Goal: Task Accomplishment & Management: Manage account settings

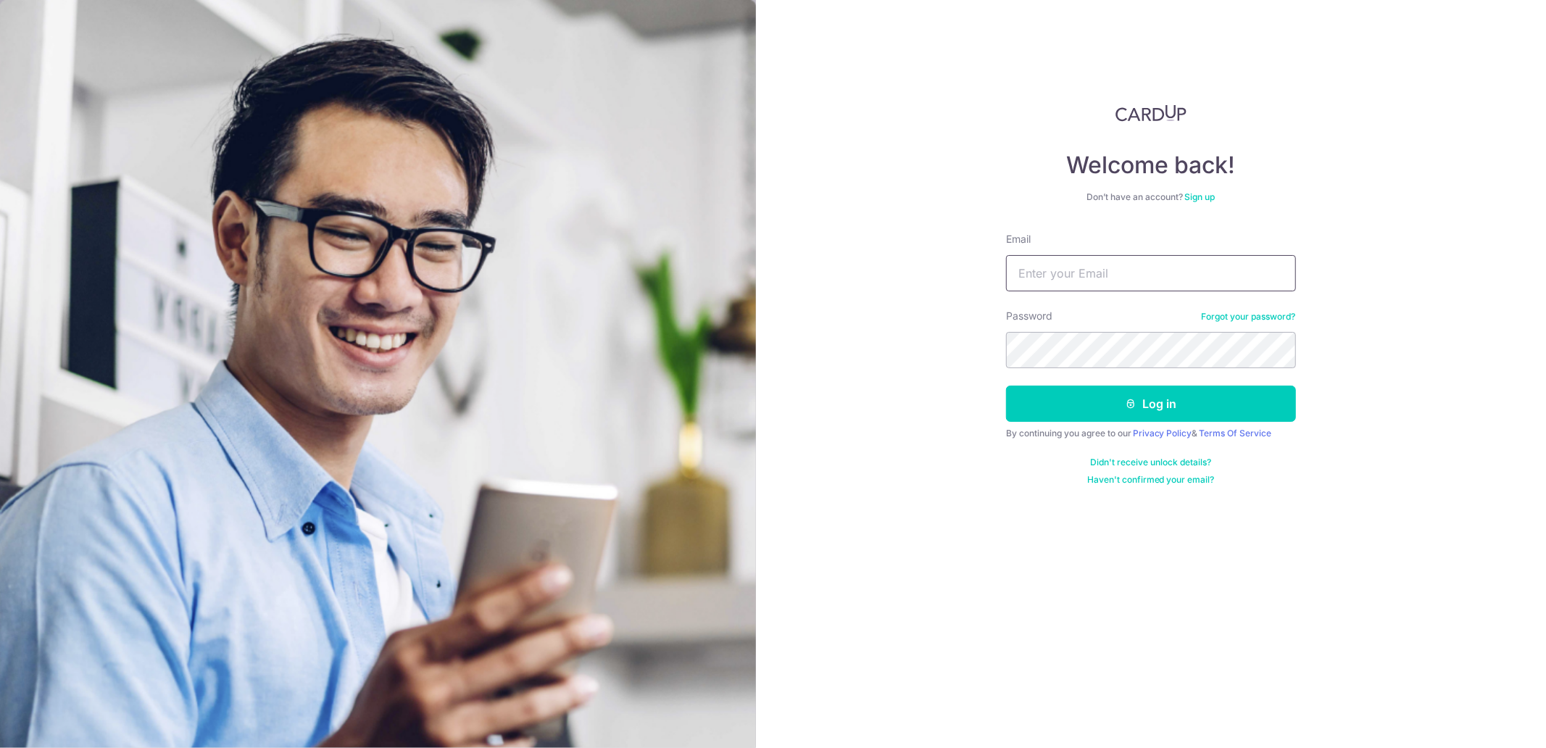
click at [1066, 260] on input "Email" at bounding box center [1151, 273] width 290 height 36
type input "[PERSON_NAME][EMAIL_ADDRESS][DOMAIN_NAME]"
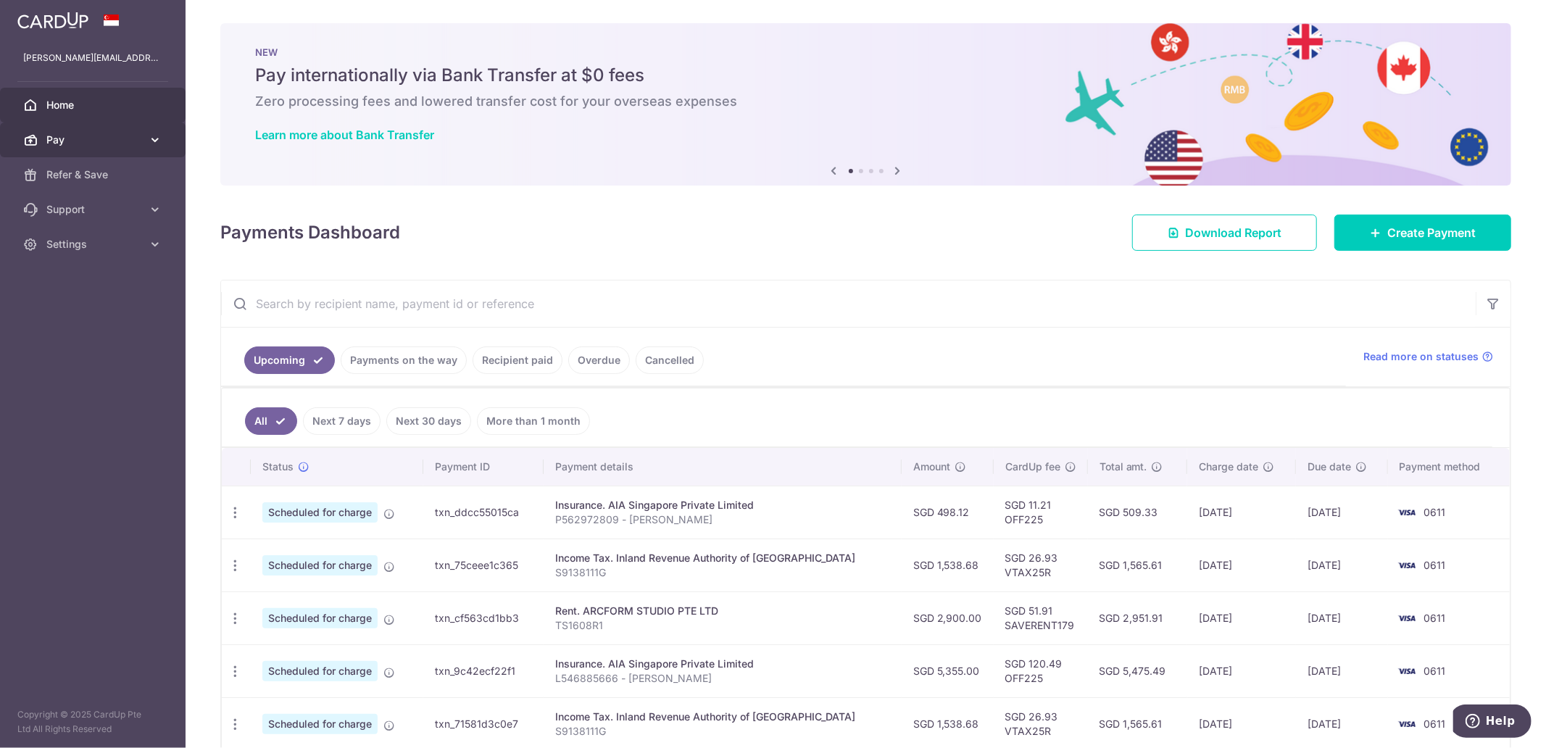
click at [127, 124] on body "aaron.young002@gmail.com Home Pay Payments Recipients Cards Refer & Save Suppor…" at bounding box center [773, 374] width 1546 height 748
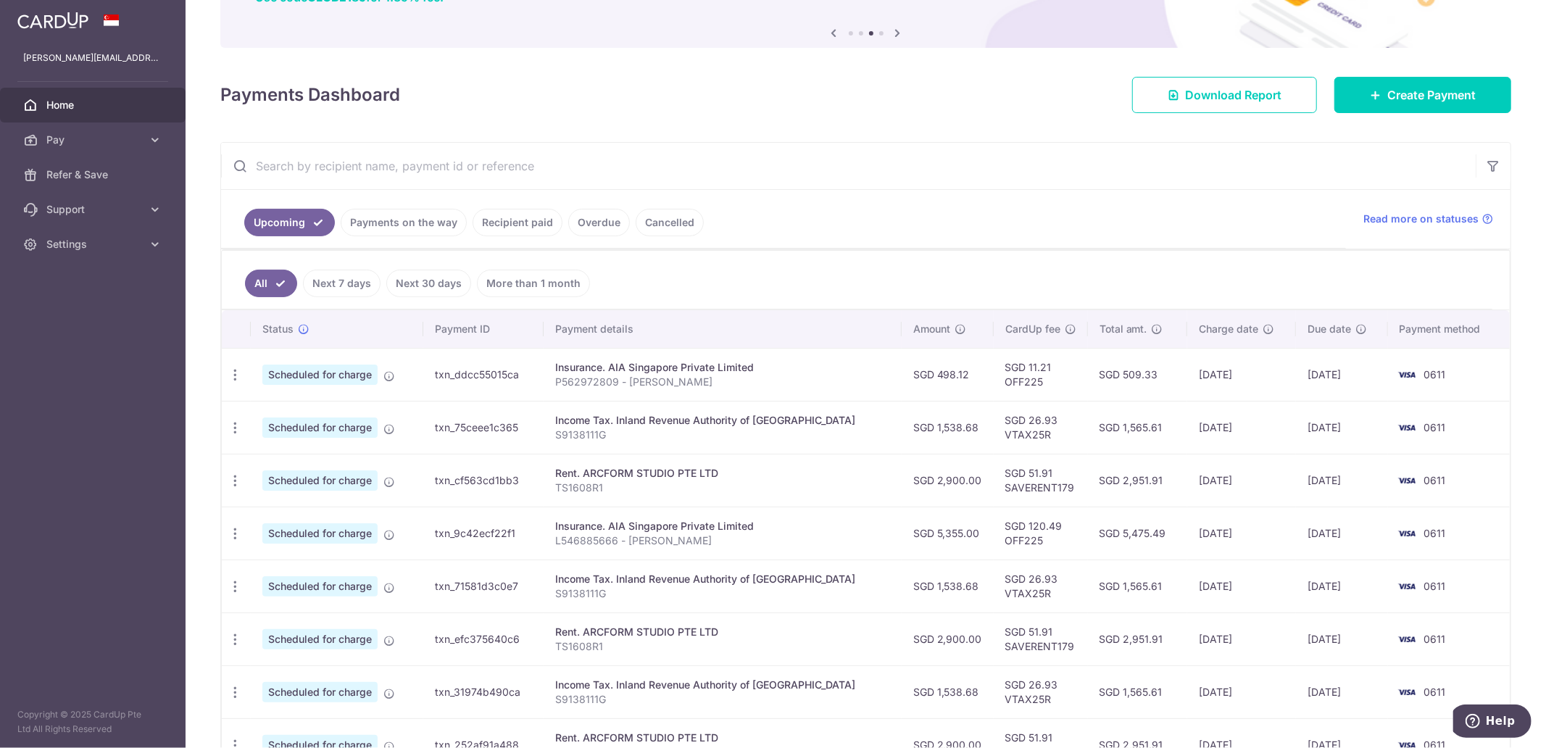
scroll to position [161, 0]
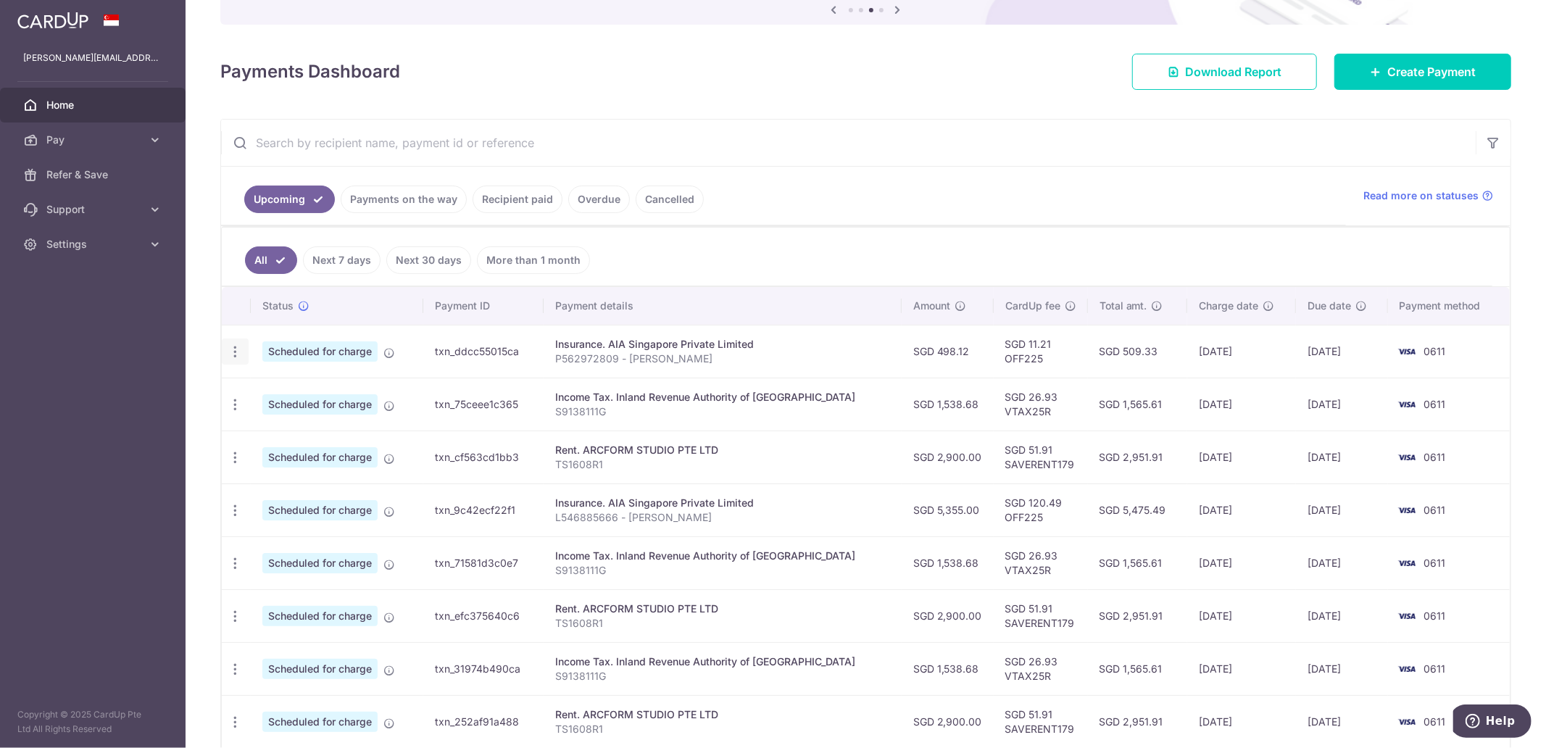
click at [236, 346] on icon "button" at bounding box center [235, 351] width 15 height 15
click at [281, 393] on span "Update payment" at bounding box center [312, 391] width 99 height 17
radio input "true"
type input "498.12"
type input "10/09/2025"
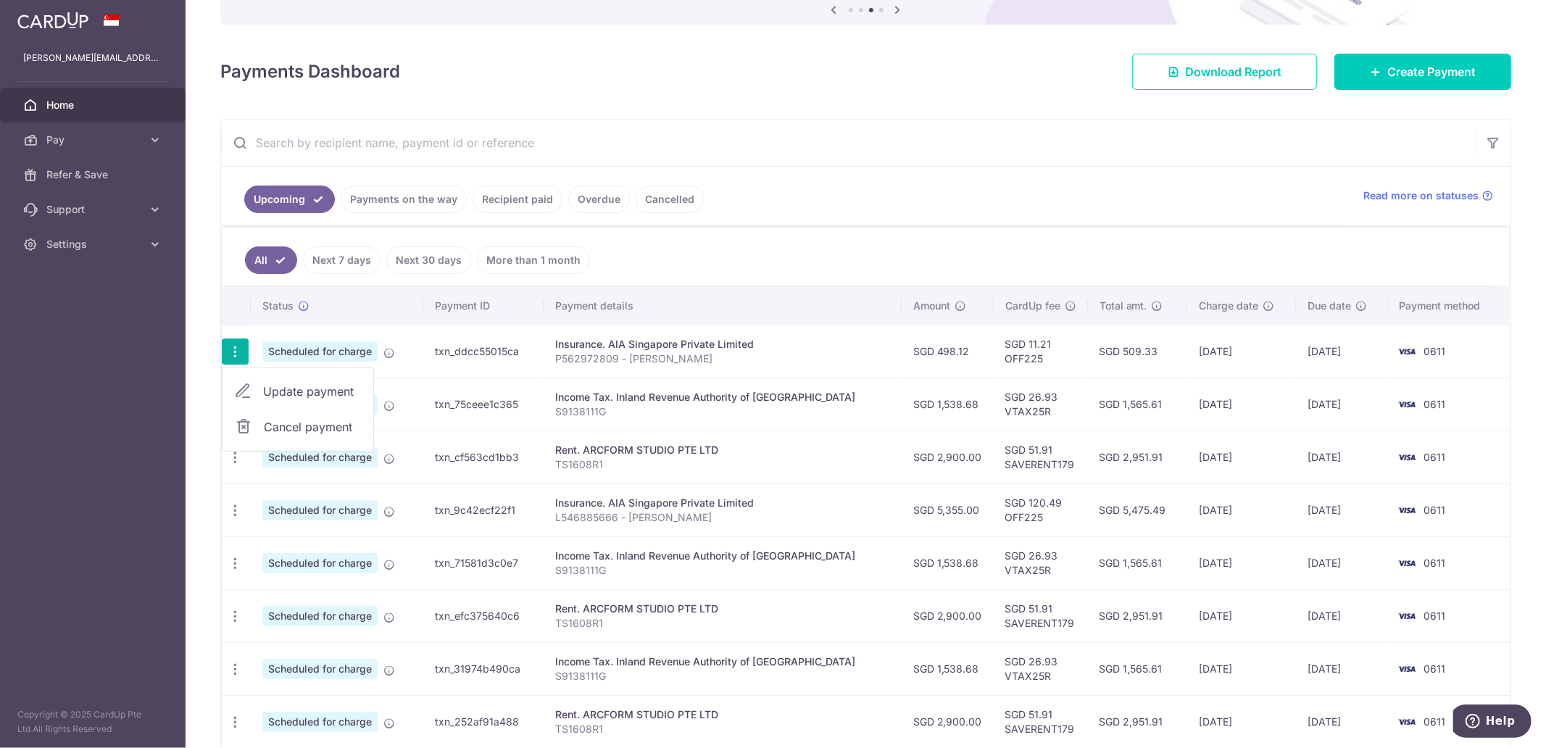
type input "P562972809 - Aaron Young"
type input "OFF225"
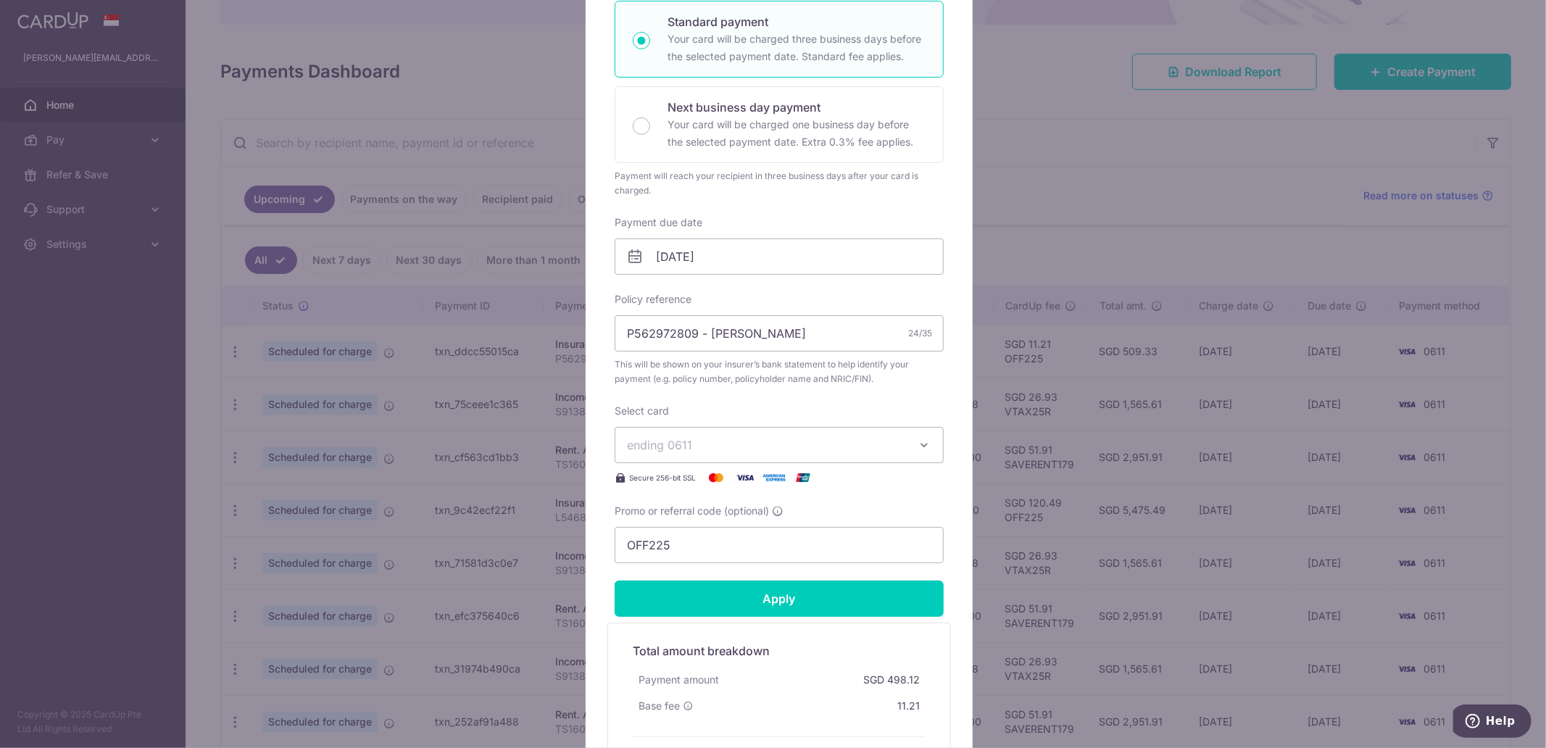
scroll to position [322, 0]
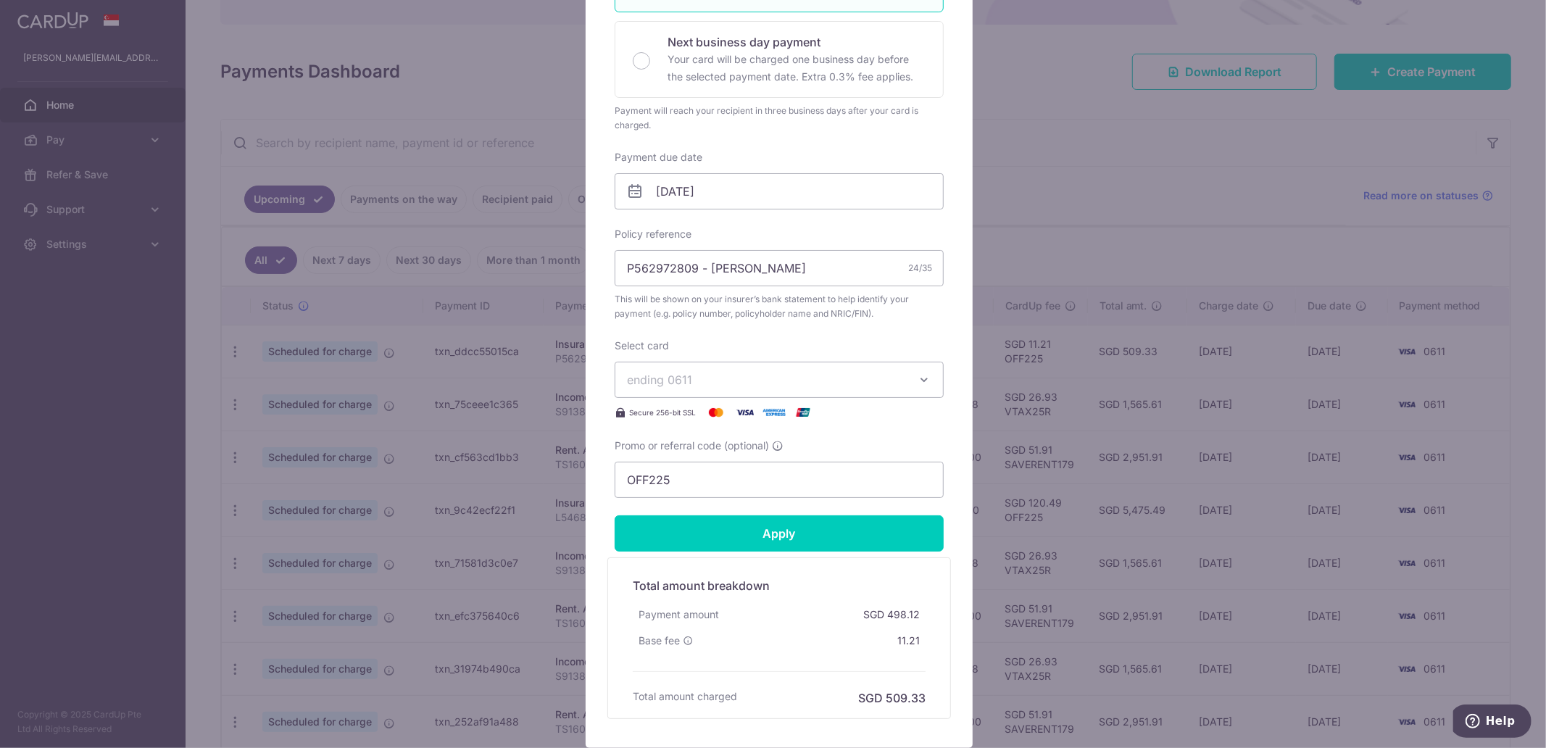
click at [713, 377] on span "ending 0611" at bounding box center [766, 379] width 278 height 17
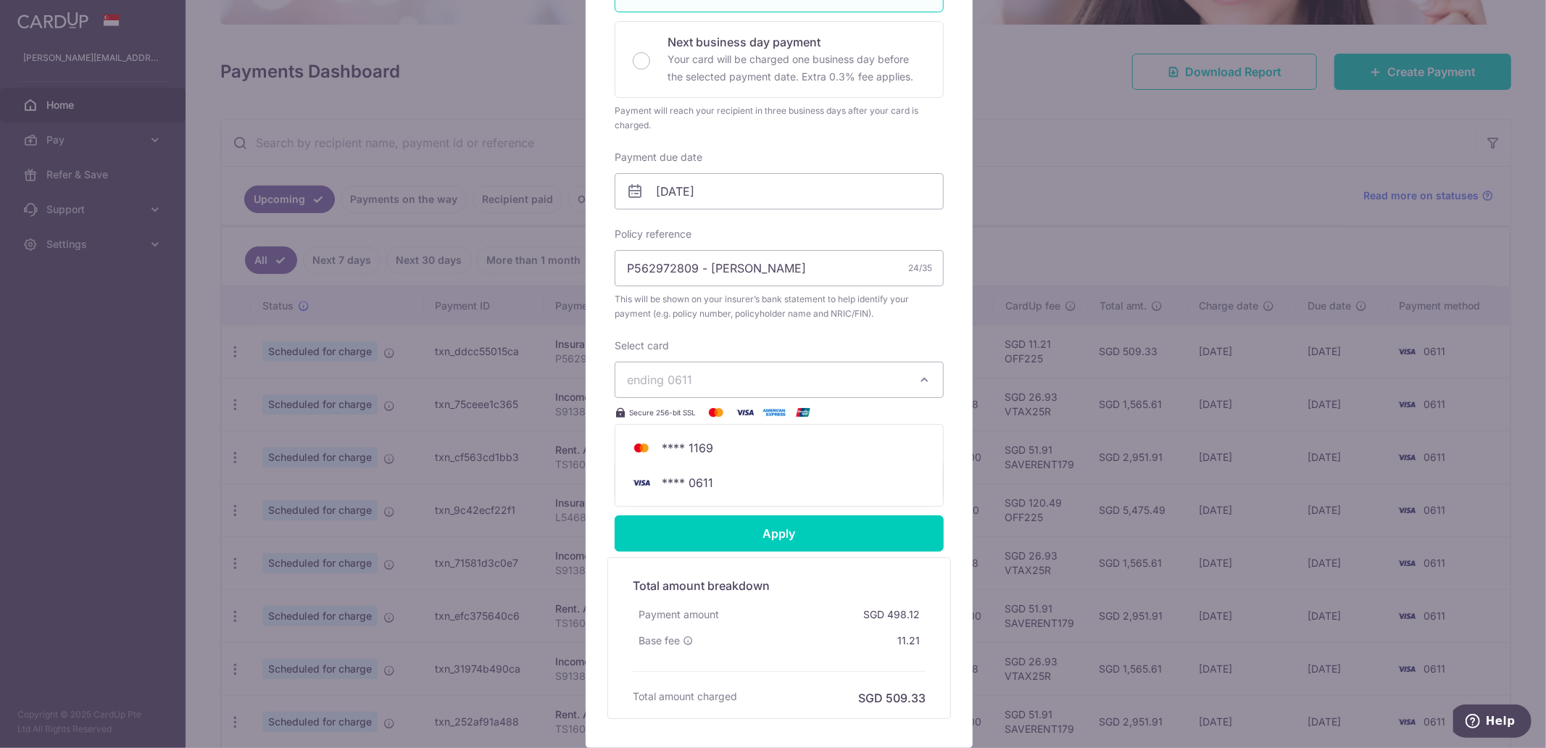
click at [1074, 389] on div "Edit payment By clicking apply, you will make changes to all payments to AIA Si…" at bounding box center [773, 374] width 1546 height 748
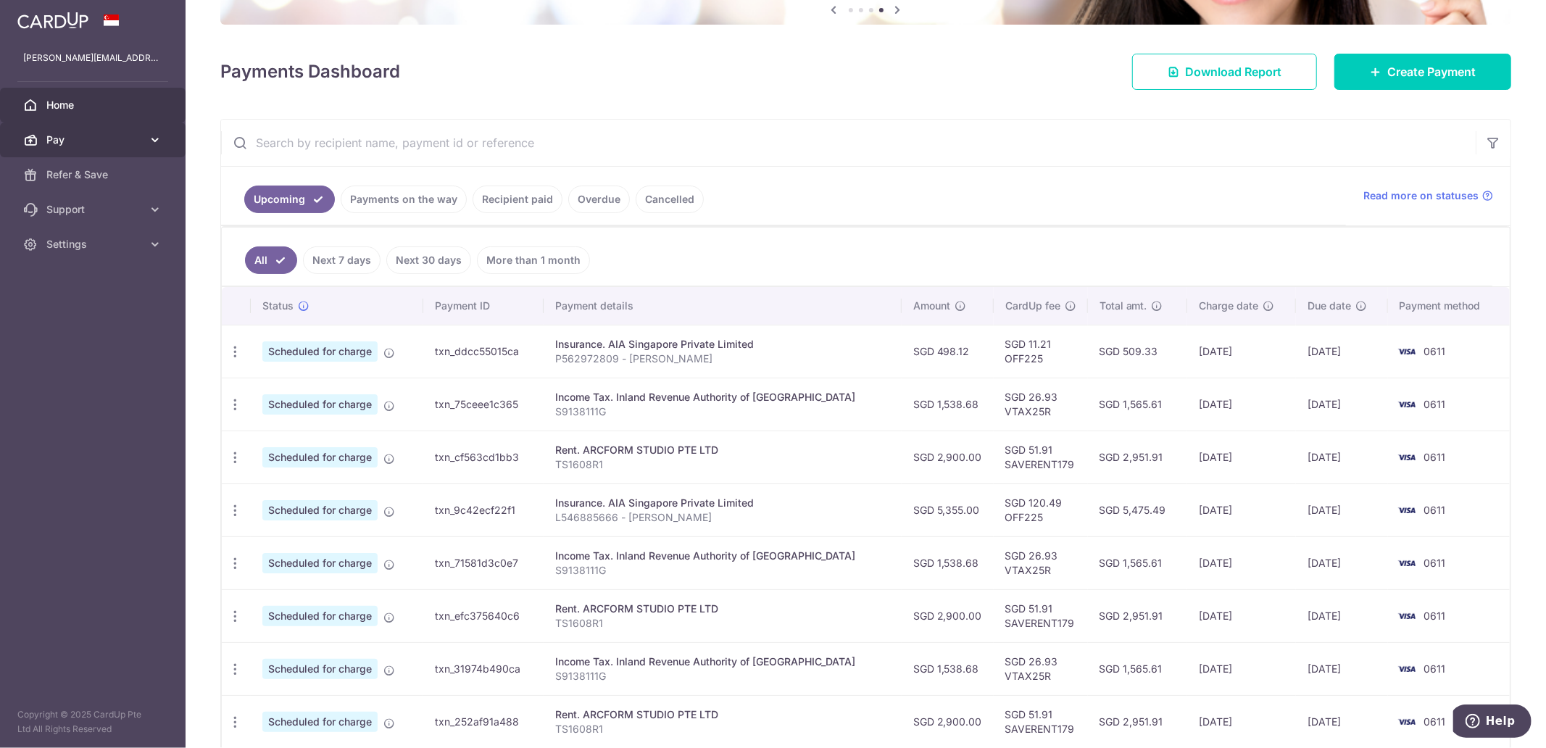
click at [88, 141] on span "Pay" at bounding box center [94, 140] width 96 height 15
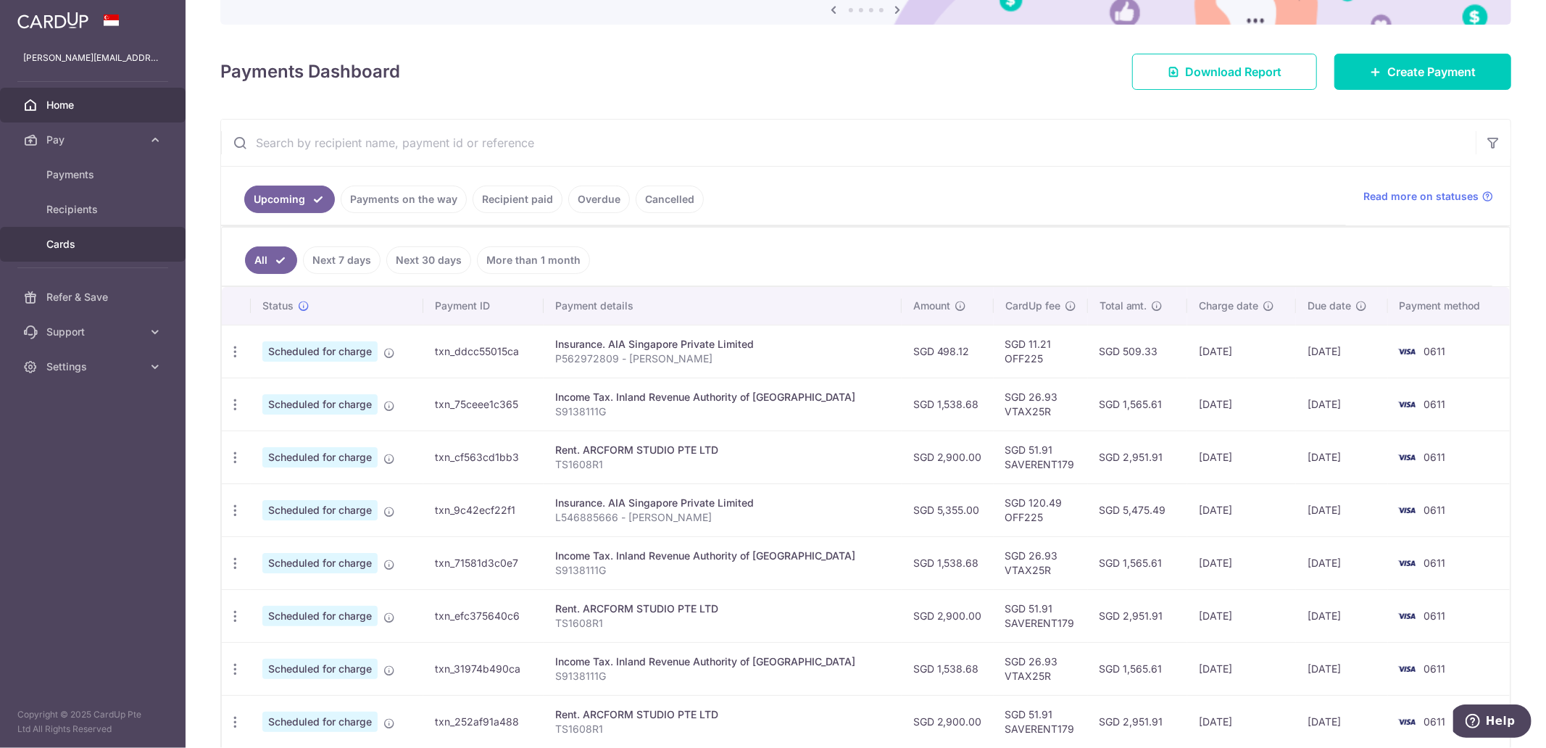
click at [114, 239] on span "Cards" at bounding box center [94, 244] width 96 height 15
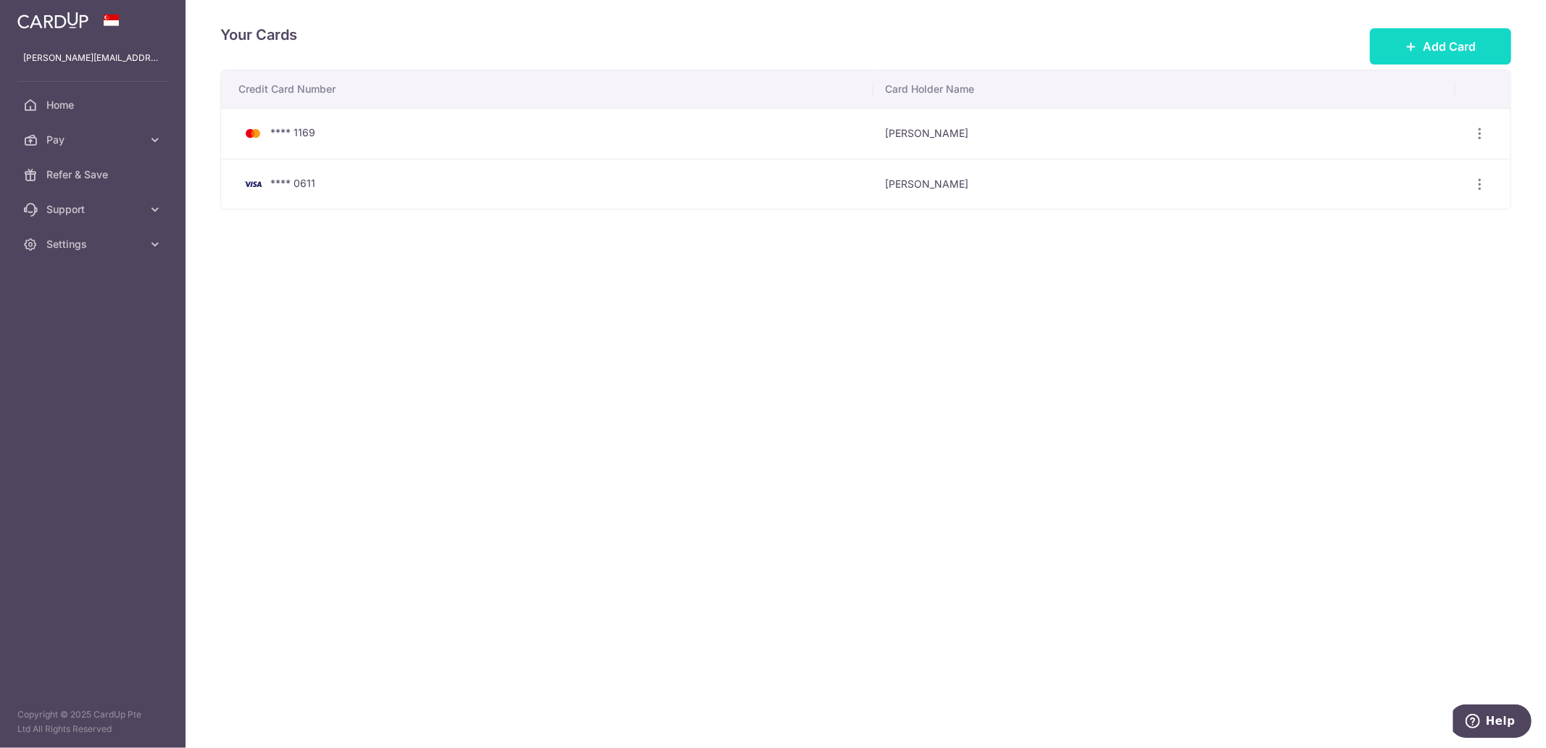
click at [1390, 41] on button "Add Card" at bounding box center [1440, 46] width 141 height 36
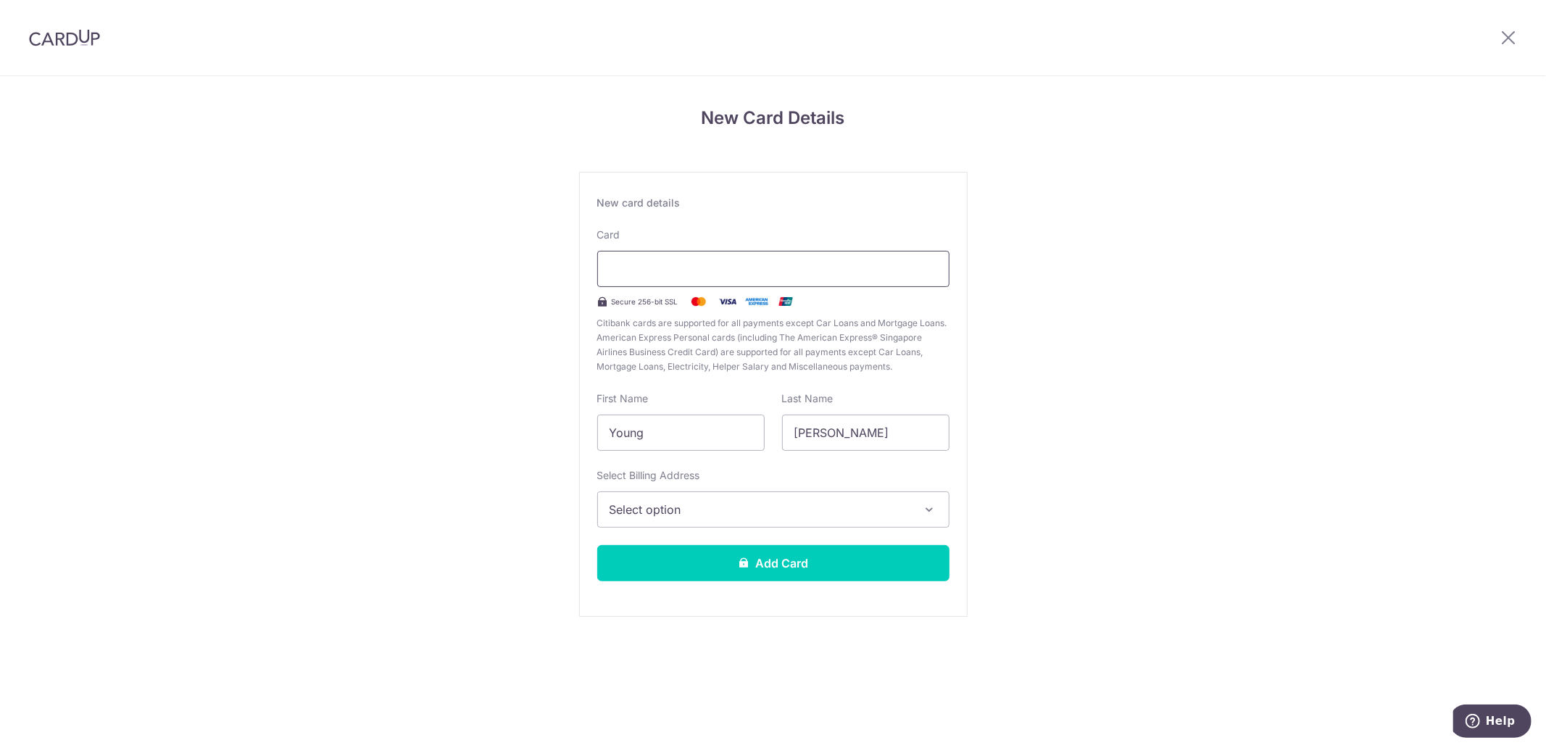
click at [771, 281] on div at bounding box center [773, 269] width 352 height 36
type input "Aaron"
type input "Young"
click at [716, 518] on span "Select option" at bounding box center [761, 509] width 302 height 17
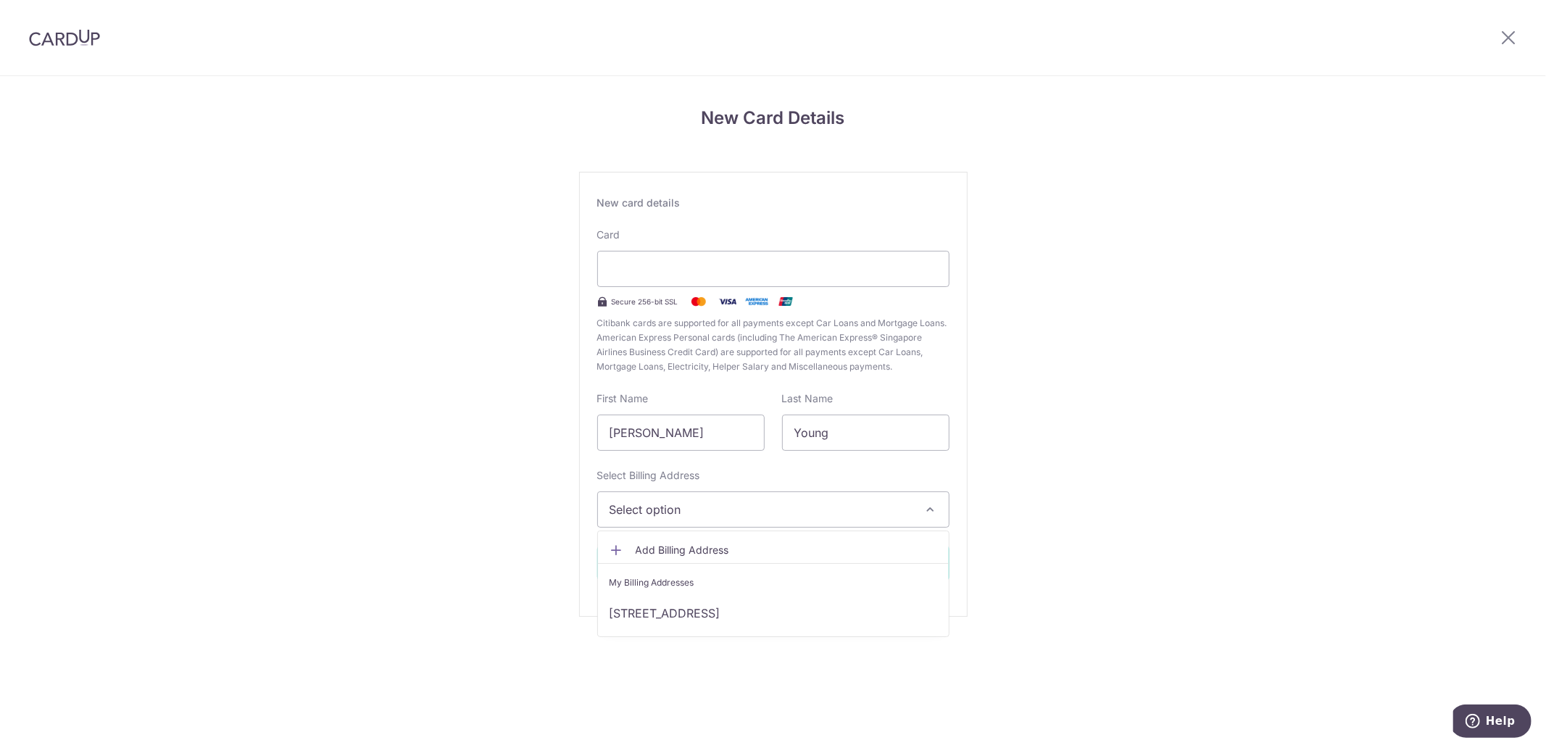
click at [700, 543] on span "Add Billing Address" at bounding box center [787, 550] width 302 height 15
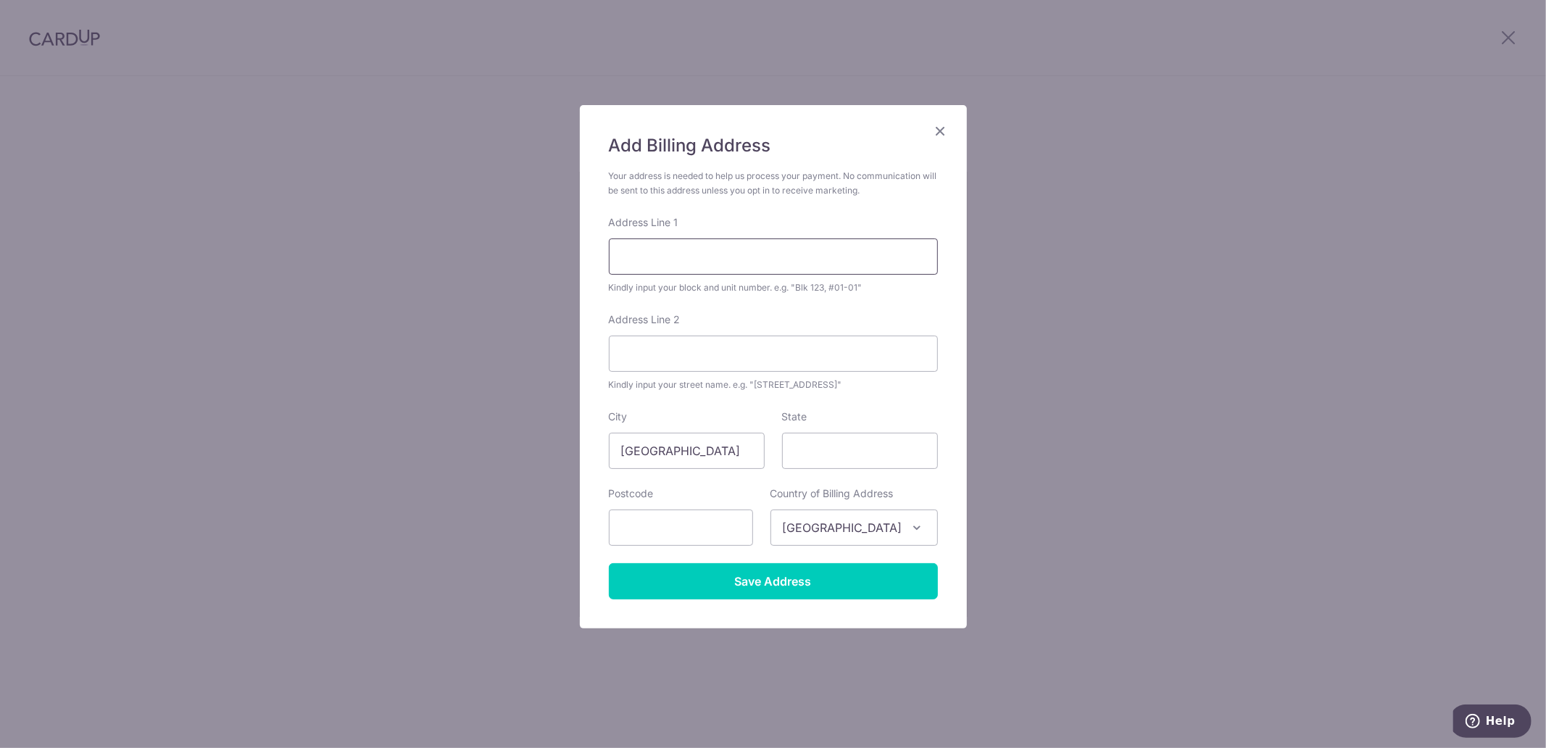
click at [679, 268] on input "Address Line 1" at bounding box center [773, 257] width 329 height 36
type input "2"
click at [937, 298] on form "Your address is needed to help us process your payment. No communication will b…" at bounding box center [773, 384] width 329 height 431
click at [803, 262] on input "Address Line 1" at bounding box center [773, 257] width 329 height 36
type input "2 Marina Boulevard, #16-08"
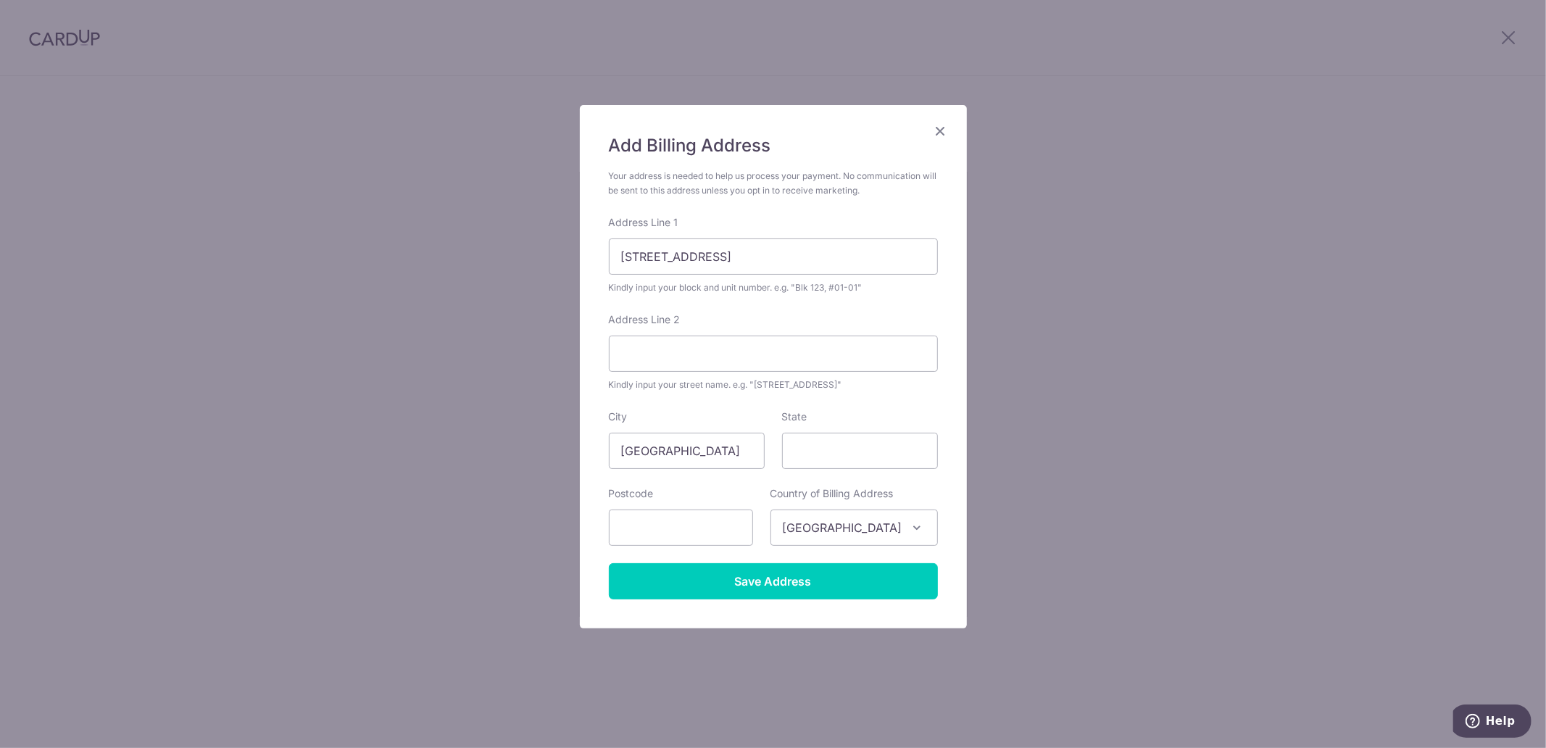
click at [844, 315] on div "Address Line 2 Kindly input your street name. e.g. "Hougang Street 10"" at bounding box center [773, 352] width 329 height 80
click at [694, 349] on input "Address Line 2" at bounding box center [773, 354] width 329 height 36
click at [824, 349] on input "Address Line 2" at bounding box center [773, 354] width 329 height 36
paste input "The Sail @ Marina Bay"
type input "The Sail @ Marina Bay"
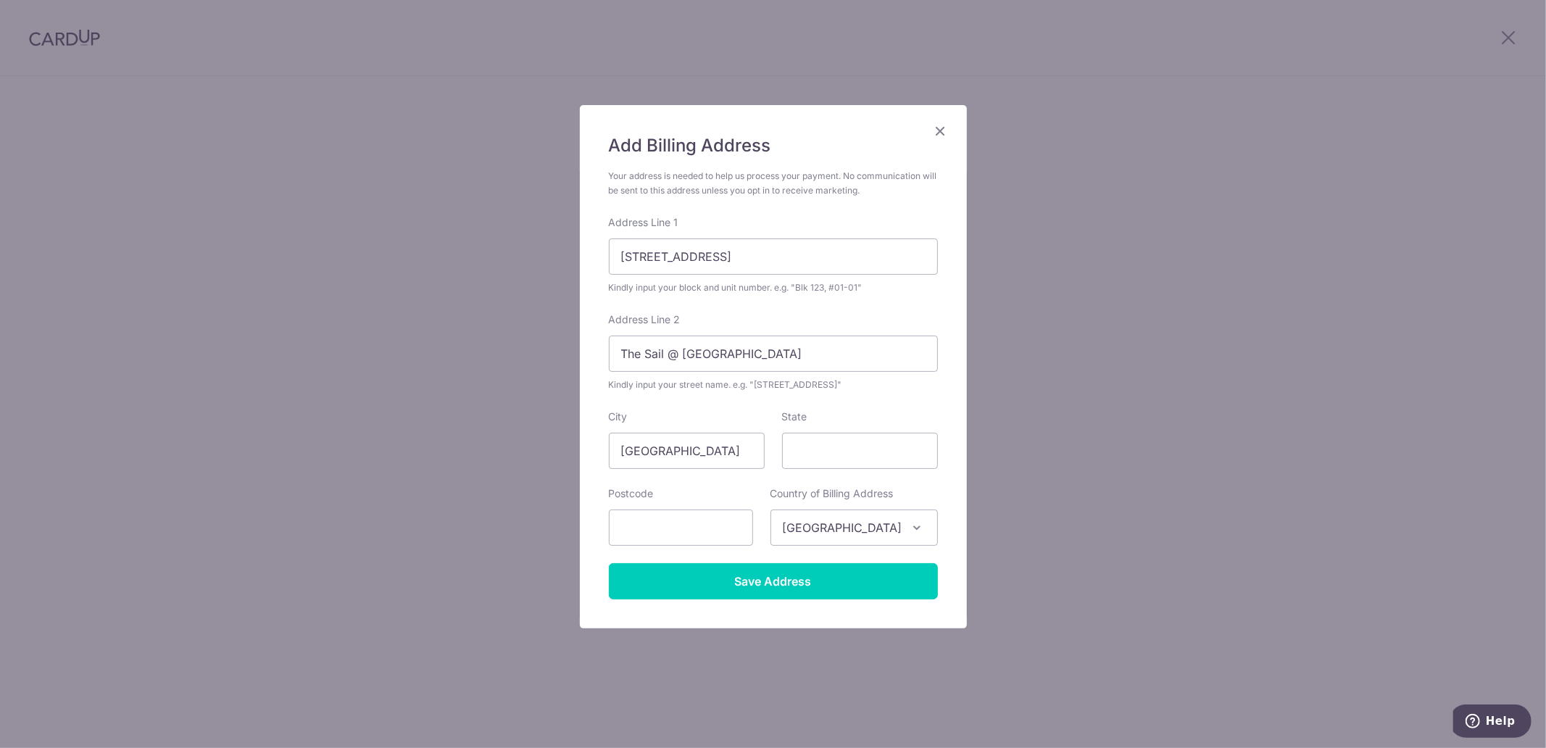
click at [954, 388] on div "Add Billing Address Your address is needed to help us process your payment. No …" at bounding box center [773, 366] width 387 height 523
click at [856, 462] on input "State" at bounding box center [860, 451] width 156 height 36
click at [858, 465] on input "State" at bounding box center [860, 451] width 156 height 36
click at [896, 422] on div "State" at bounding box center [860, 439] width 156 height 59
click at [700, 529] on input "text" at bounding box center [681, 528] width 144 height 36
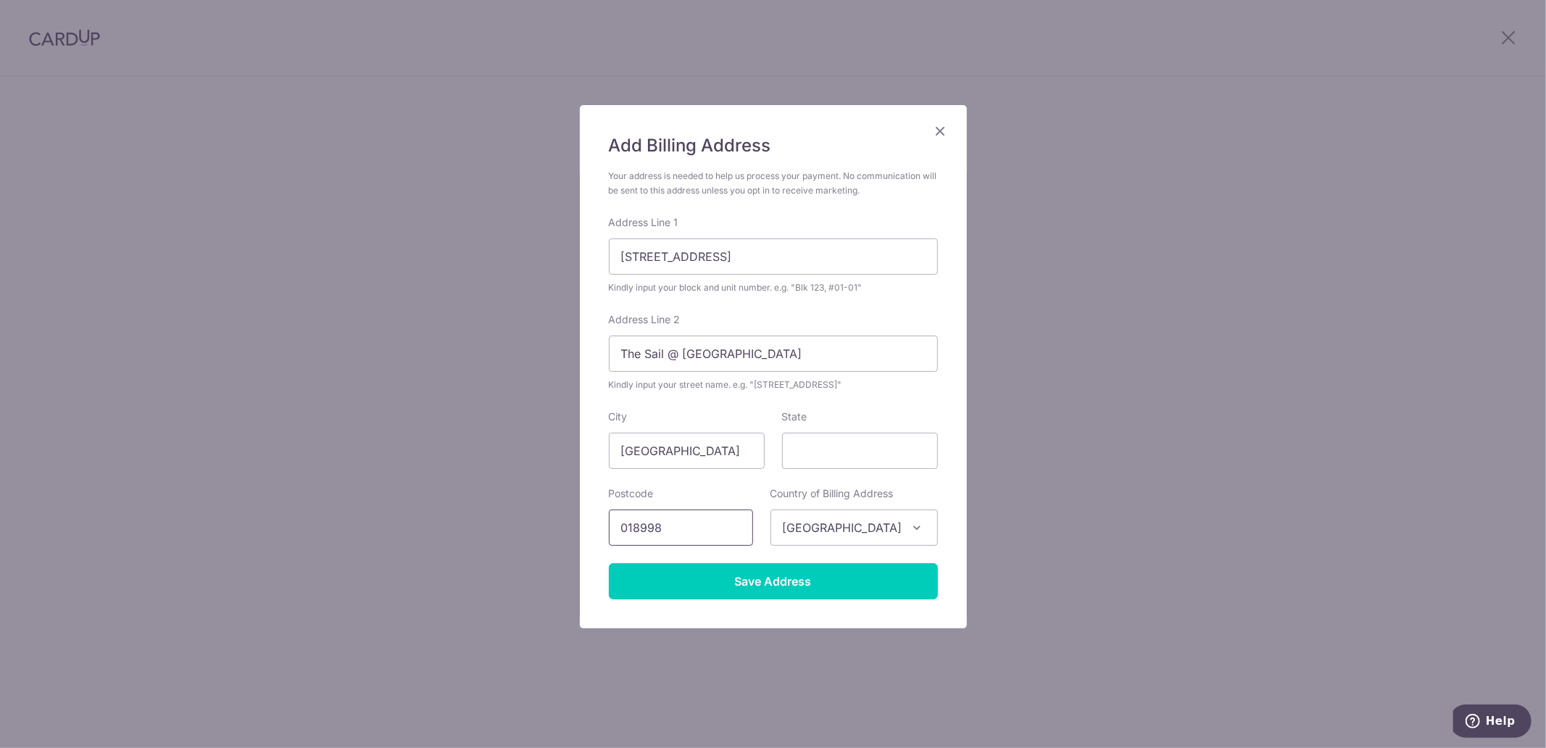
click at [684, 531] on input "018998" at bounding box center [681, 528] width 144 height 36
drag, startPoint x: 673, startPoint y: 522, endPoint x: 524, endPoint y: 526, distance: 148.7
click at [540, 526] on div "Add Billing Address Your address is needed to help us process your payment. No …" at bounding box center [773, 374] width 1546 height 748
type input "018987"
click at [872, 451] on input "State" at bounding box center [860, 451] width 156 height 36
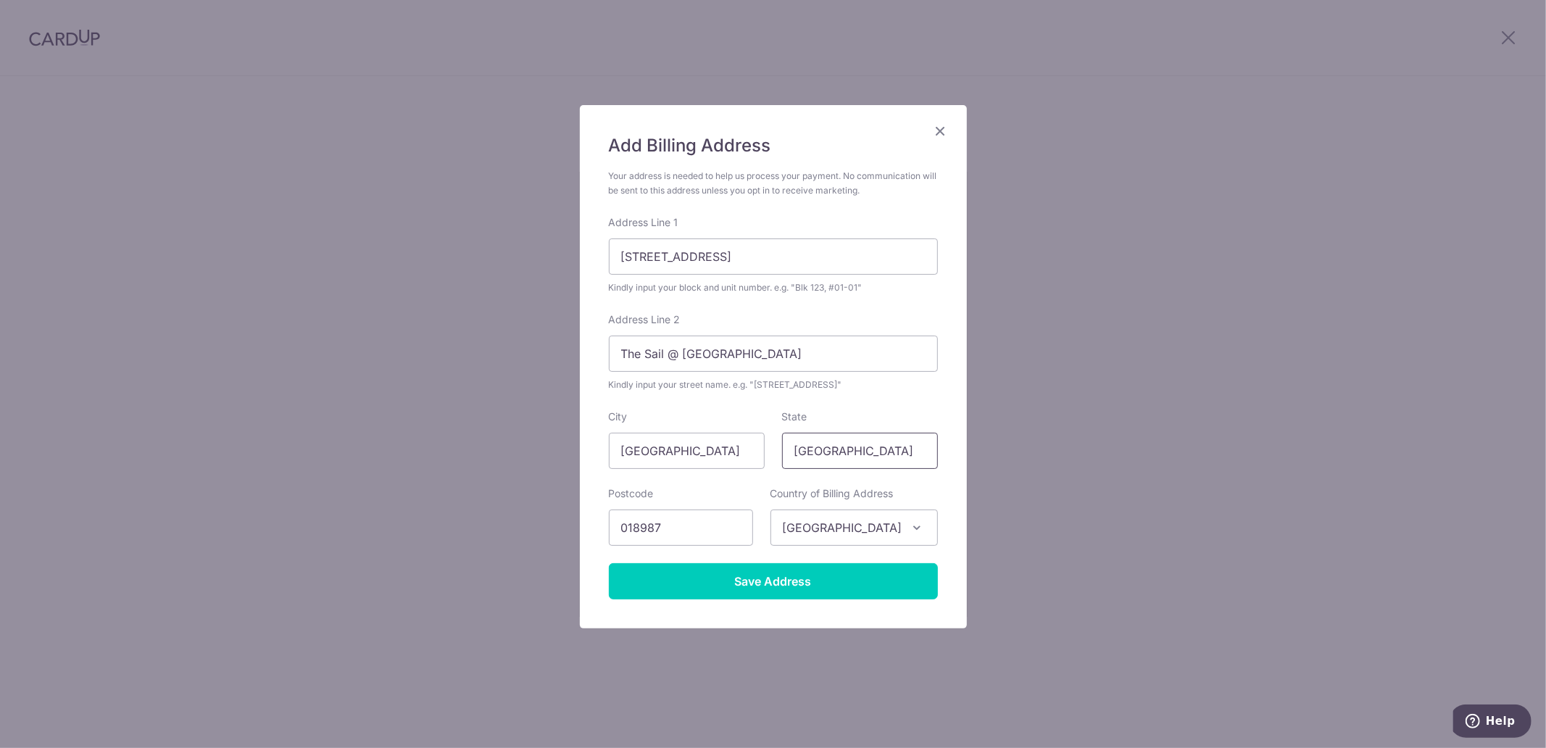
type input "Singapore"
click at [950, 486] on div "Add Billing Address Your address is needed to help us process your payment. No …" at bounding box center [773, 366] width 387 height 523
click at [849, 577] on input "Save Address" at bounding box center [773, 581] width 329 height 36
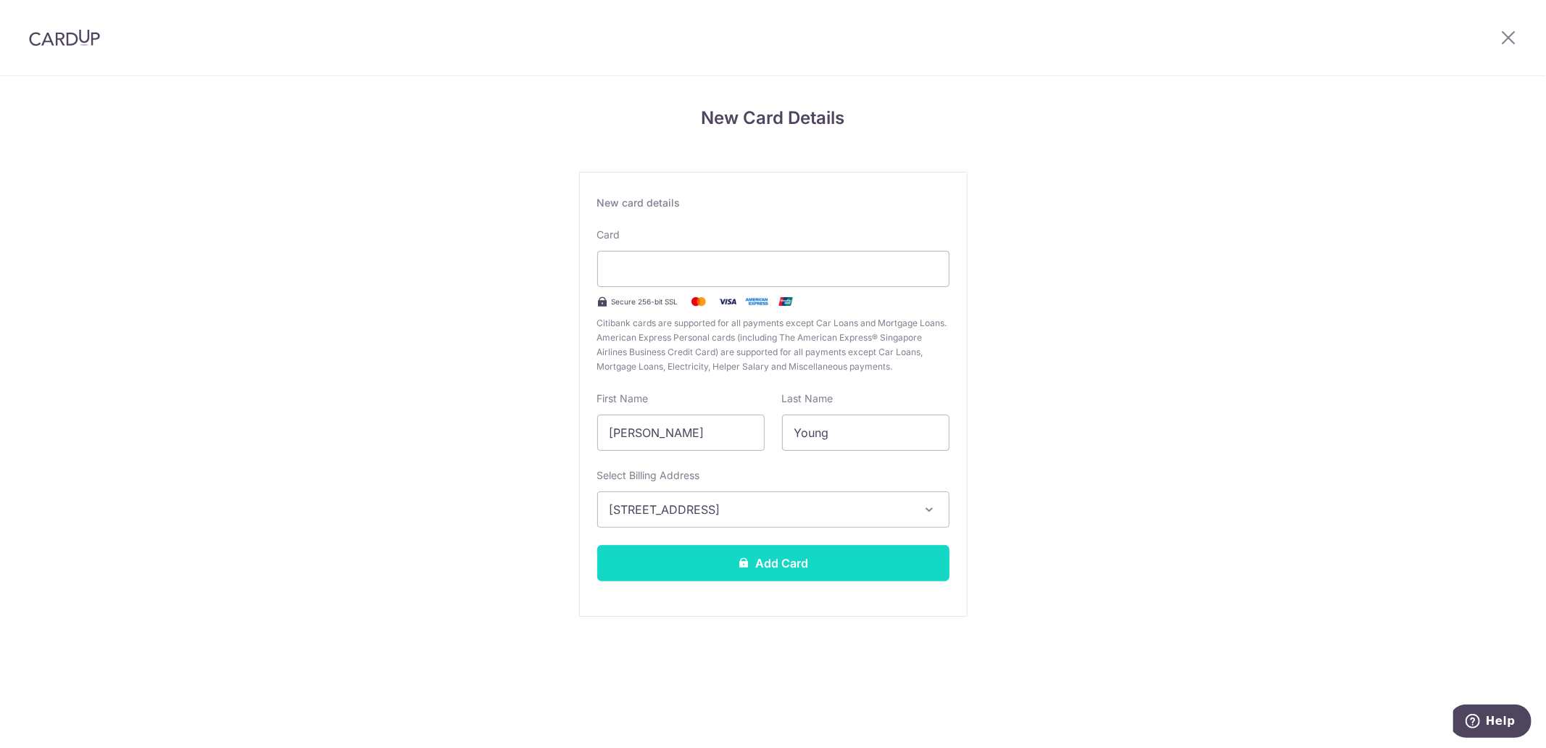
click at [803, 560] on button "Add Card" at bounding box center [773, 563] width 352 height 36
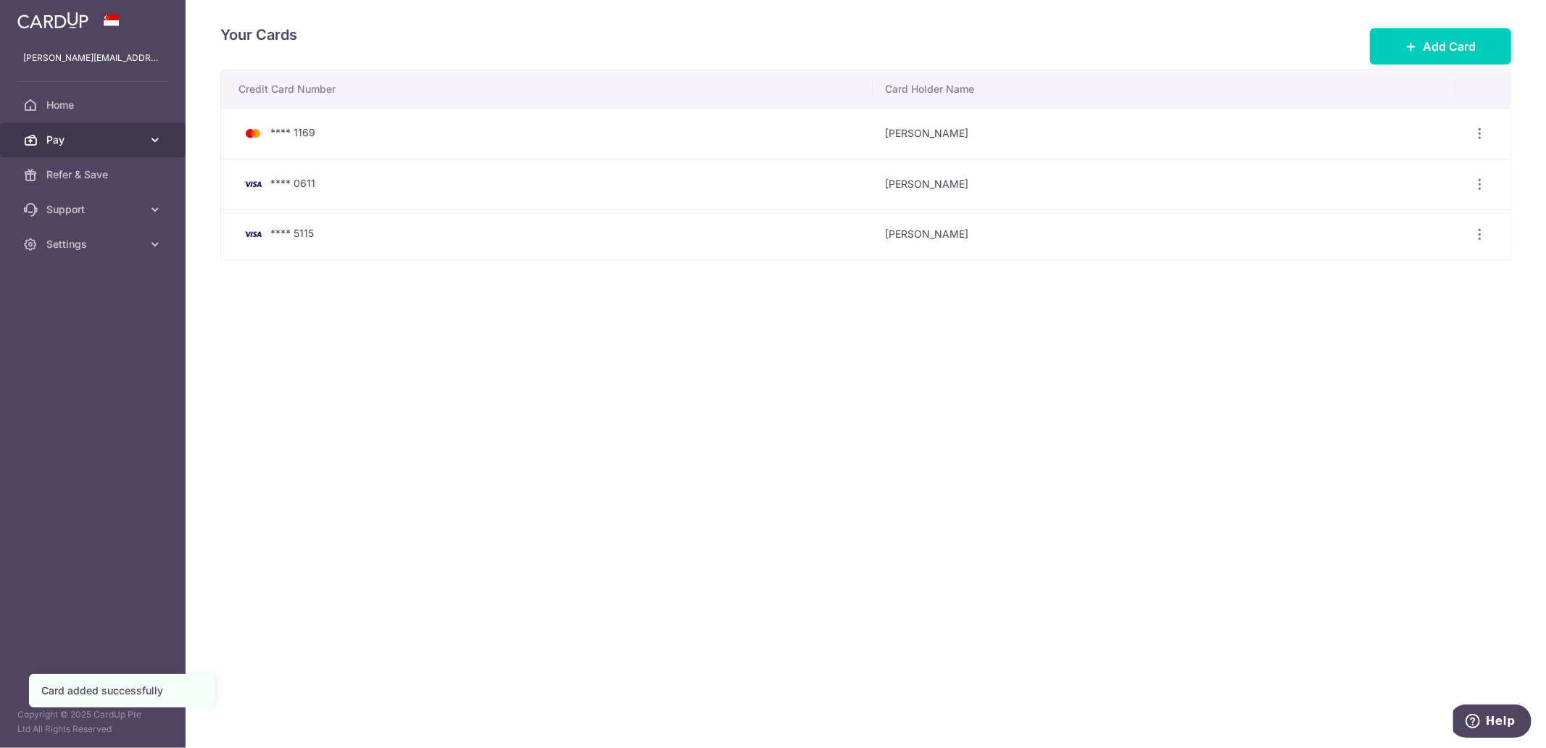
click at [98, 141] on span "Pay" at bounding box center [94, 140] width 96 height 15
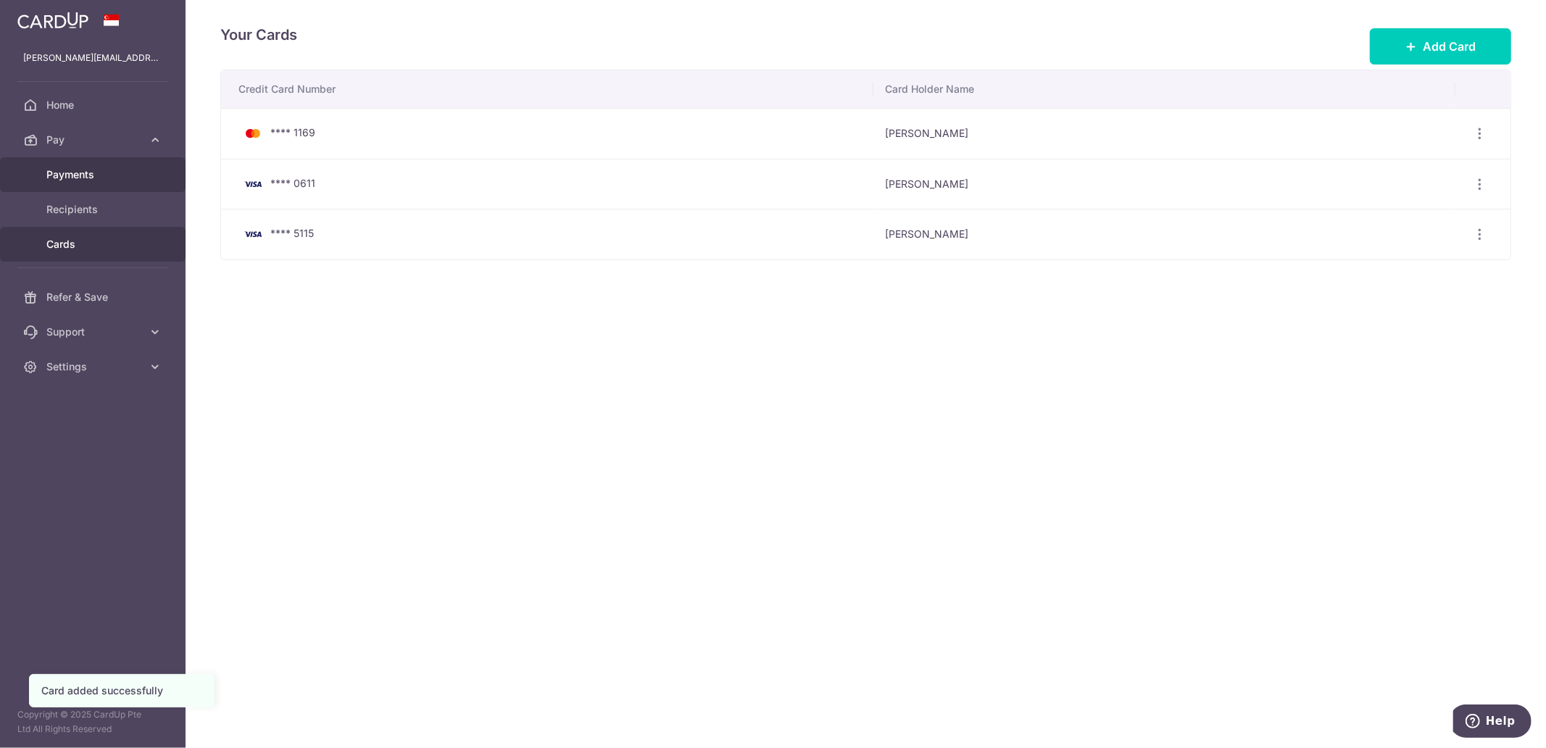
click at [99, 175] on span "Payments" at bounding box center [94, 174] width 96 height 15
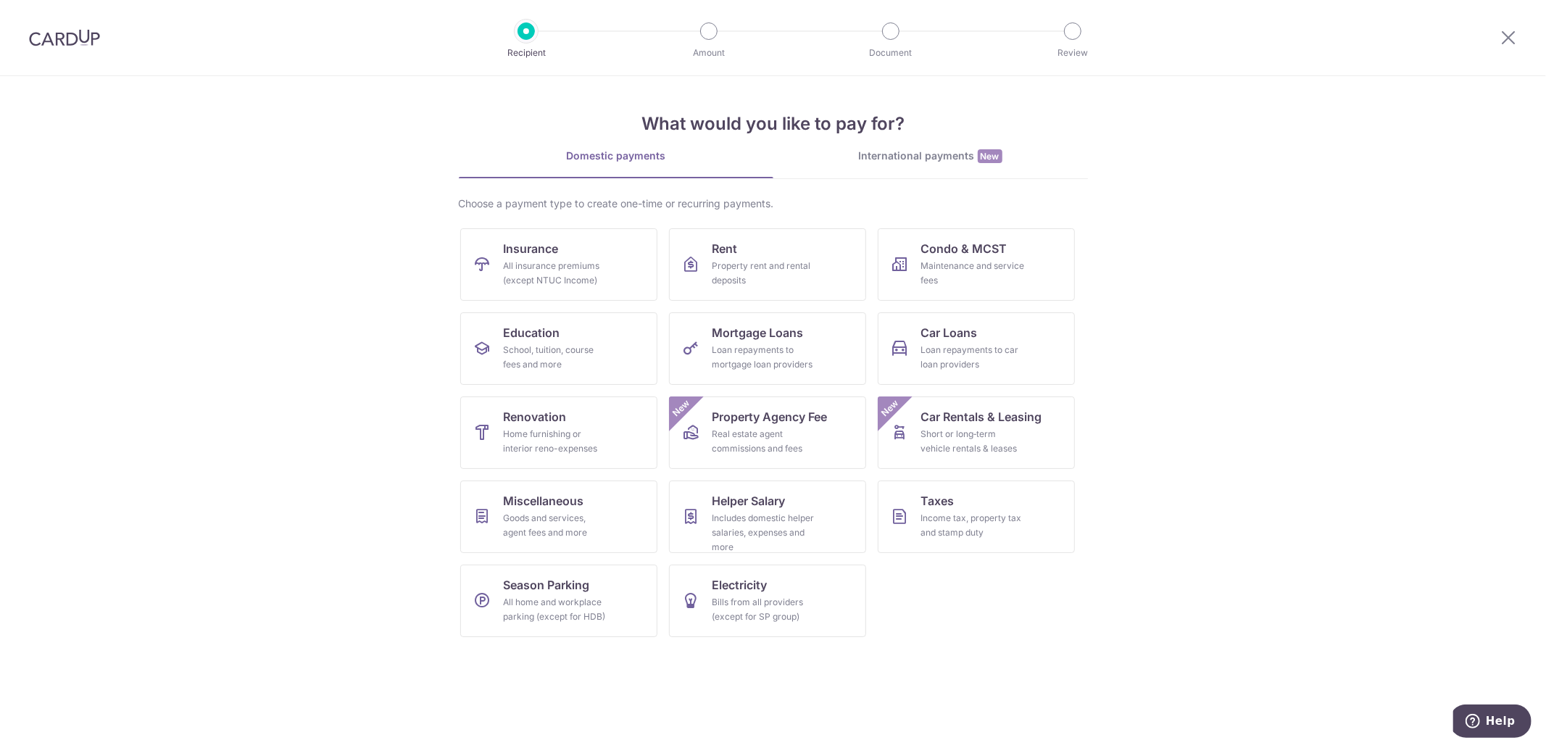
click at [112, 41] on div at bounding box center [64, 37] width 129 height 75
click at [66, 36] on img at bounding box center [64, 37] width 71 height 17
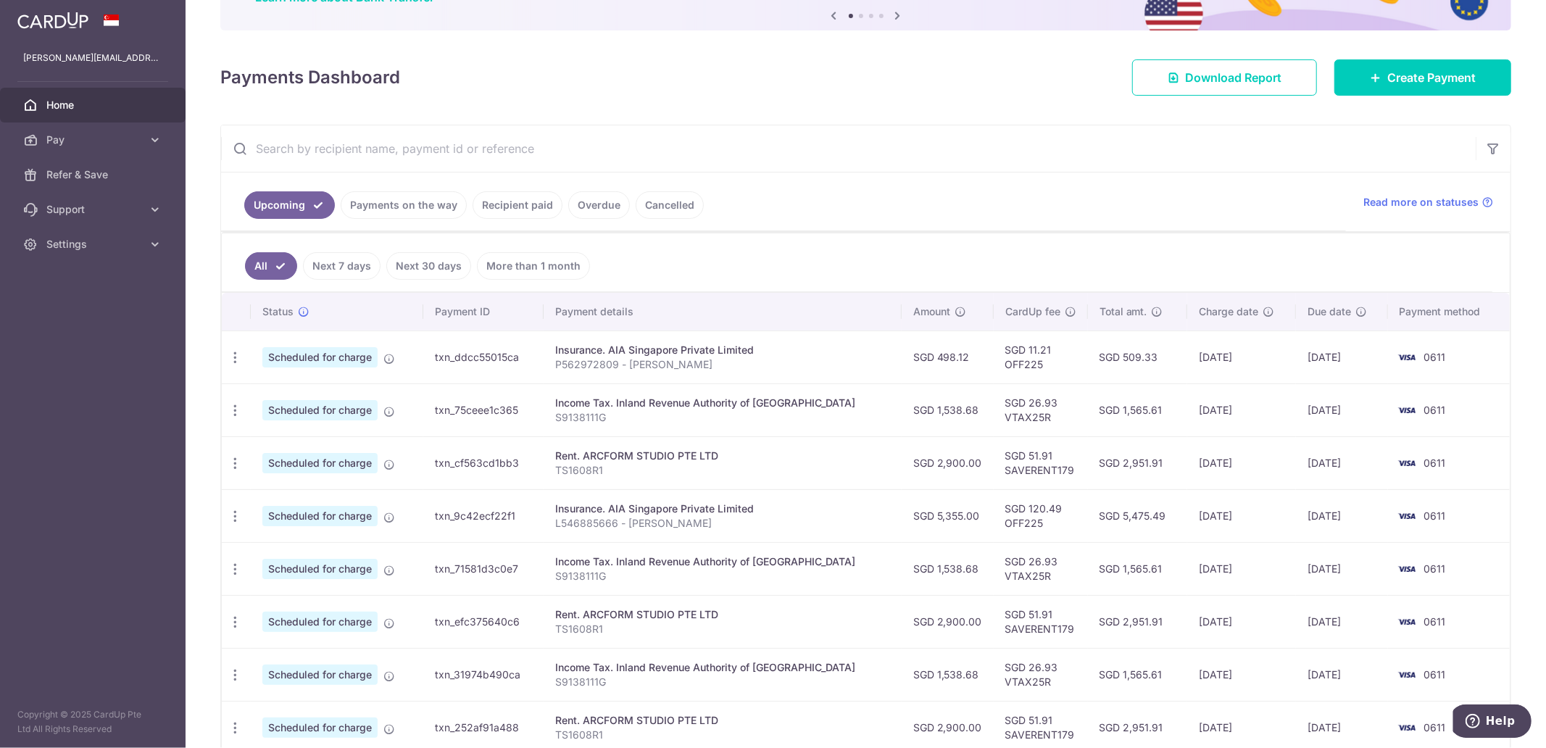
scroll to position [161, 0]
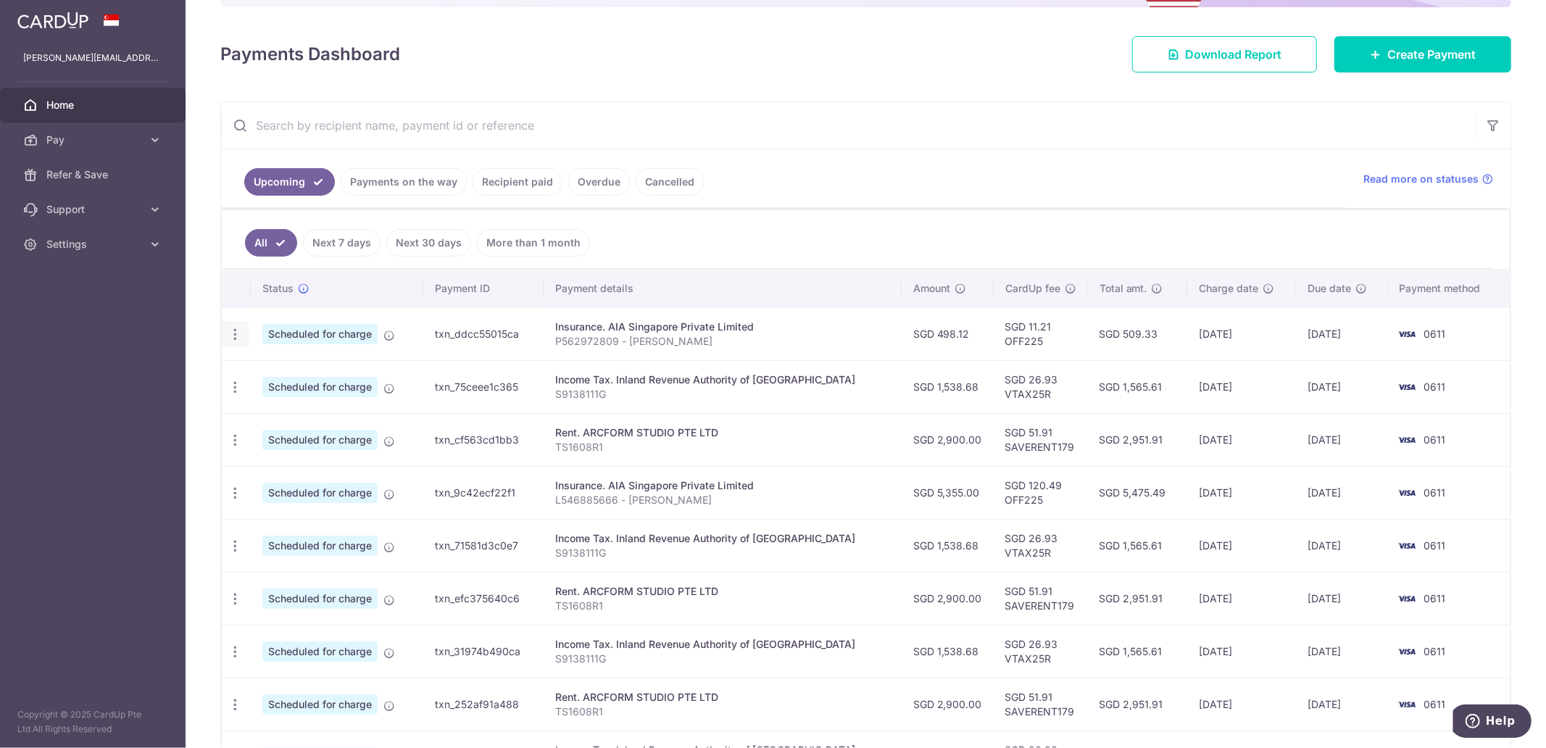
click at [232, 337] on icon "button" at bounding box center [235, 334] width 15 height 15
click at [312, 378] on span "Update payment" at bounding box center [312, 373] width 99 height 17
radio input "true"
type input "498.12"
type input "[DATE]"
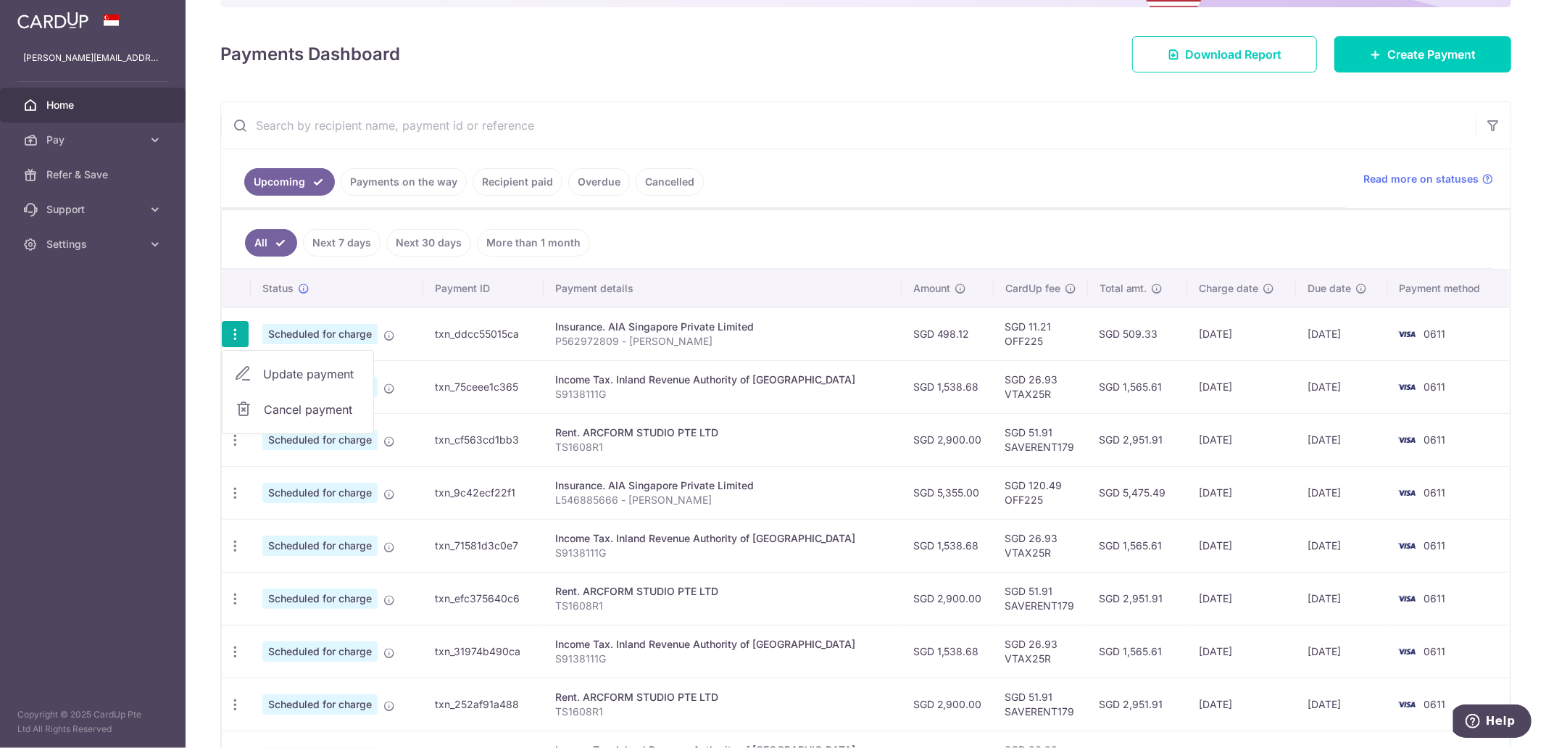
type input "P562972809 - [PERSON_NAME]"
type input "OFF225"
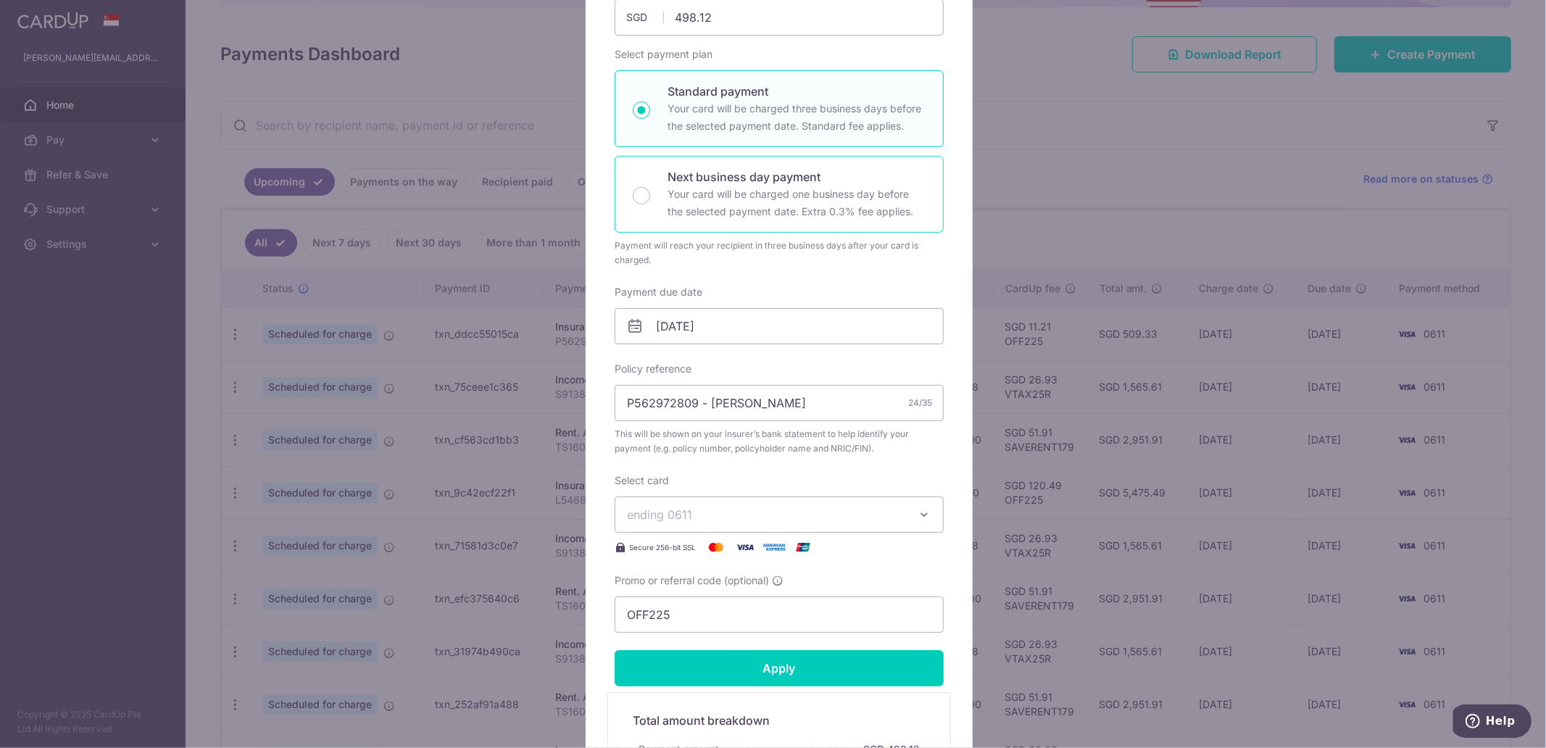
scroll to position [322, 0]
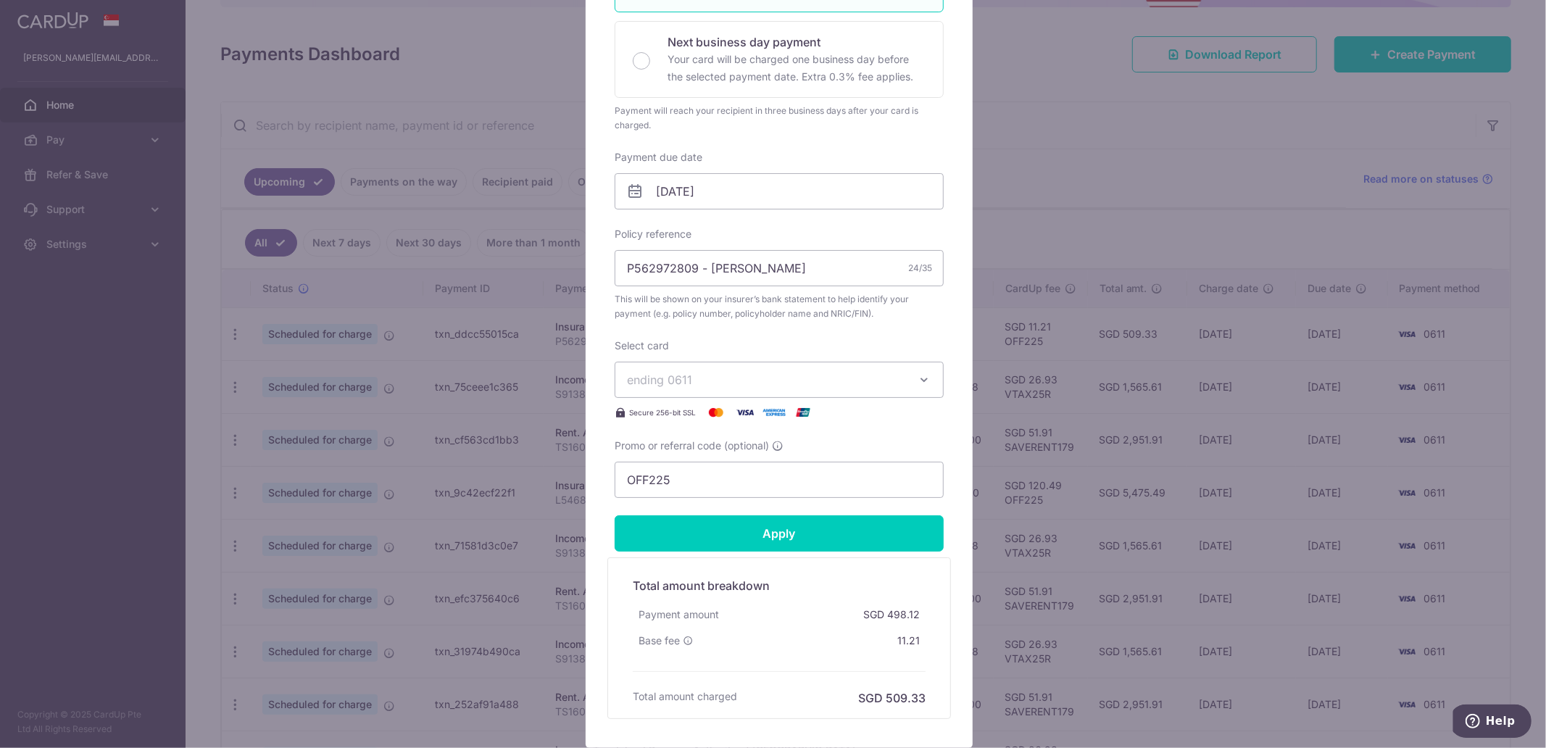
click at [763, 381] on span "ending 0611" at bounding box center [766, 379] width 278 height 17
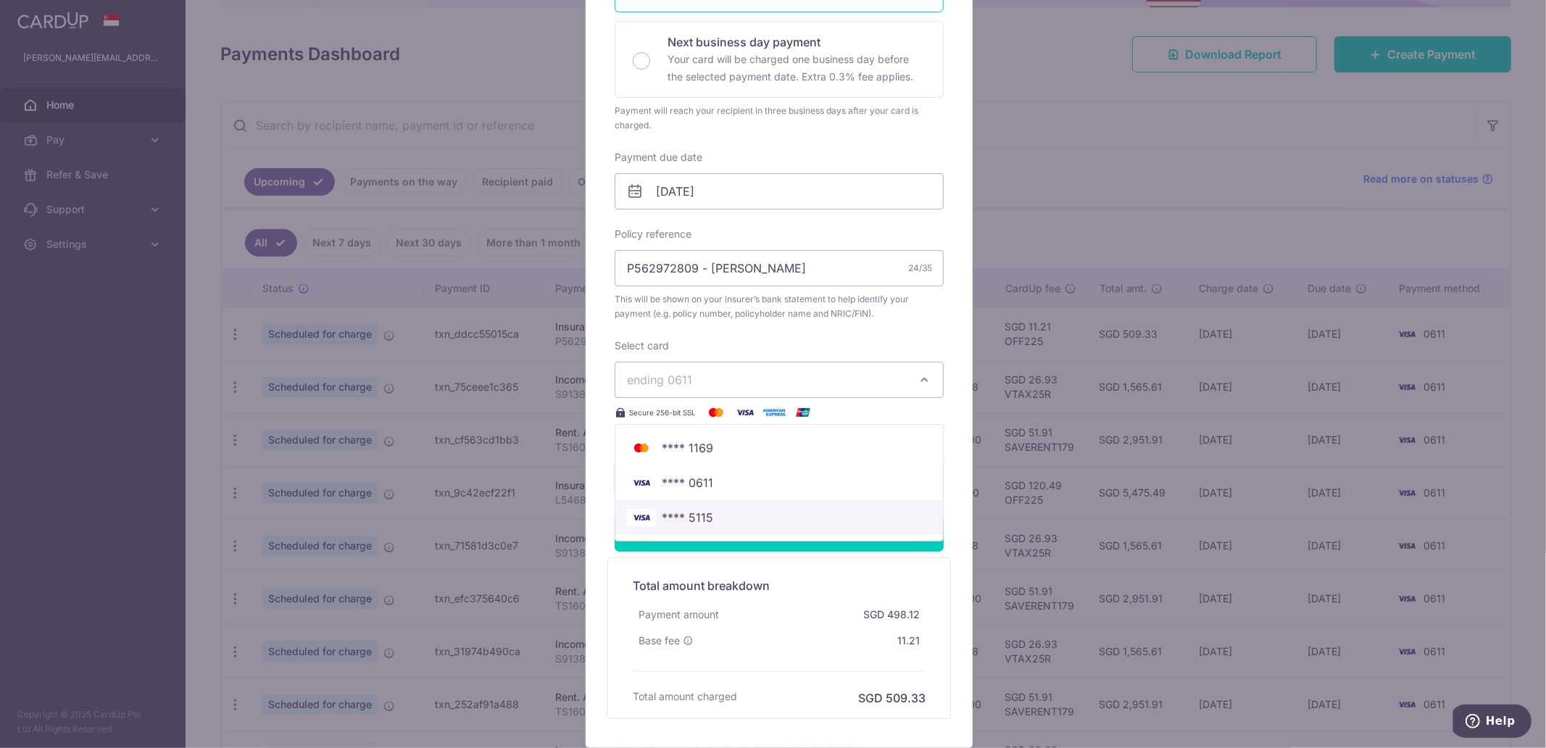
click at [737, 517] on span "**** 5115" at bounding box center [779, 517] width 305 height 17
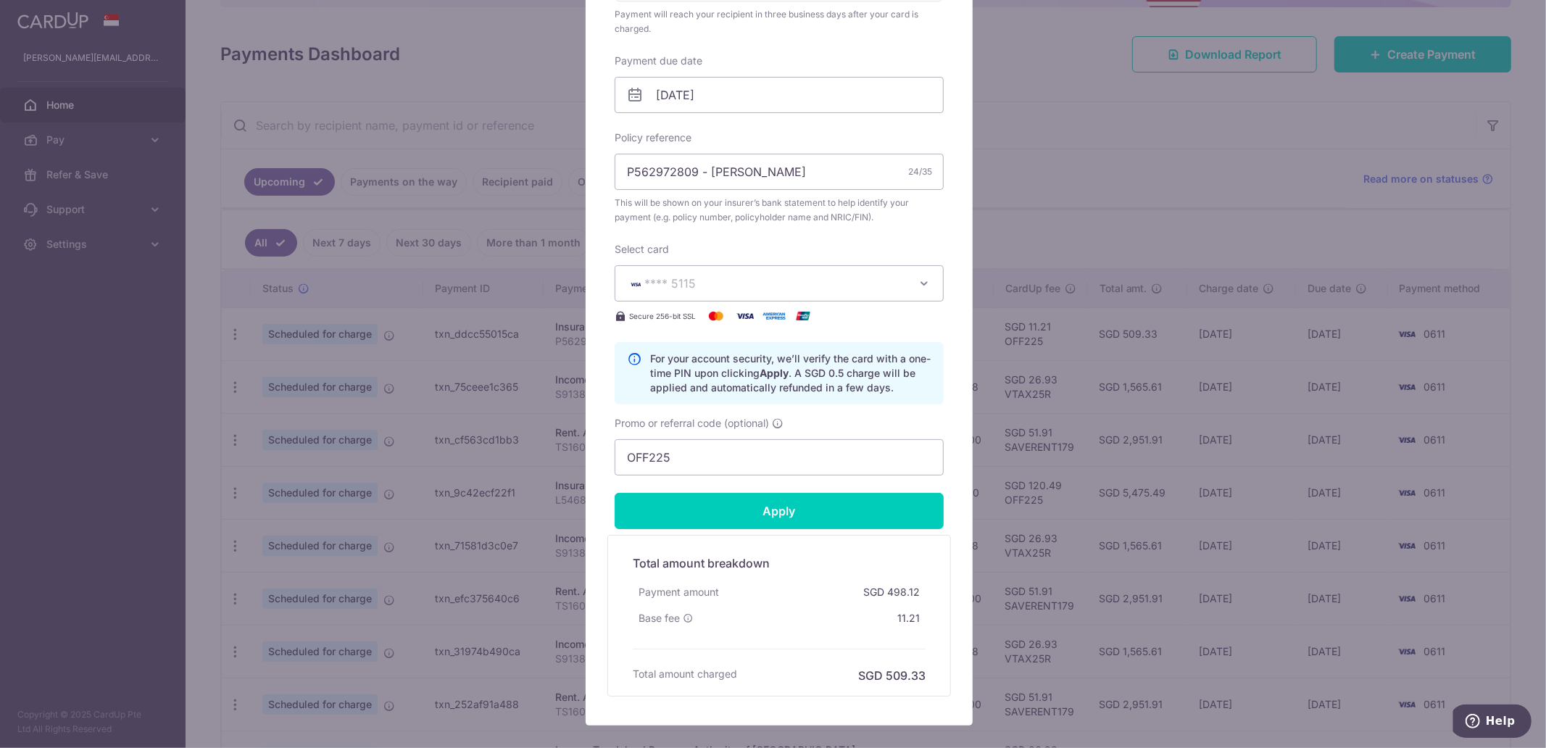
scroll to position [483, 0]
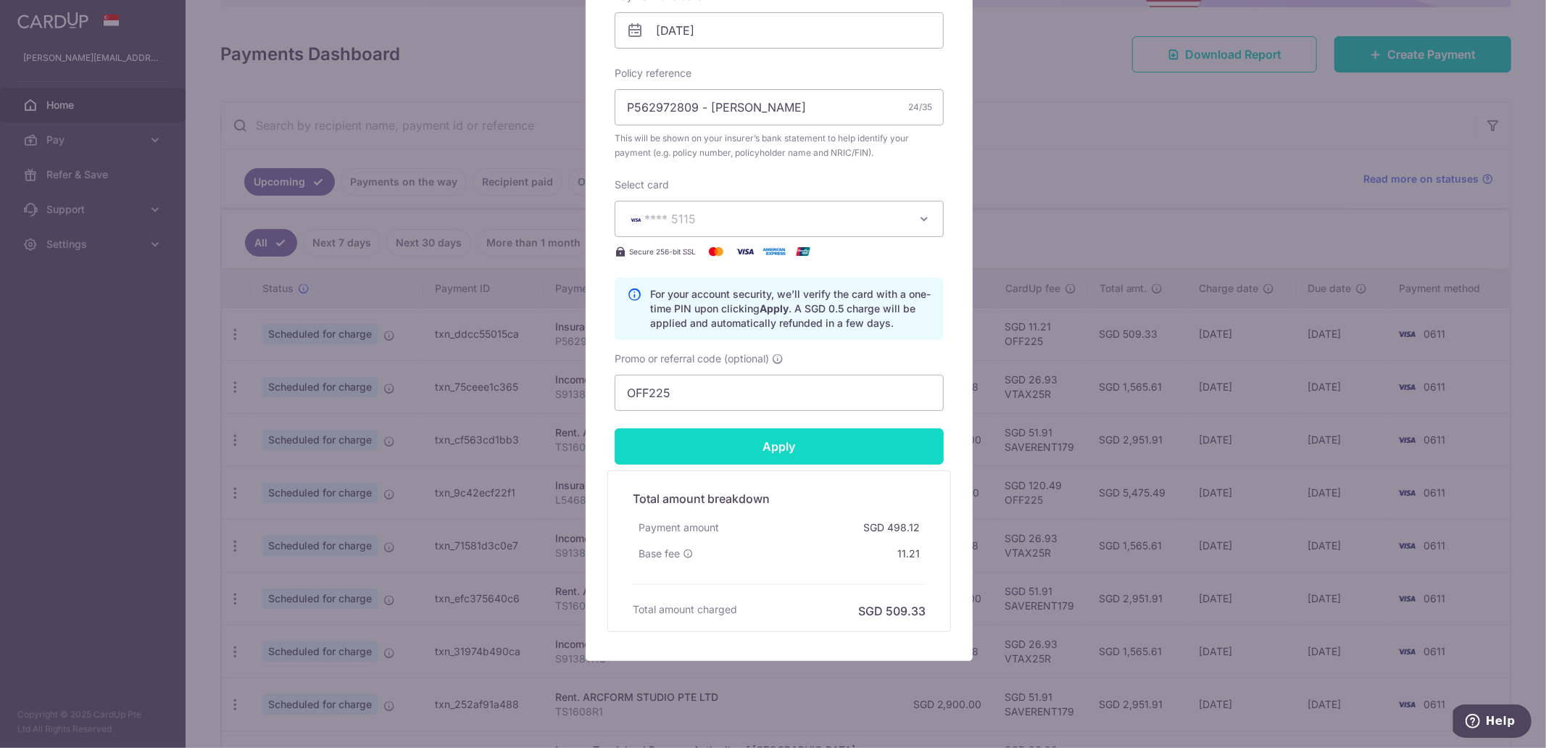
click at [673, 444] on input "Apply" at bounding box center [779, 446] width 329 height 36
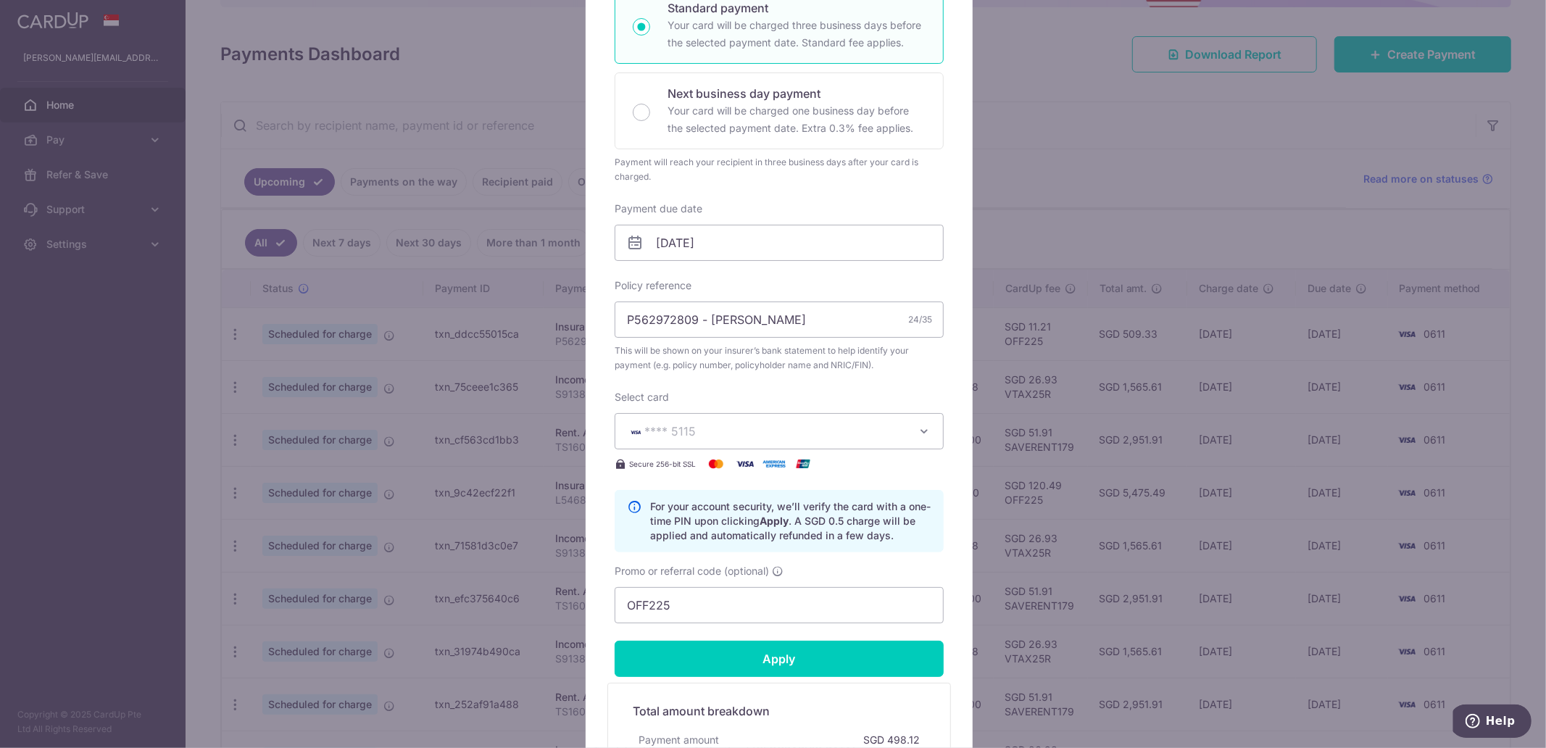
scroll to position [241, 0]
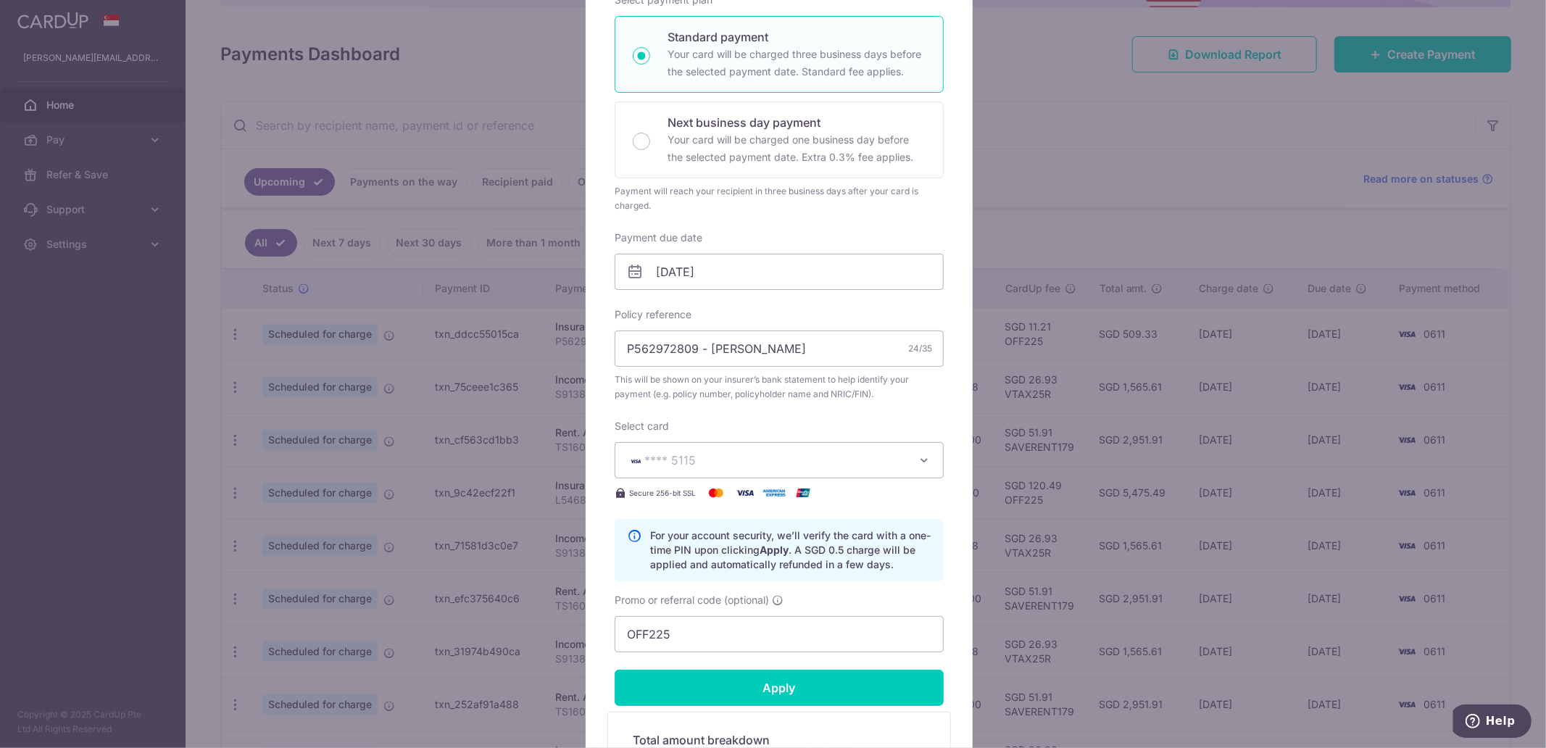
type input "Successfully Applied"
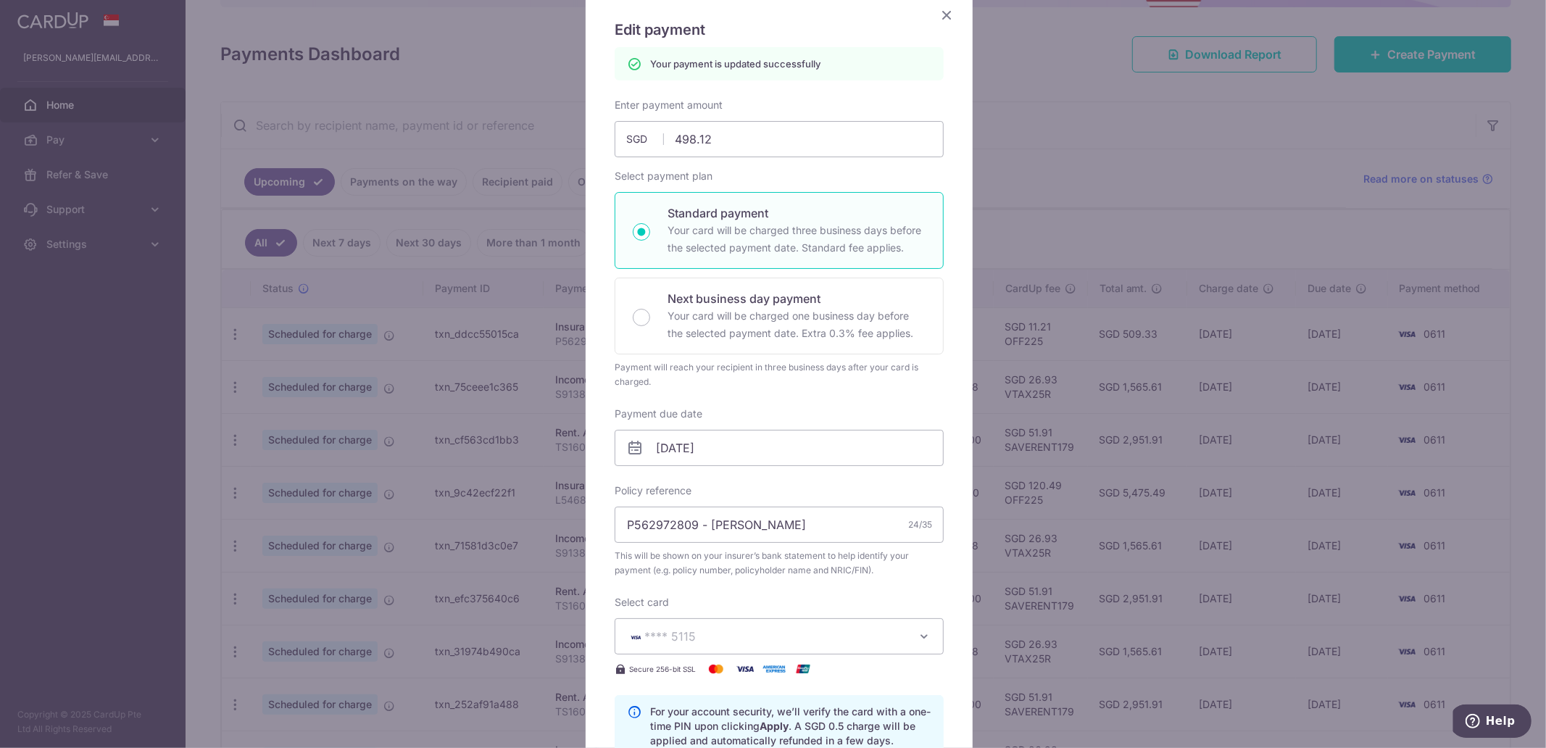
scroll to position [0, 0]
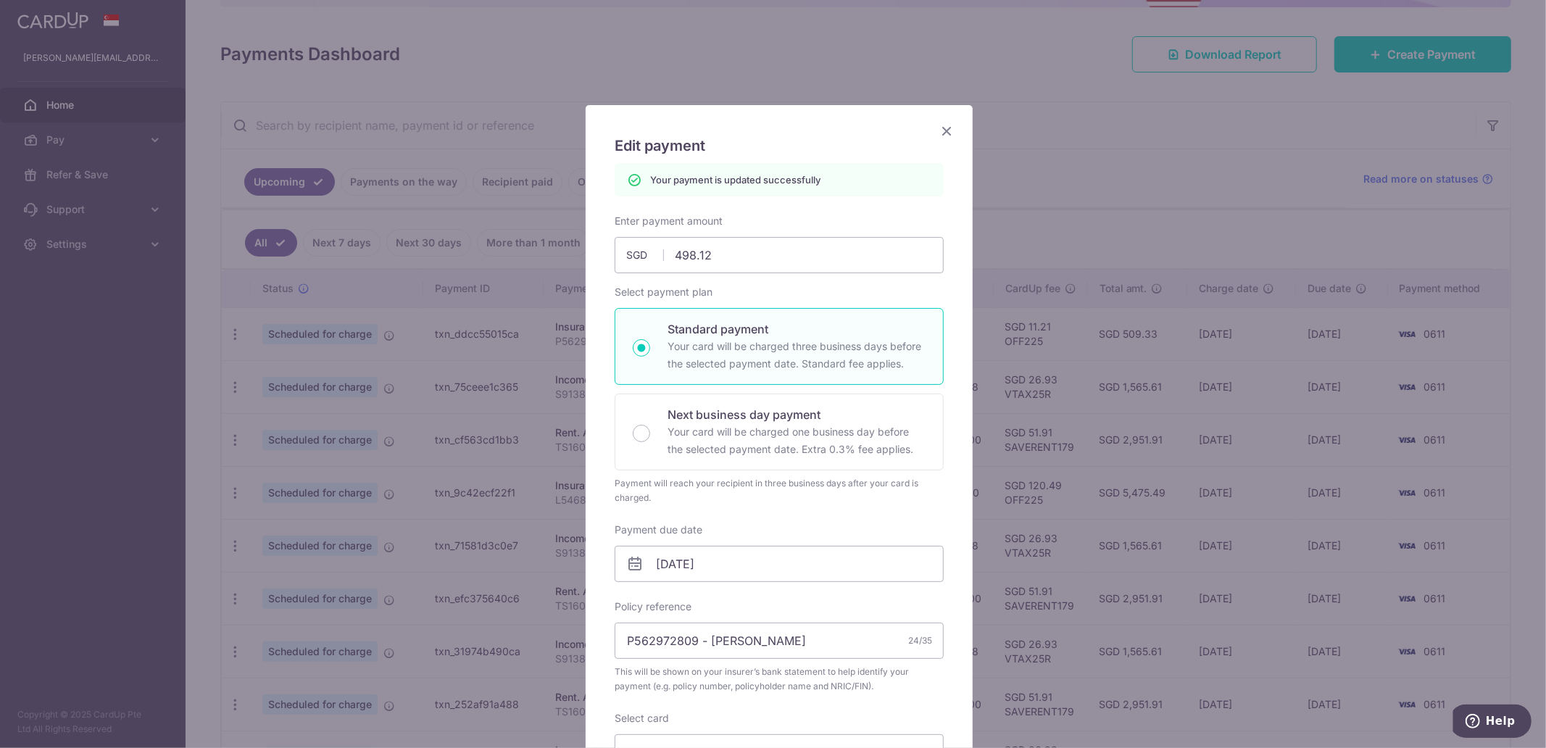
click at [938, 133] on icon "Close" at bounding box center [946, 131] width 17 height 18
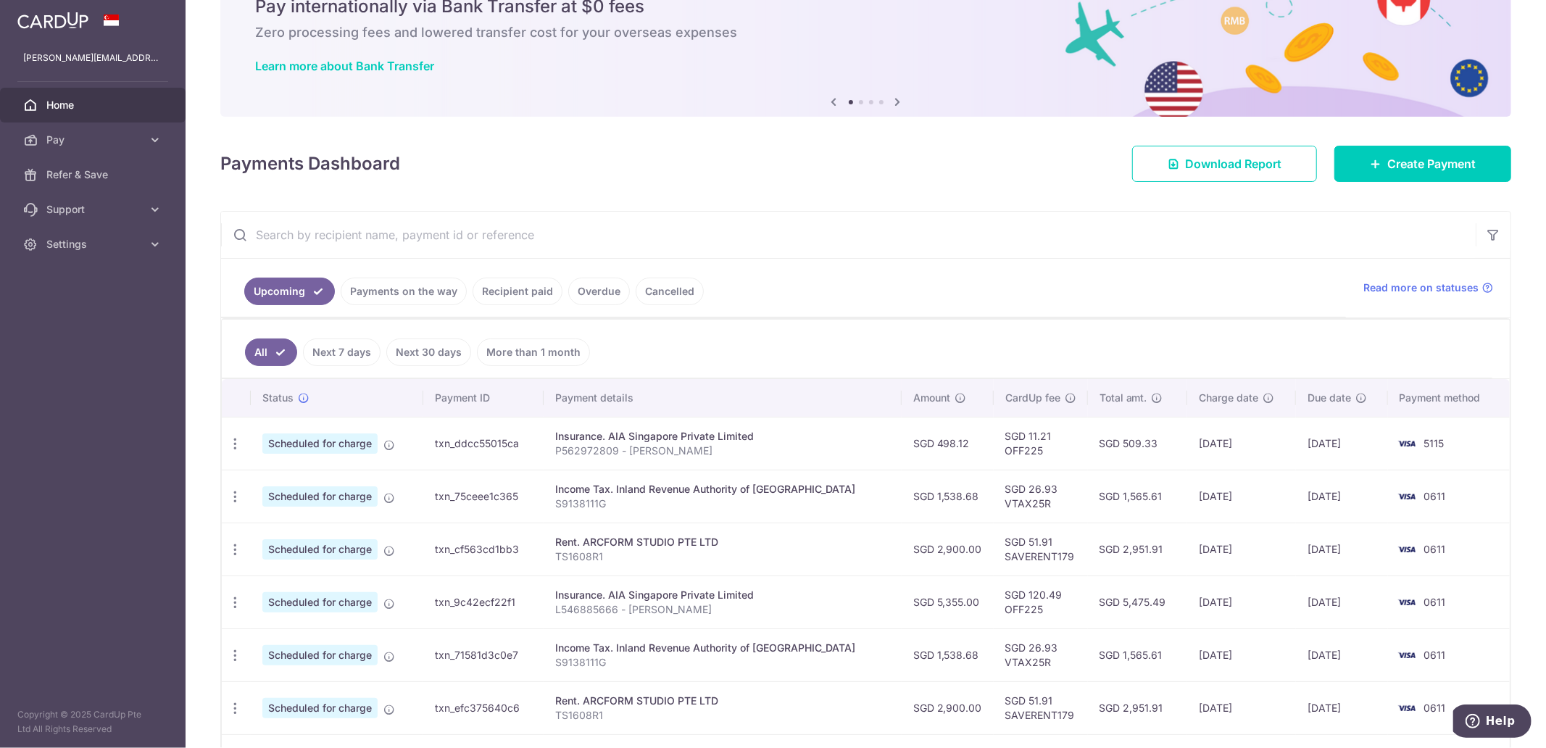
scroll to position [80, 0]
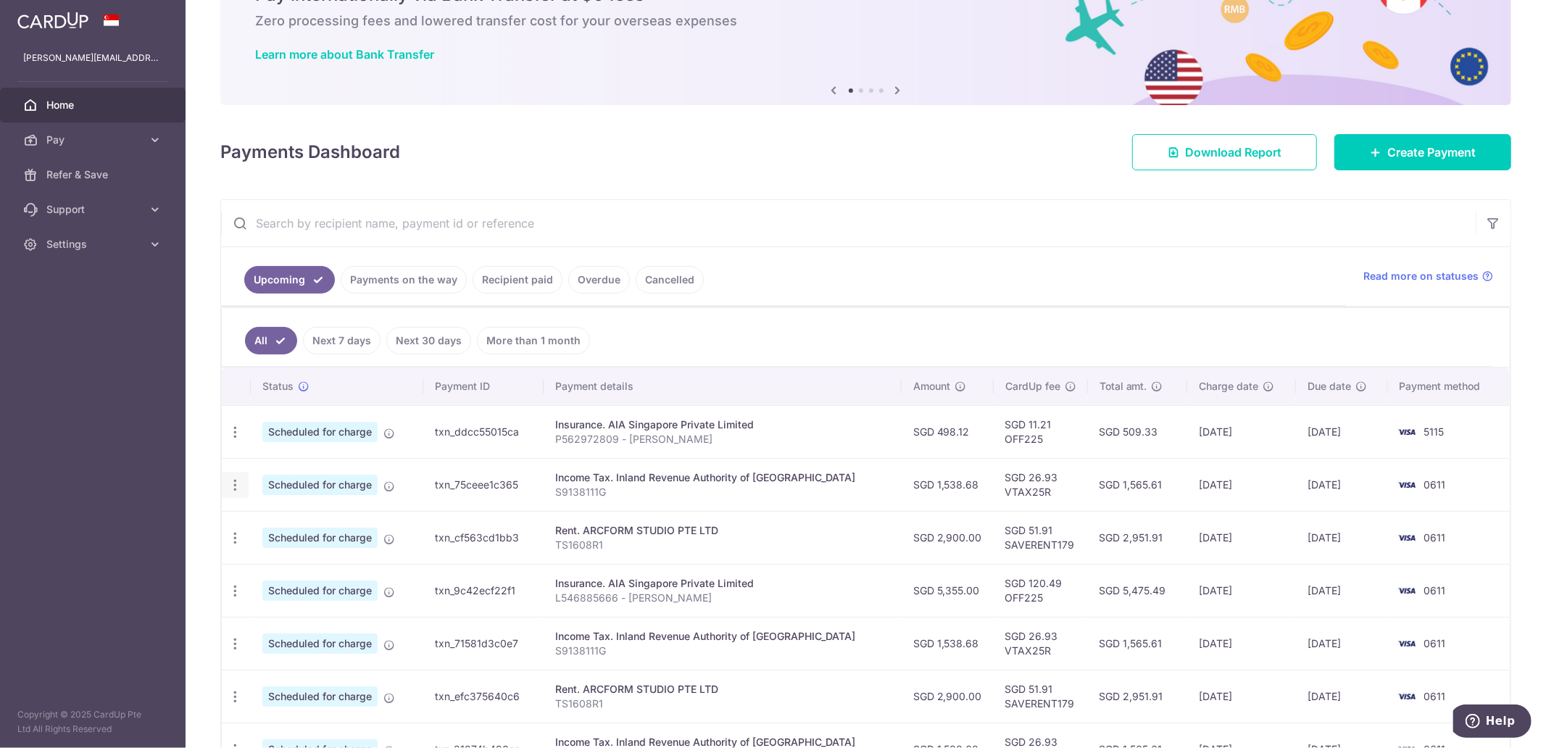
click at [234, 481] on icon "button" at bounding box center [235, 485] width 15 height 15
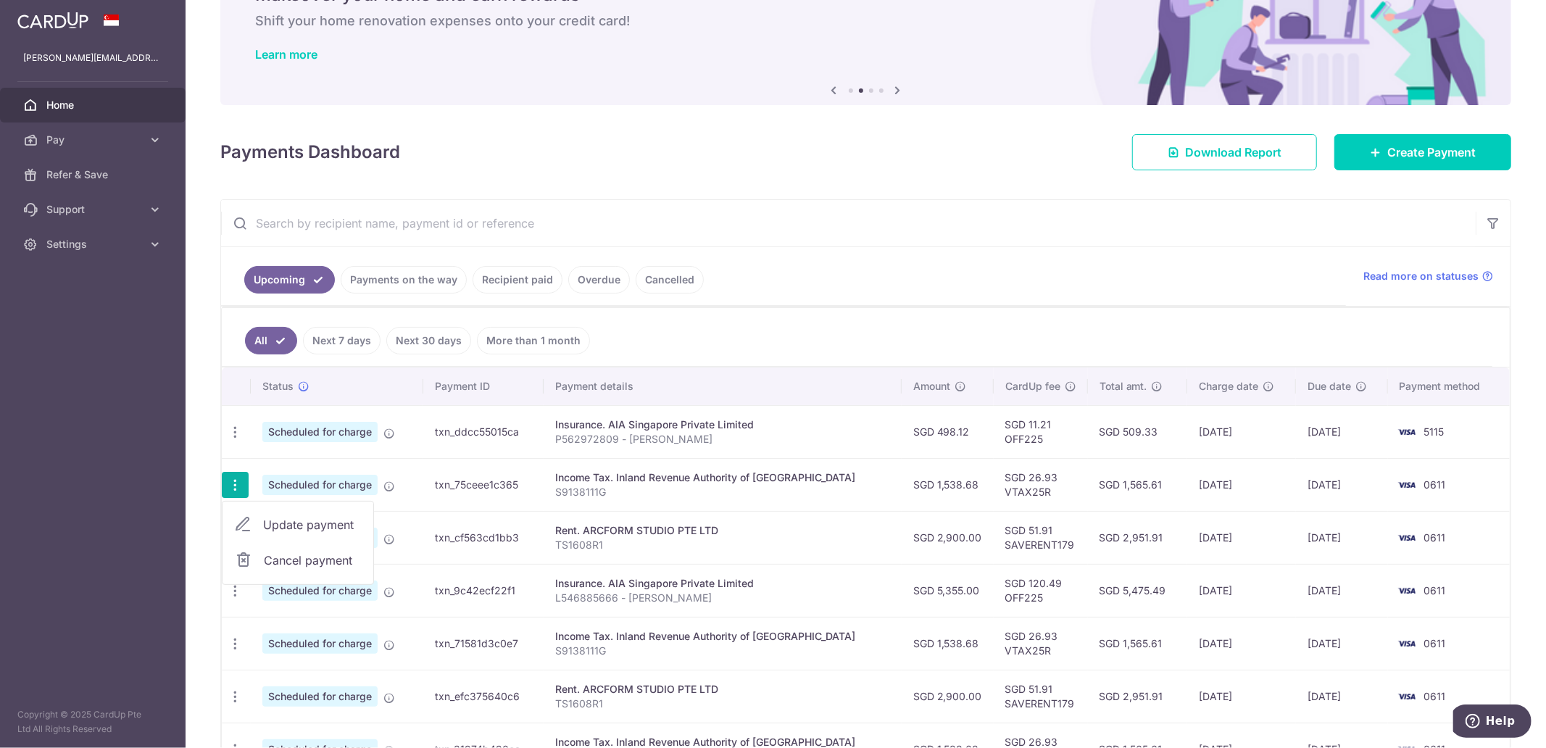
click at [283, 524] on span "Update payment" at bounding box center [312, 524] width 99 height 17
radio input "true"
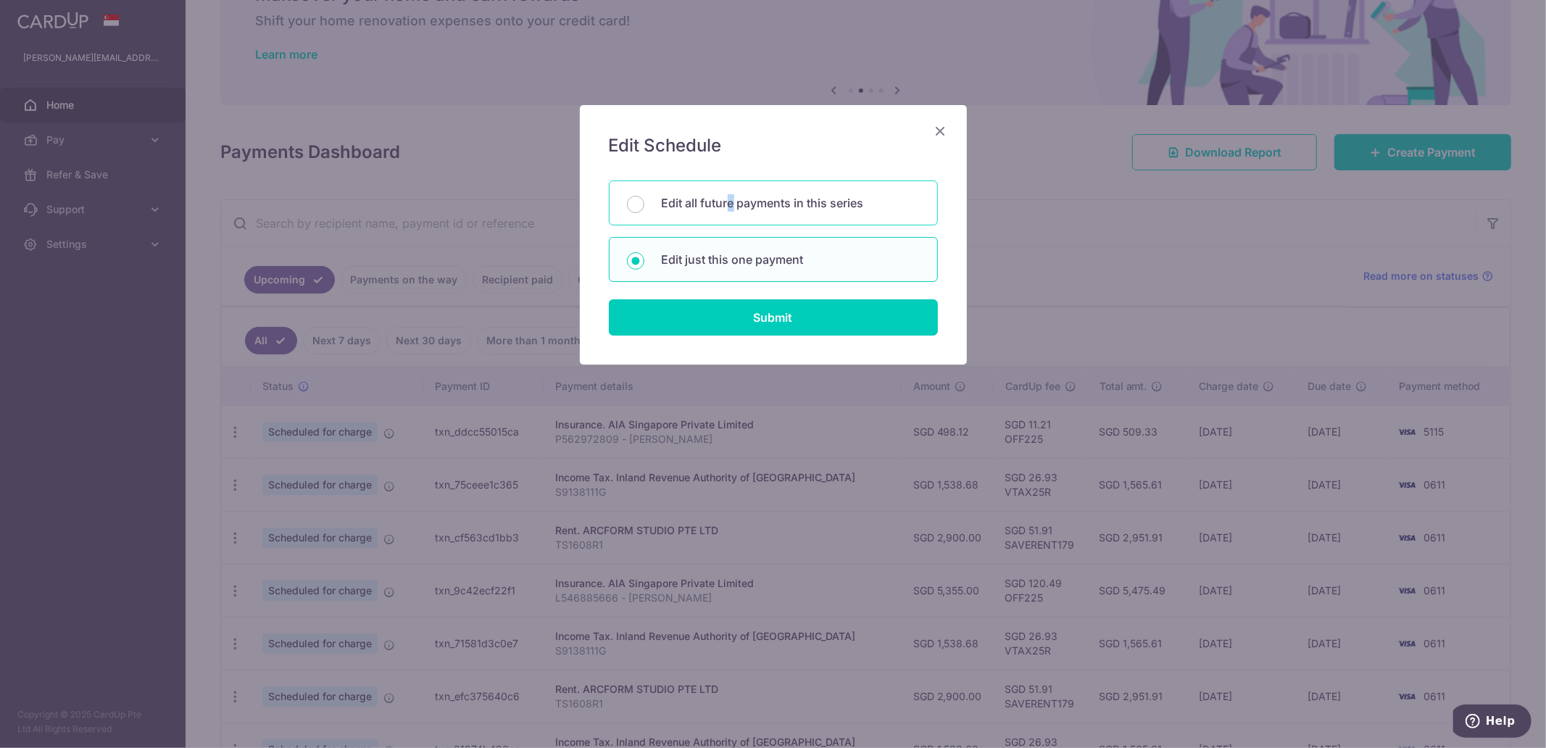
click at [732, 212] on div "Edit all future payments in this series" at bounding box center [773, 203] width 329 height 45
radio input "true"
click at [822, 336] on div "Edit Schedule You will be editing all 7 payments to Inland Revenue Authority of…" at bounding box center [773, 235] width 387 height 260
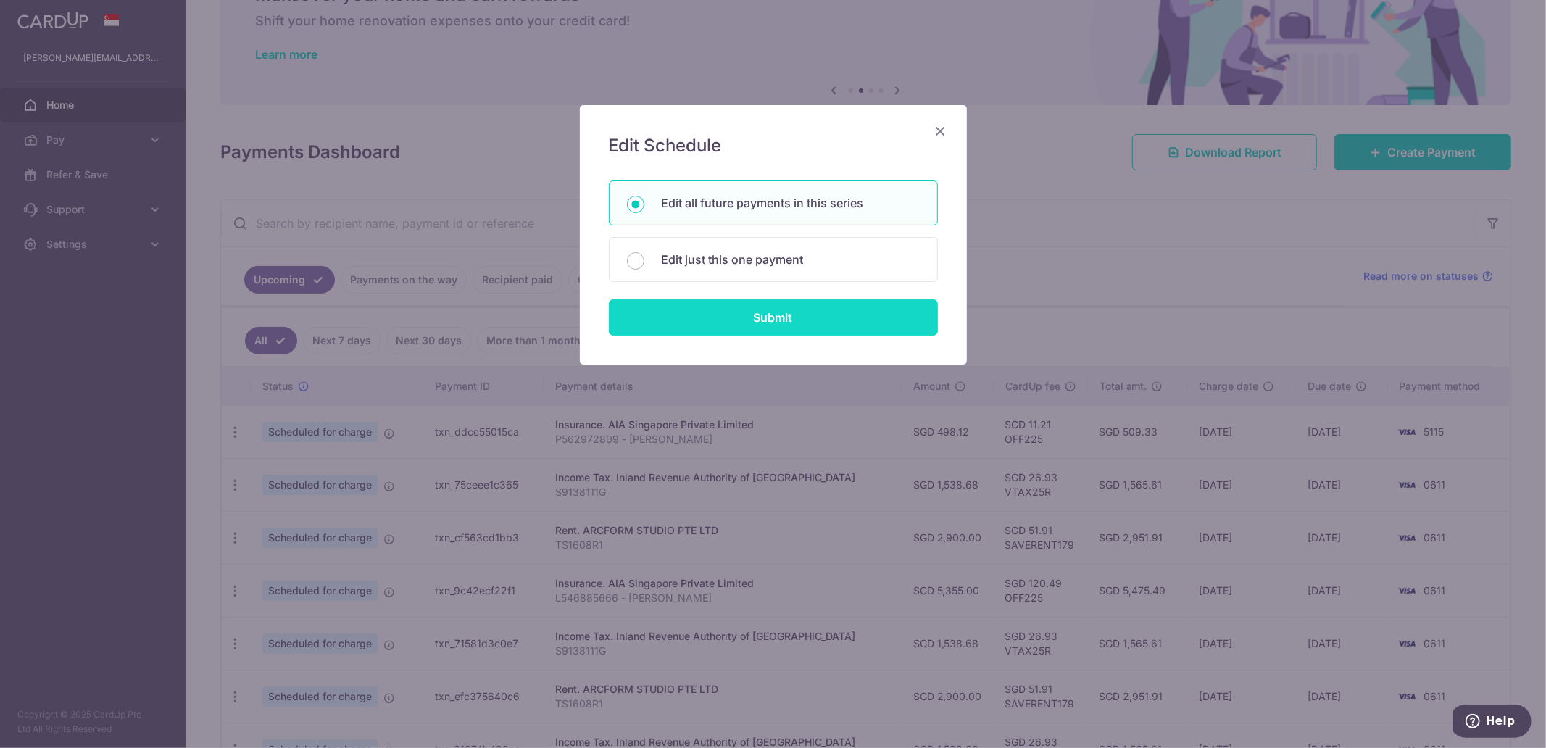
click at [821, 328] on input "Submit" at bounding box center [773, 317] width 329 height 36
radio input "true"
type input "1,538.68"
type input "S9138111G"
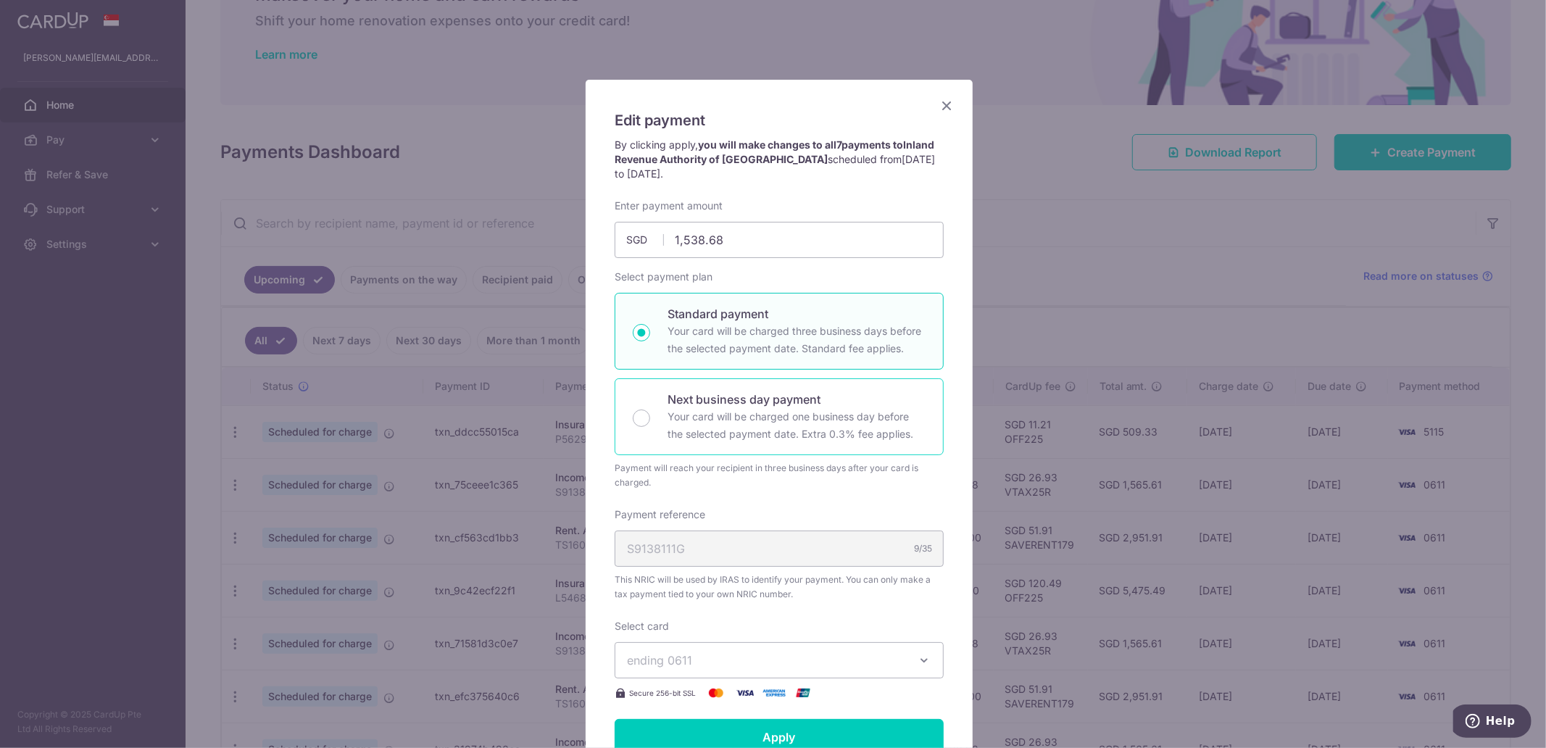
scroll to position [241, 0]
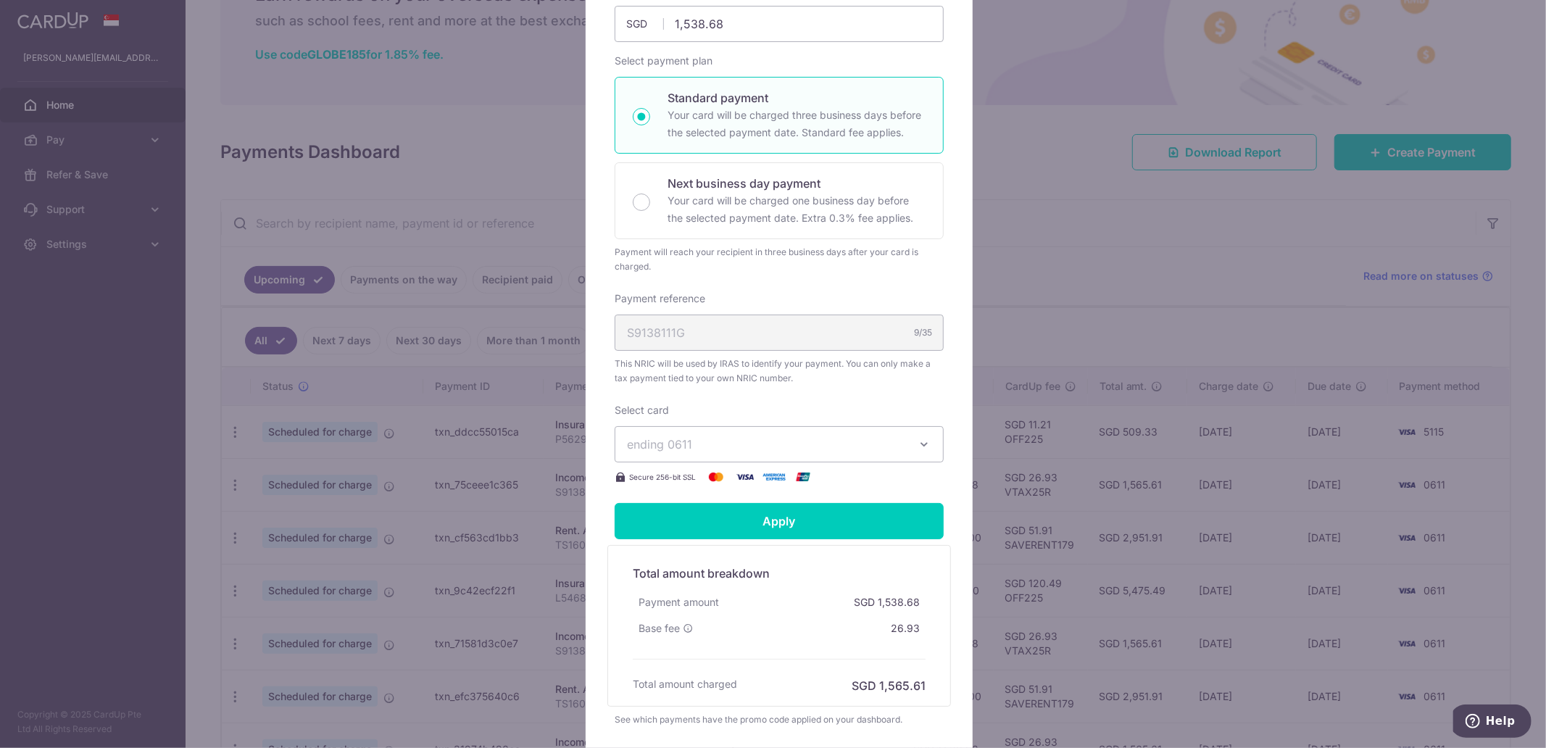
click at [721, 447] on span "ending 0611" at bounding box center [766, 444] width 278 height 17
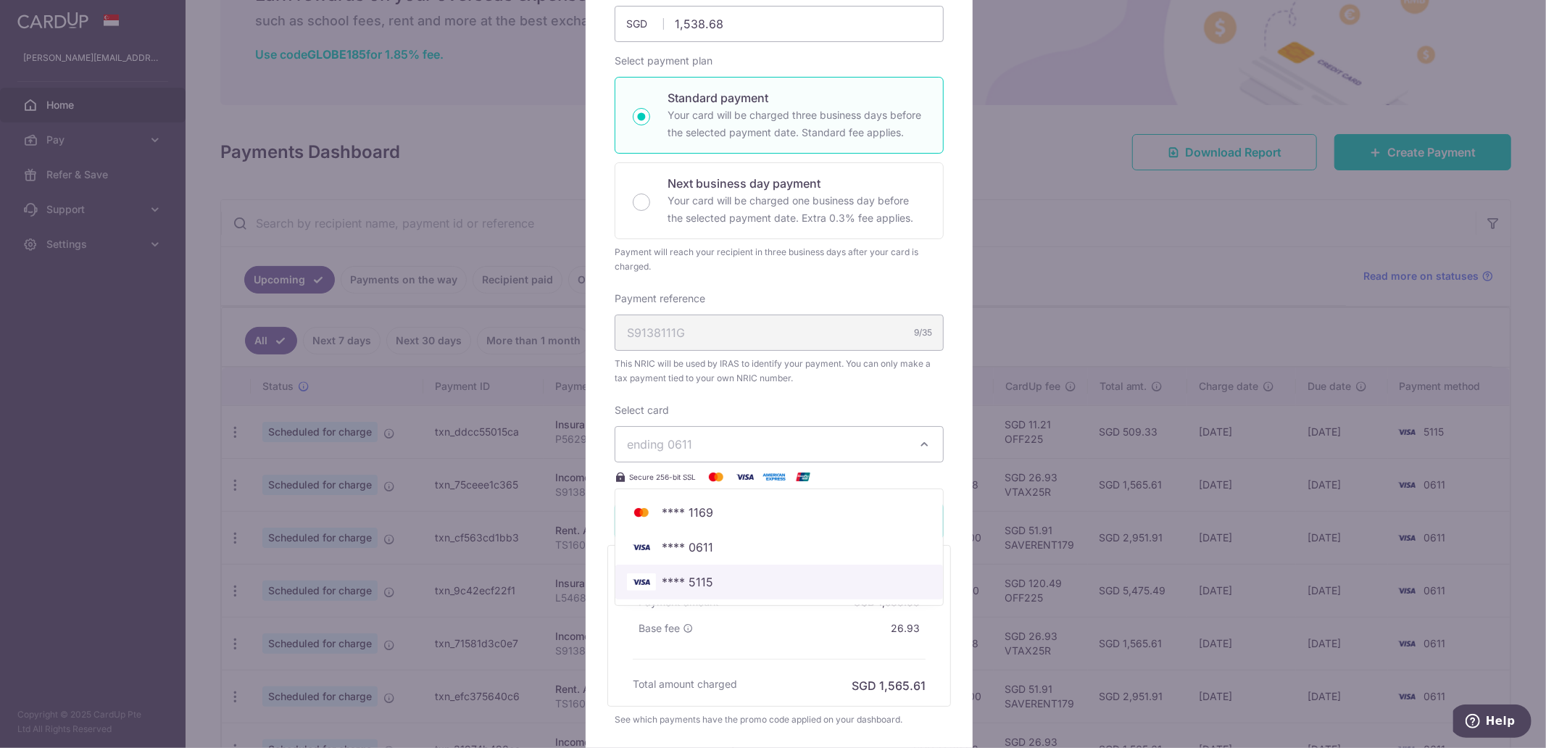
click at [715, 582] on span "**** 5115" at bounding box center [779, 581] width 305 height 17
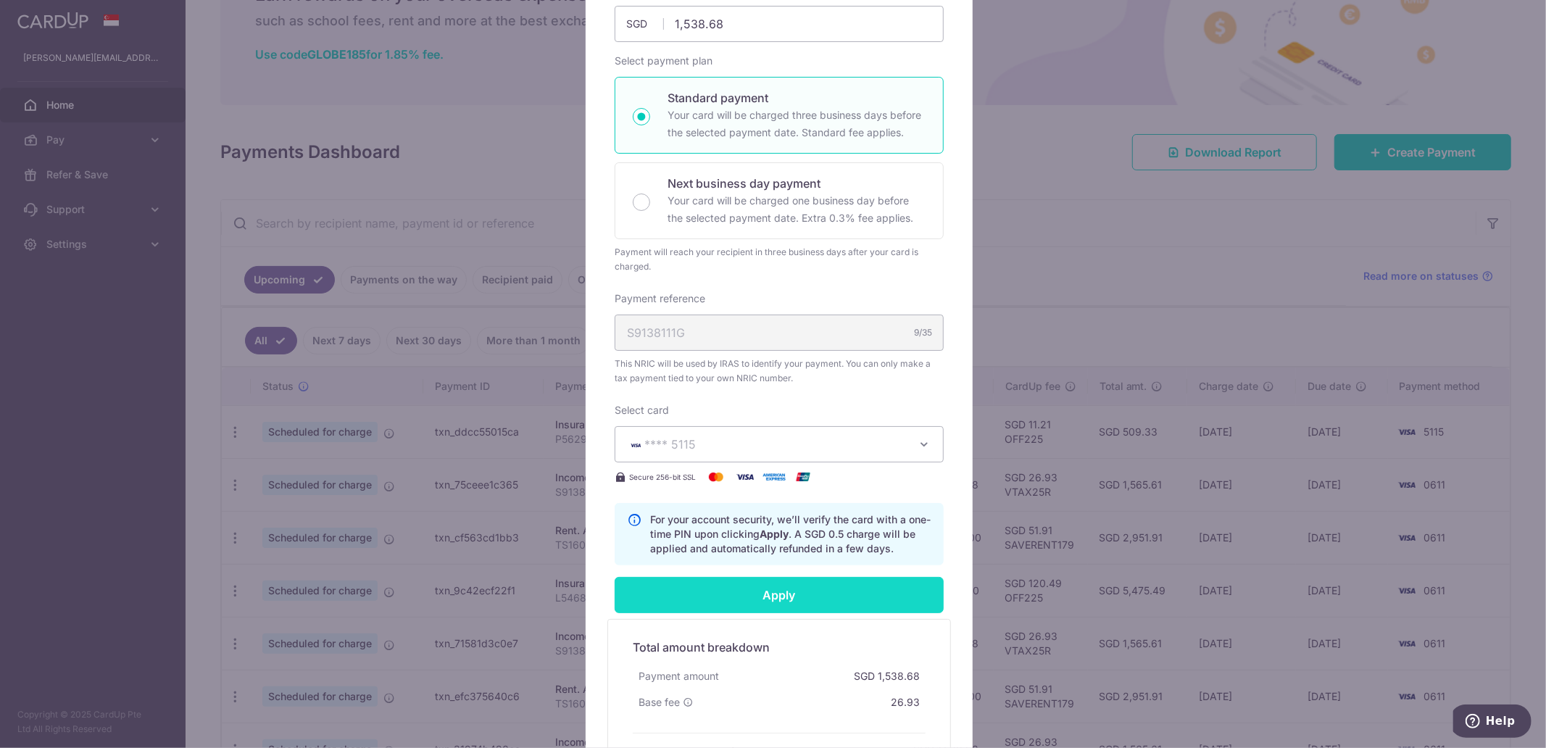
click at [735, 602] on input "Apply" at bounding box center [779, 595] width 329 height 36
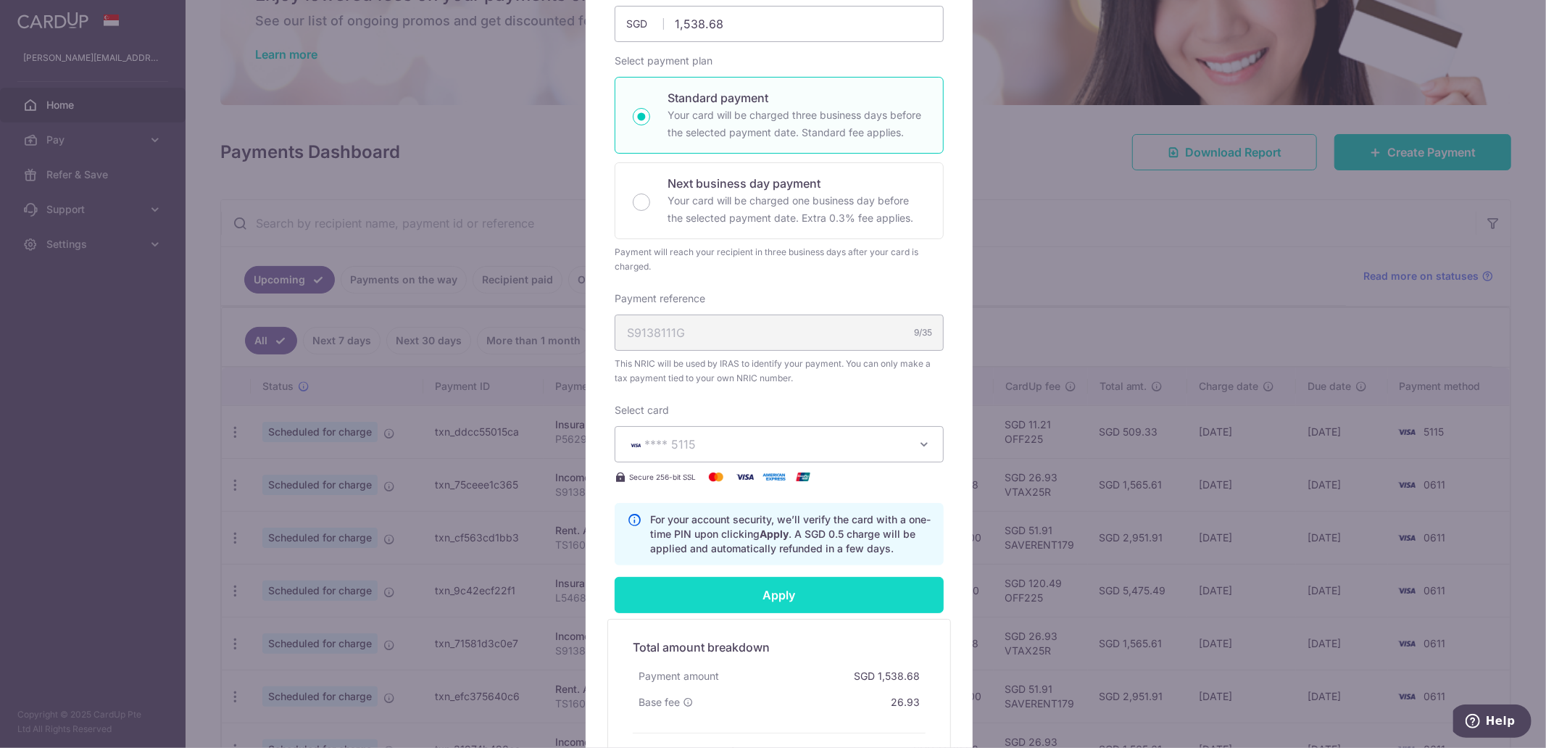
type input "Successfully Applied"
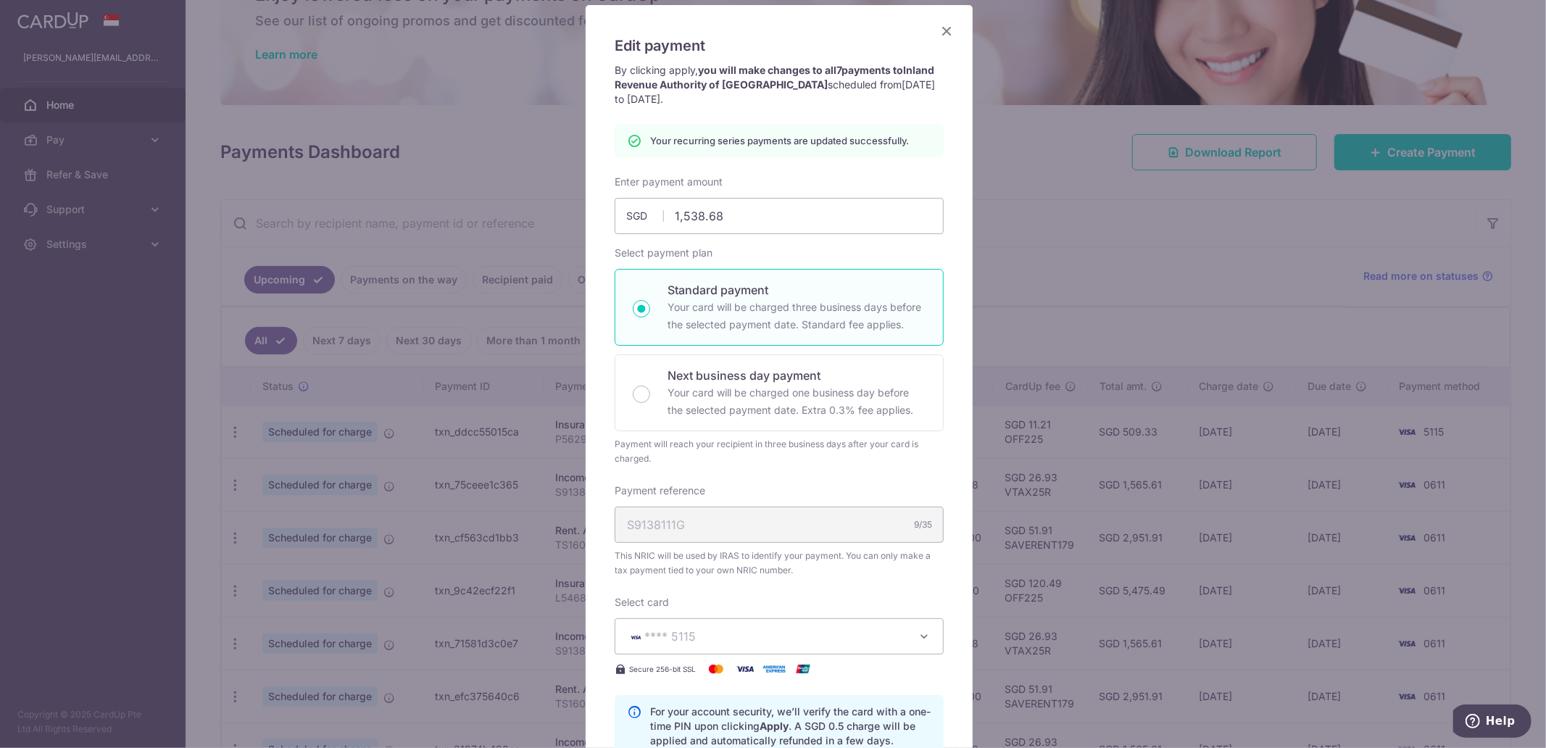
scroll to position [0, 0]
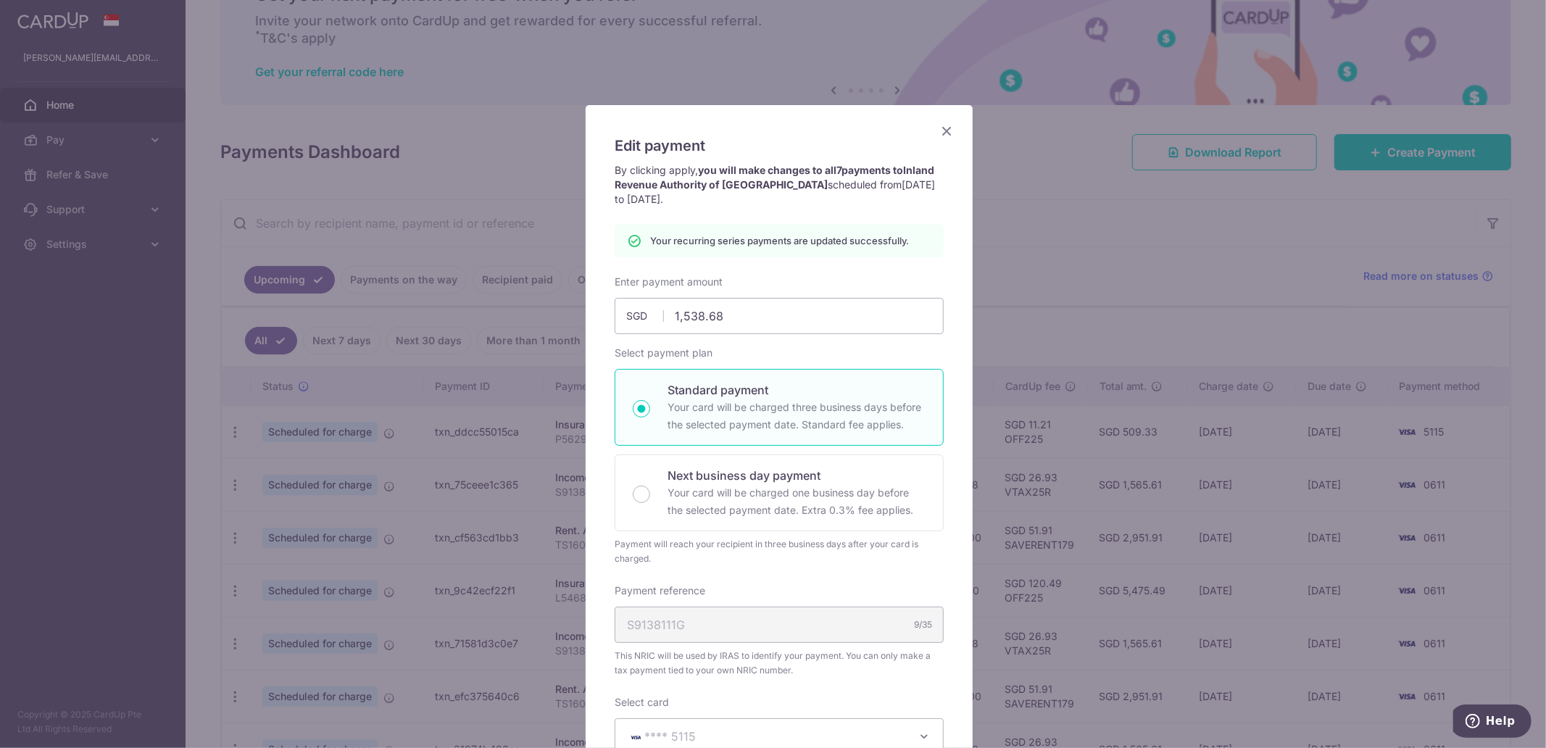
click at [939, 125] on icon "Close" at bounding box center [946, 131] width 17 height 18
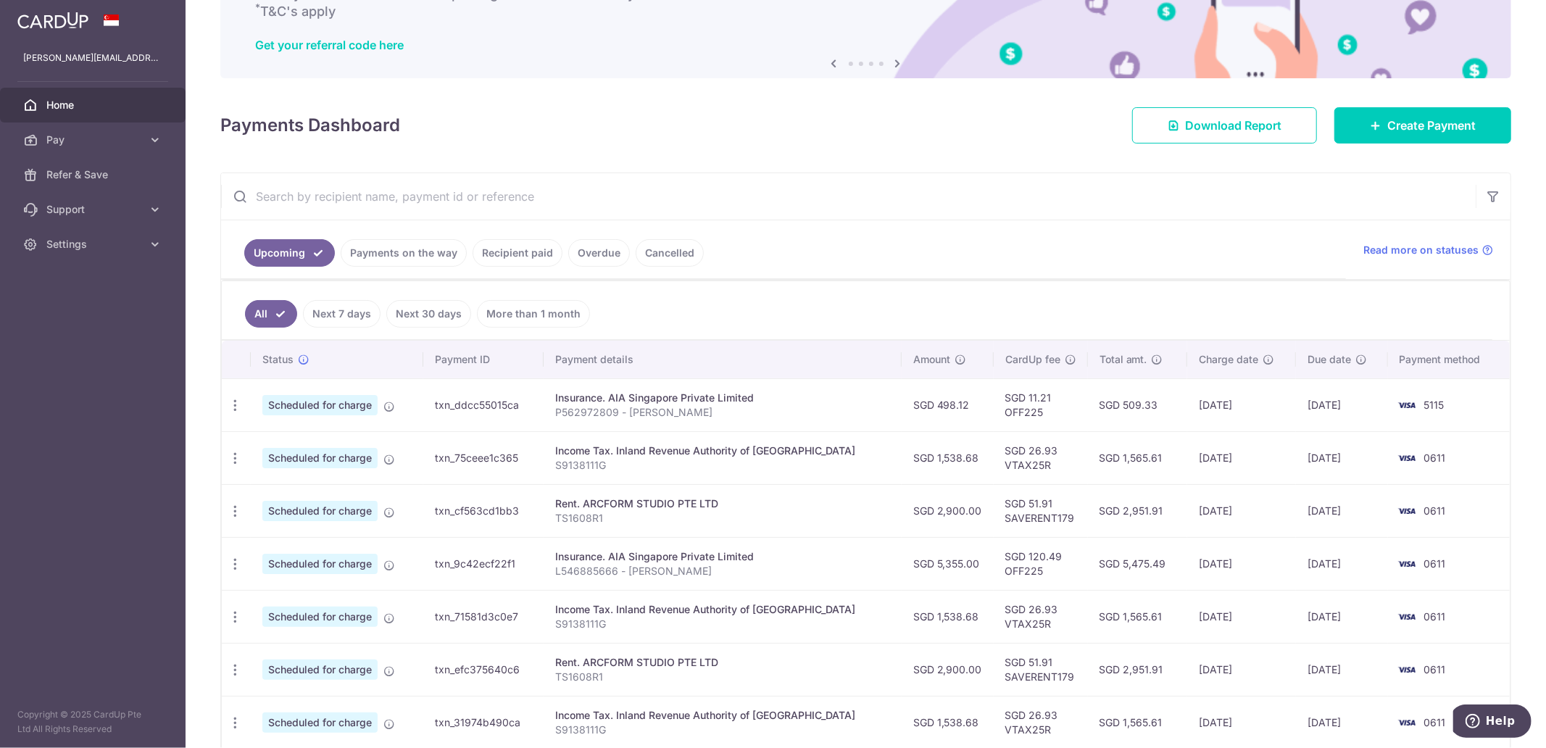
scroll to position [232, 0]
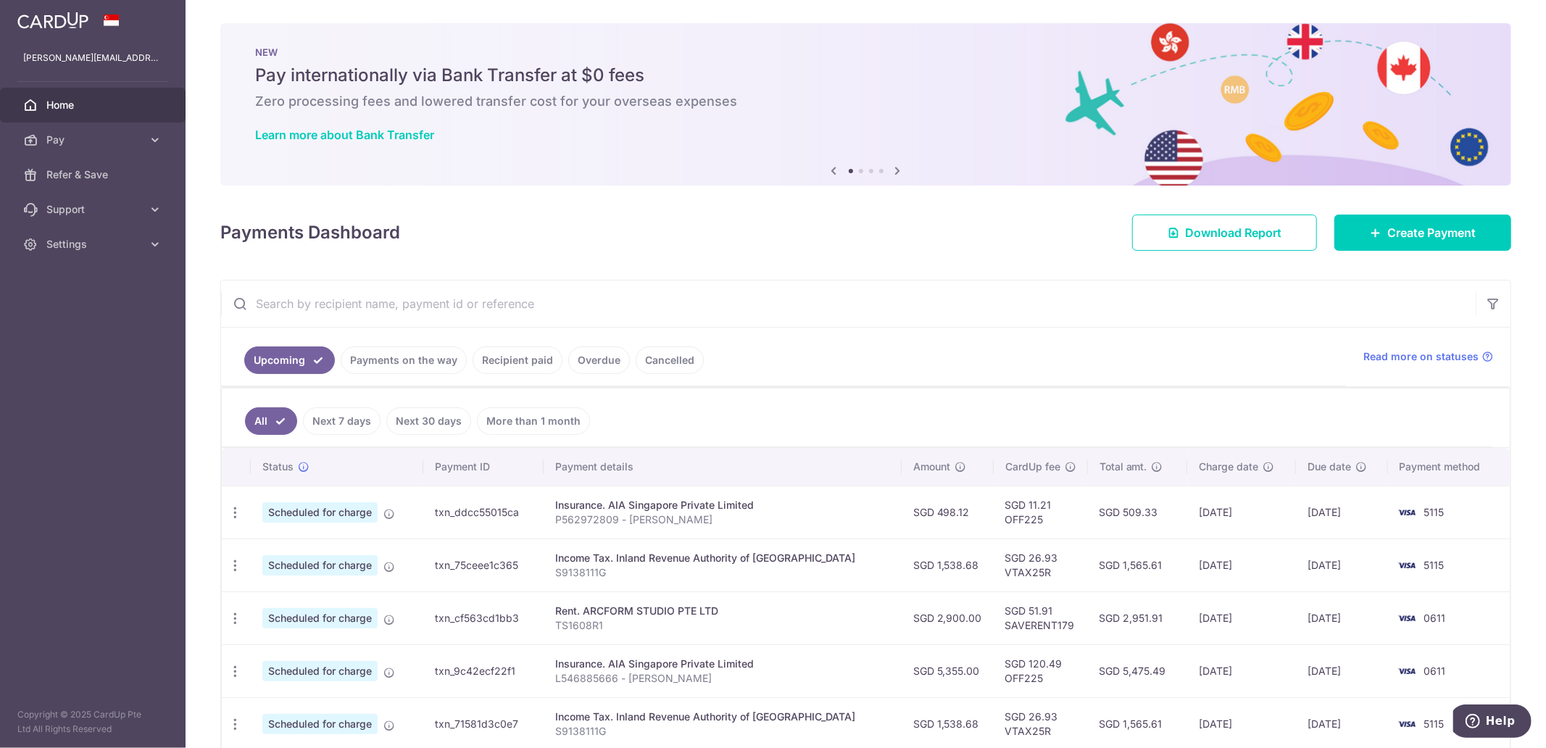
scroll to position [241, 0]
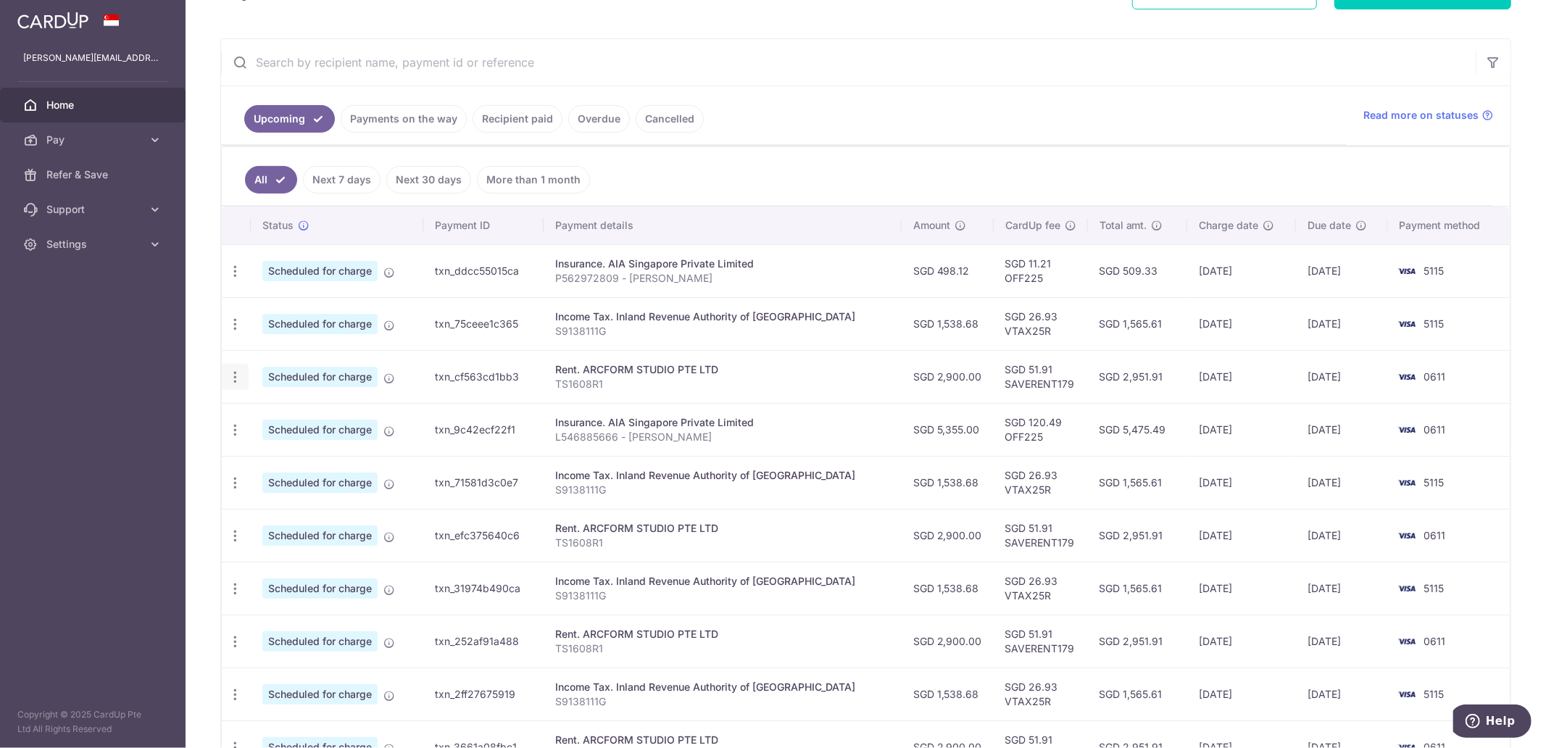
click at [233, 373] on icon "button" at bounding box center [235, 377] width 15 height 15
click at [280, 419] on span "Update payment" at bounding box center [312, 416] width 99 height 17
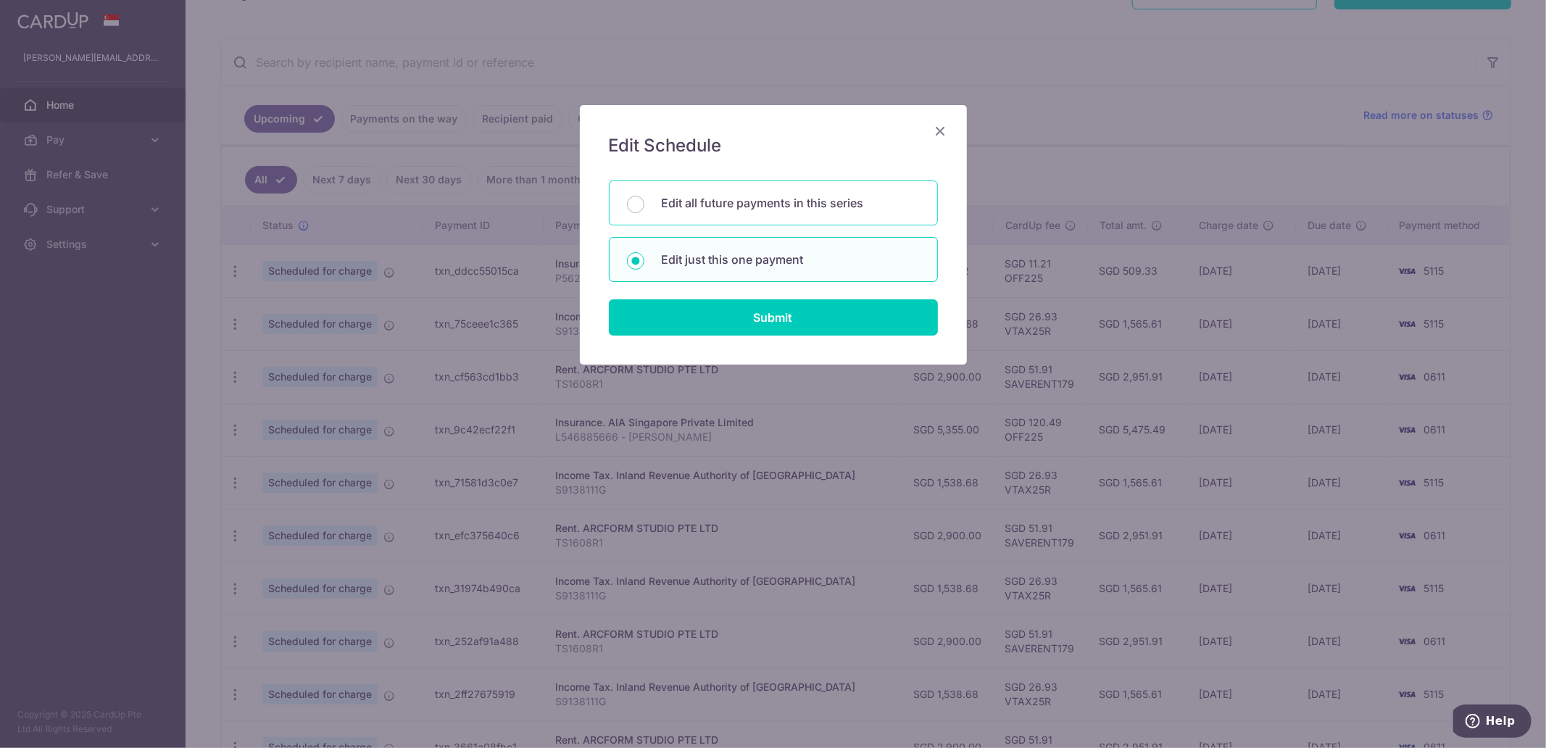
click at [740, 221] on div "Edit all future payments in this series" at bounding box center [773, 203] width 329 height 45
radio input "true"
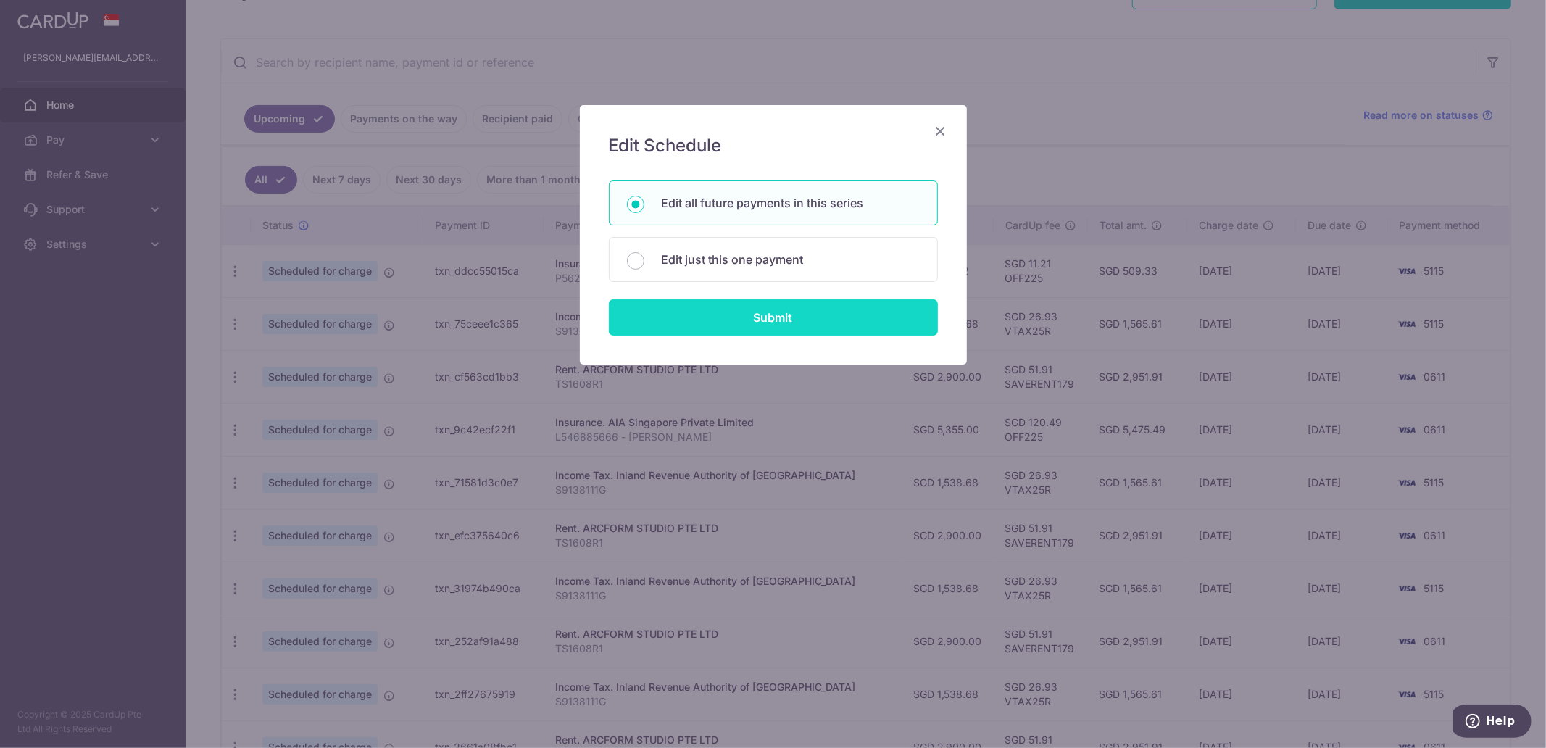
click at [788, 330] on input "Submit" at bounding box center [773, 317] width 329 height 36
radio input "true"
type input "2,900.00"
type input "TS1608R1"
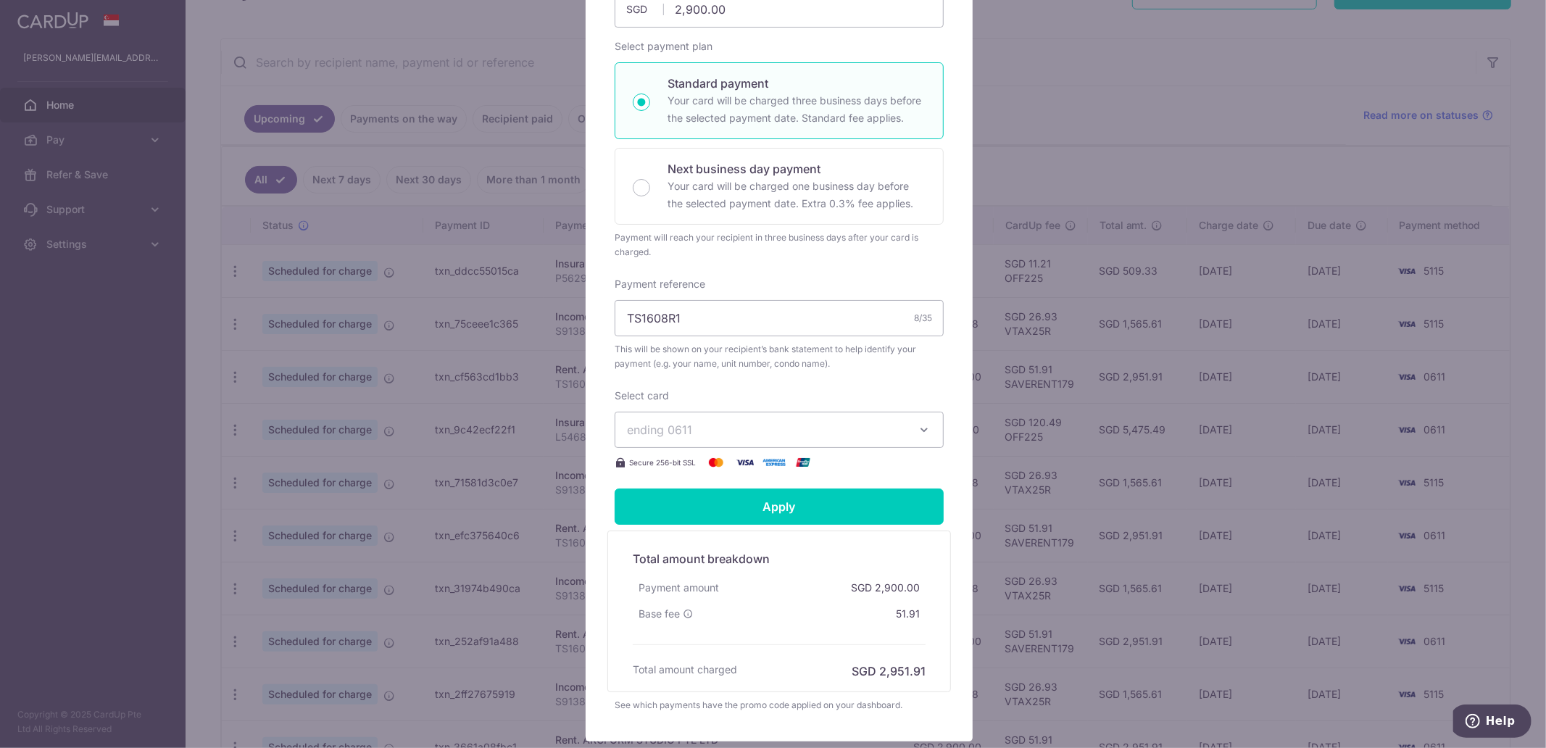
click at [911, 434] on button "ending 0611" at bounding box center [779, 430] width 329 height 36
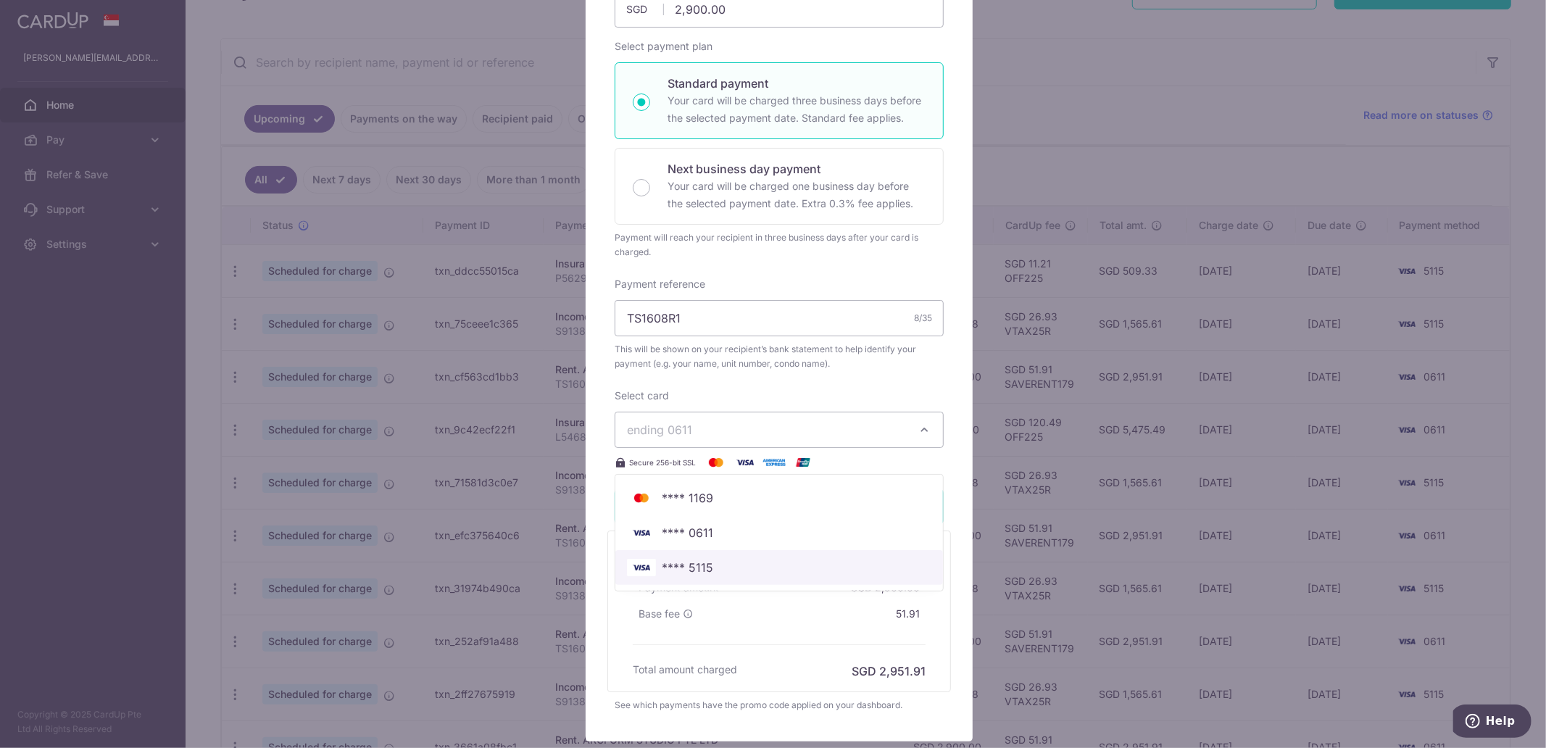
click at [814, 576] on span "**** 5115" at bounding box center [779, 567] width 305 height 17
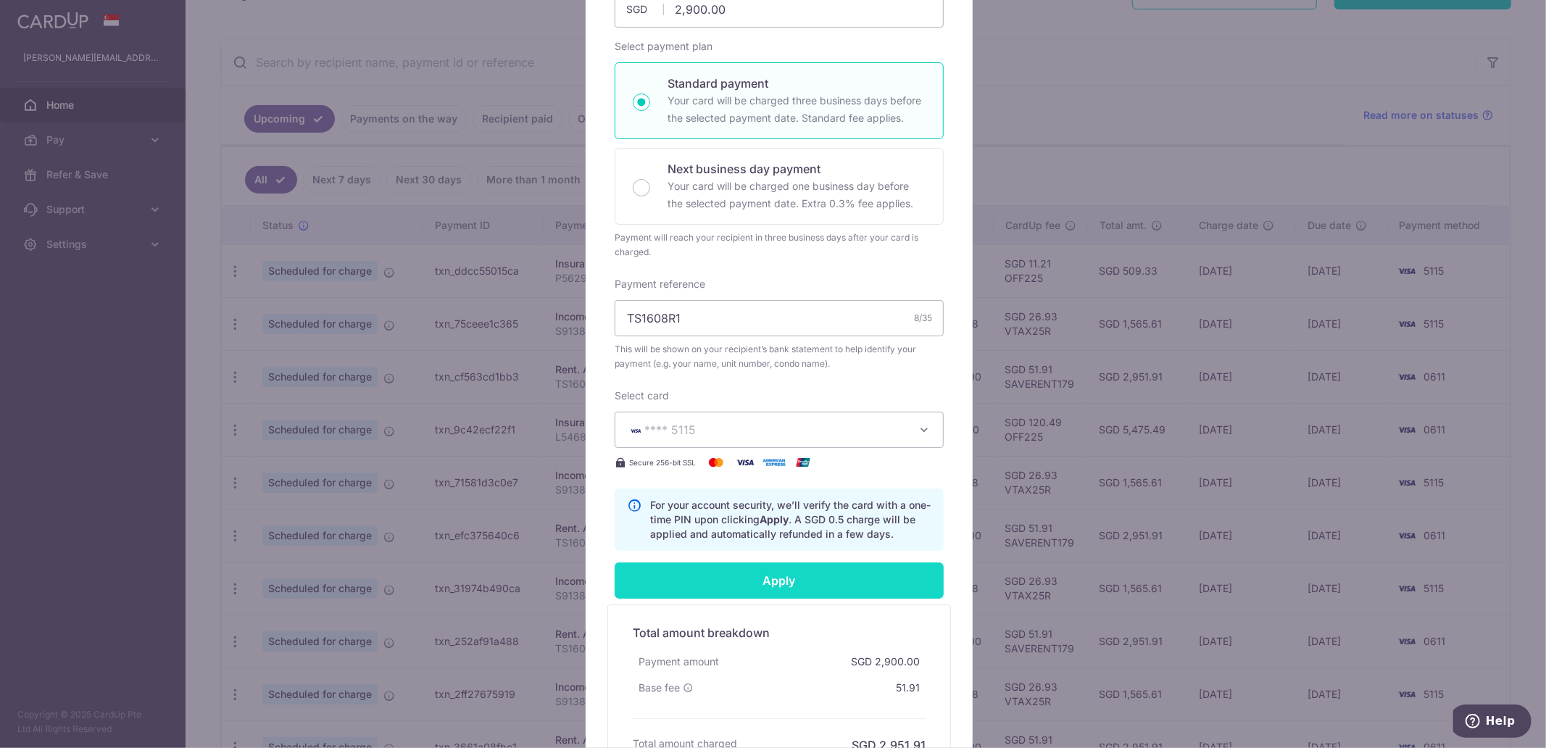
click at [808, 595] on input "Apply" at bounding box center [779, 581] width 329 height 36
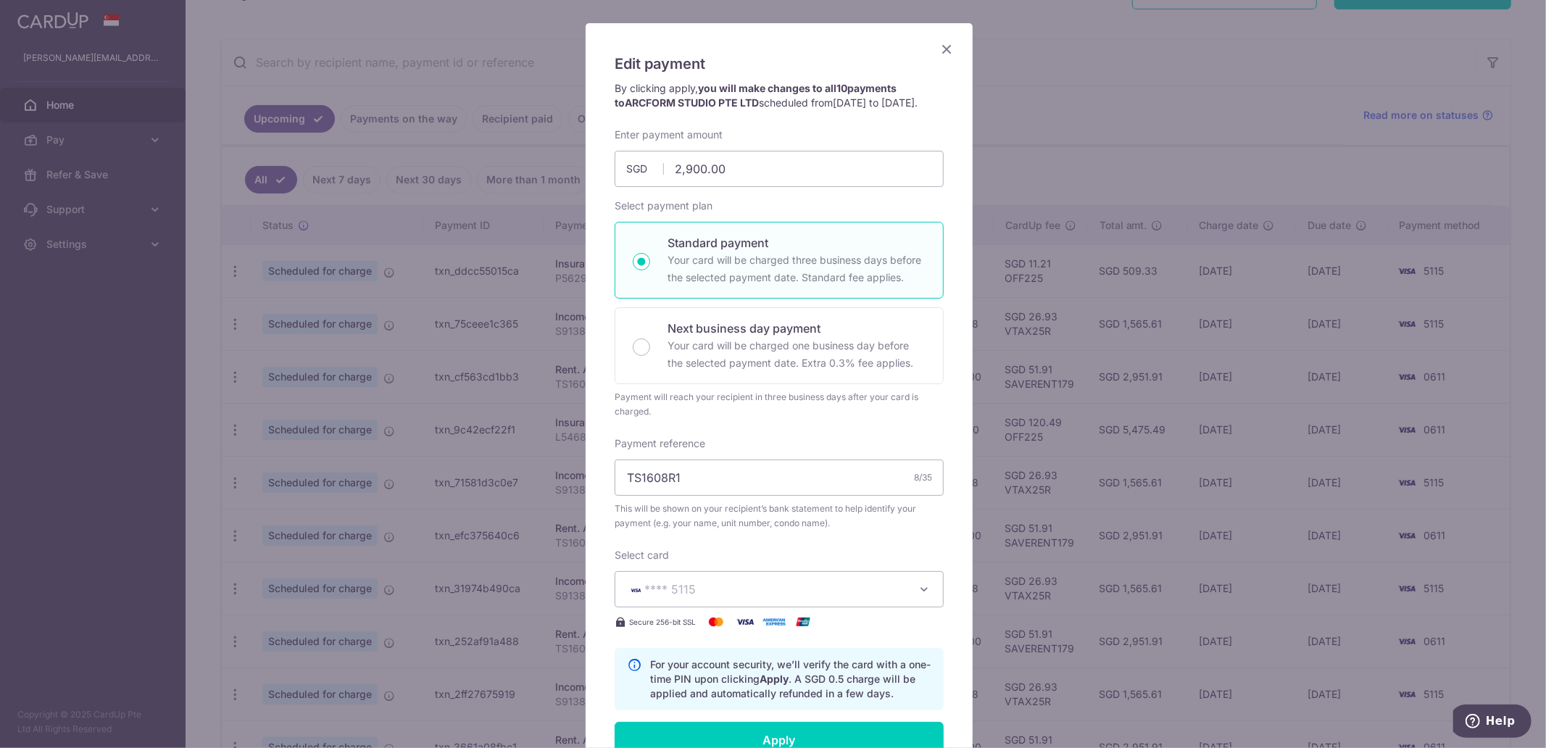
scroll to position [0, 0]
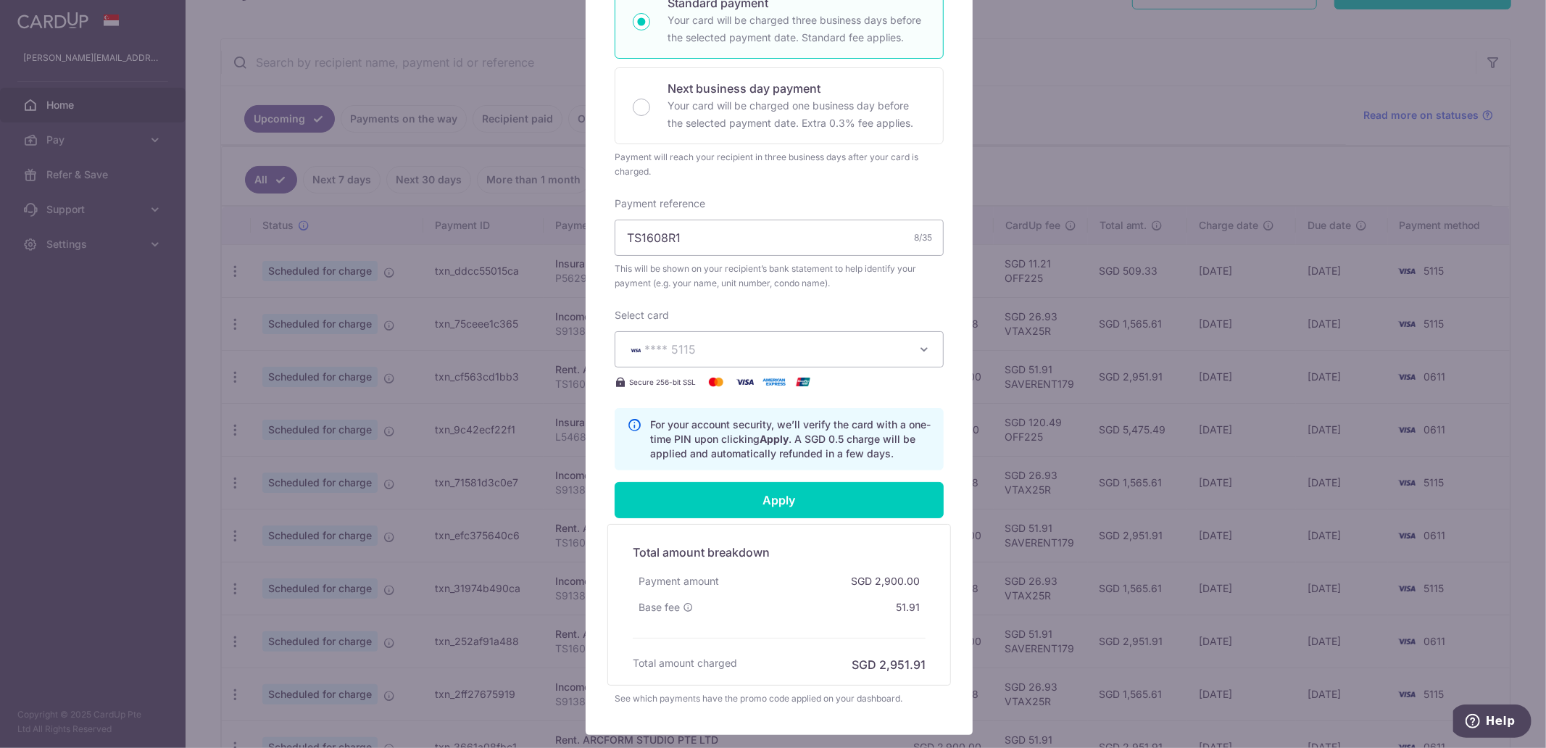
type input "Successfully Applied"
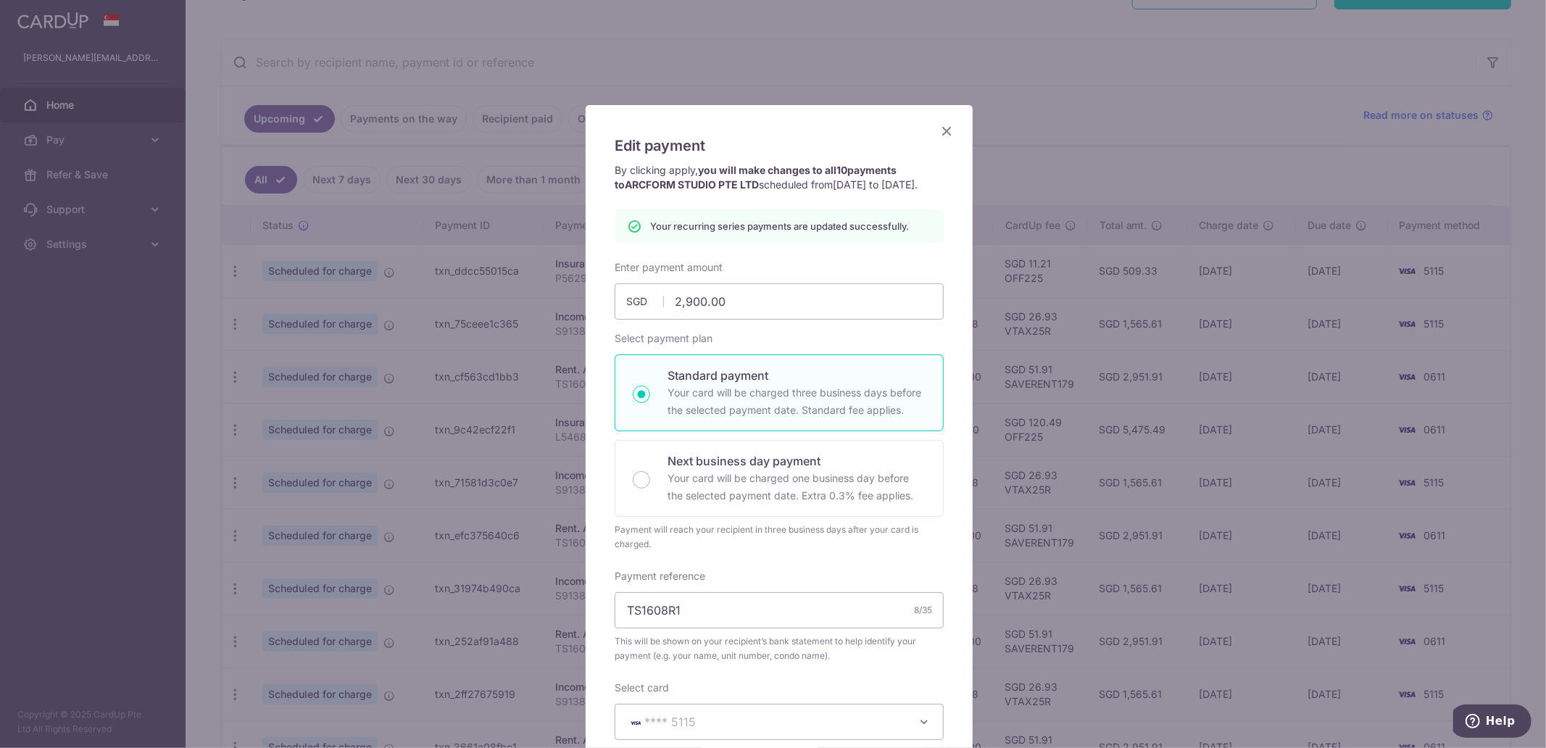
click at [940, 125] on icon "Close" at bounding box center [946, 131] width 17 height 18
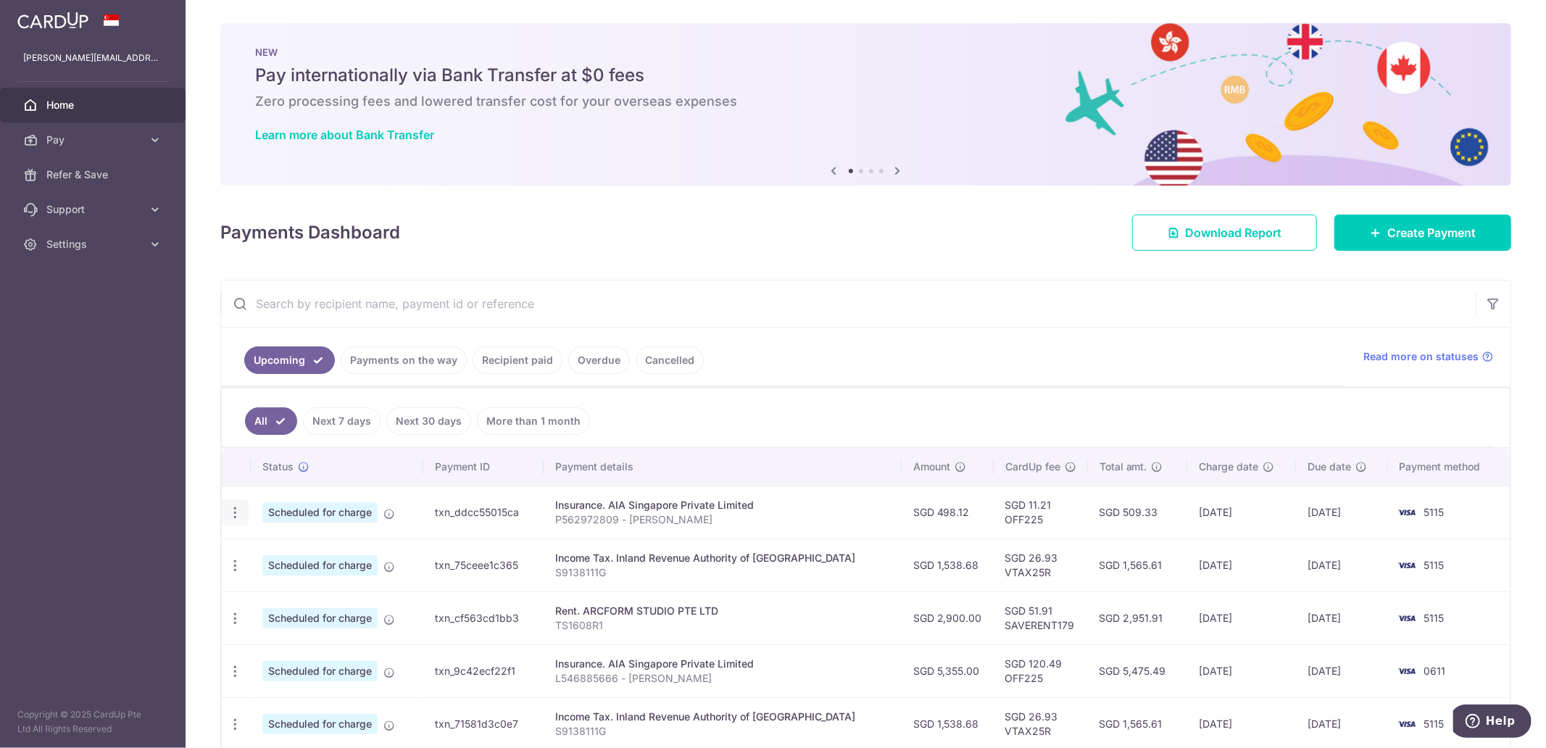
click at [239, 519] on icon "button" at bounding box center [235, 512] width 15 height 15
click at [298, 542] on link "Update payment" at bounding box center [298, 552] width 151 height 35
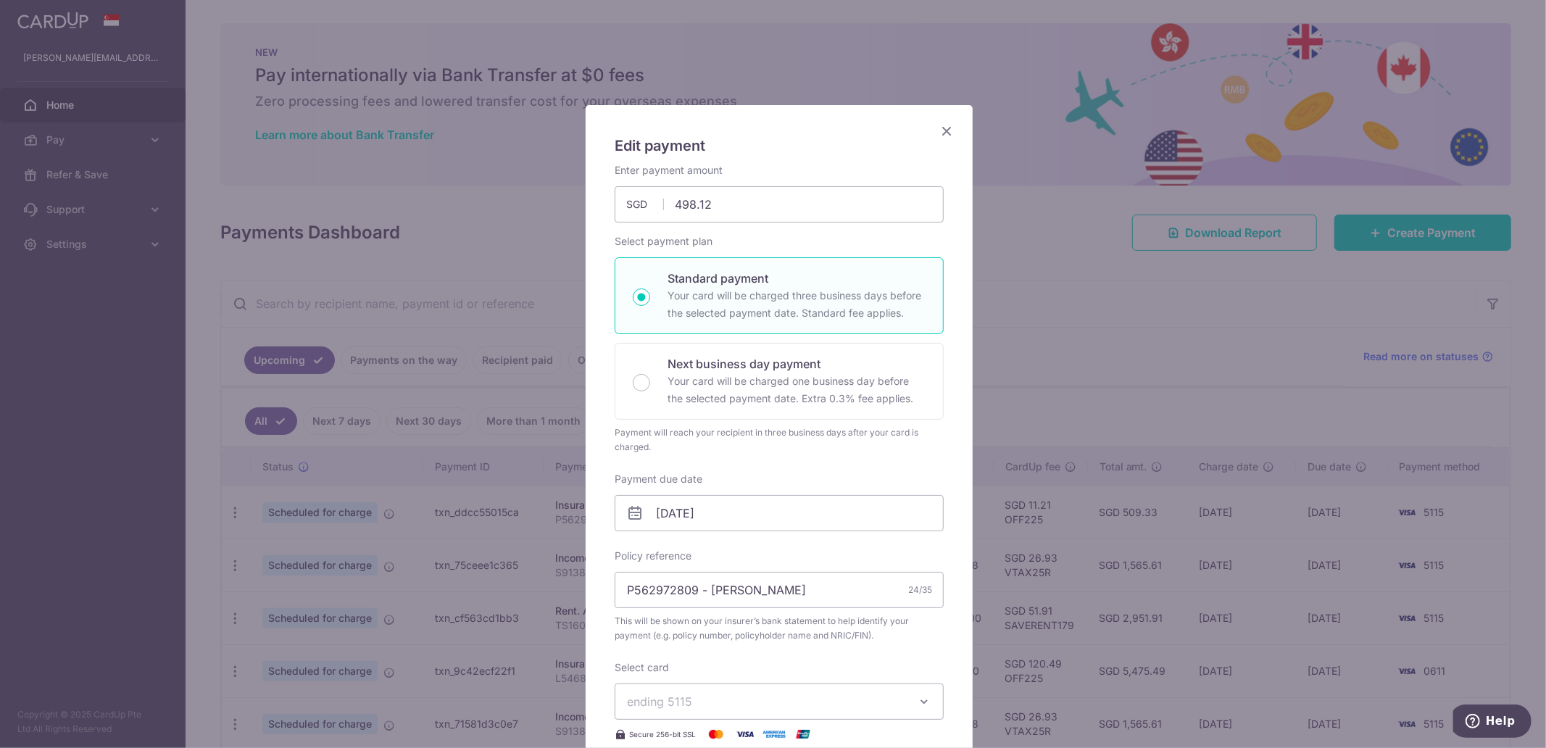
click at [938, 128] on icon "Close" at bounding box center [946, 131] width 17 height 18
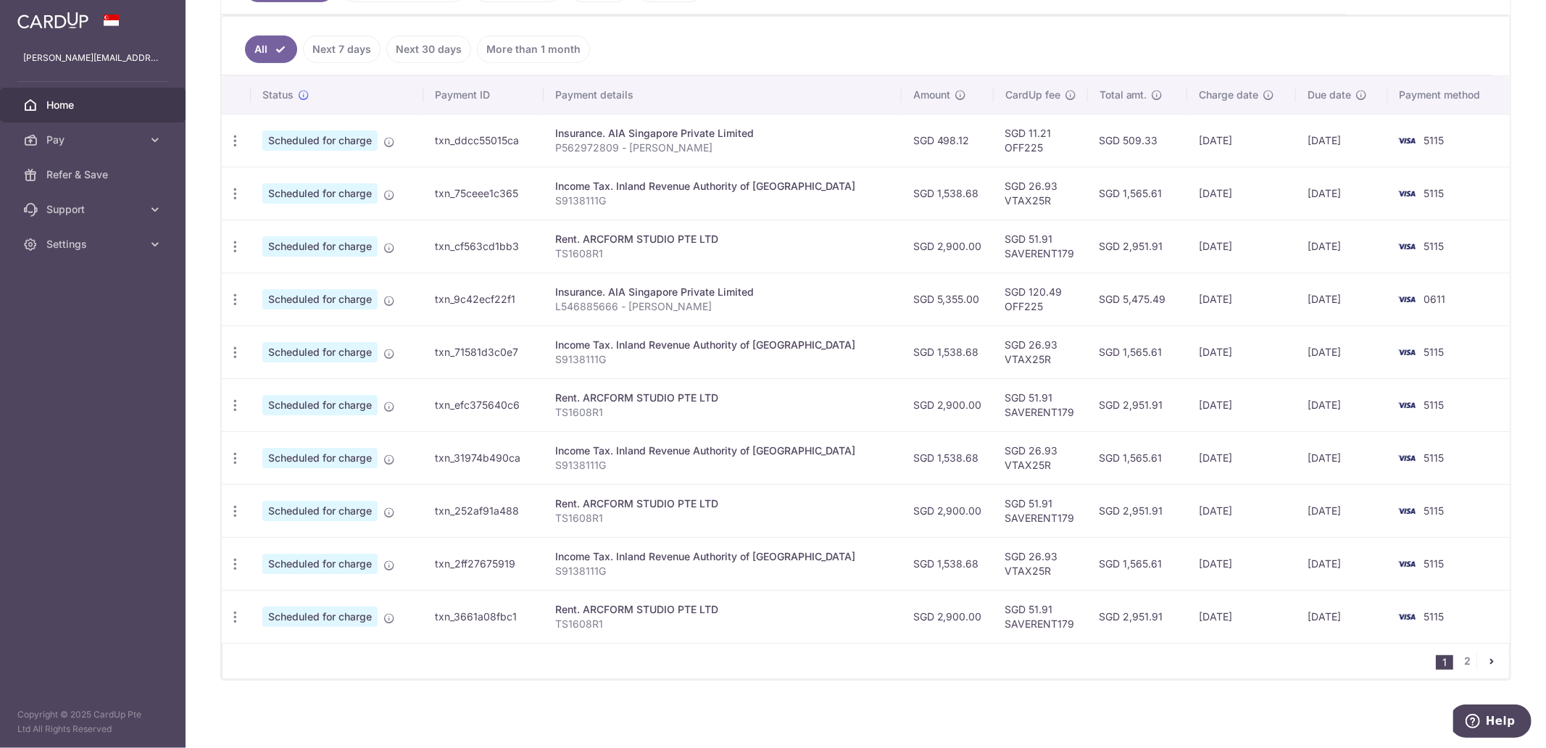
scroll to position [374, 0]
click at [237, 303] on icon "button" at bounding box center [235, 298] width 15 height 15
click at [287, 338] on span "Update payment" at bounding box center [312, 338] width 99 height 17
type input "5,355.00"
radio input "true"
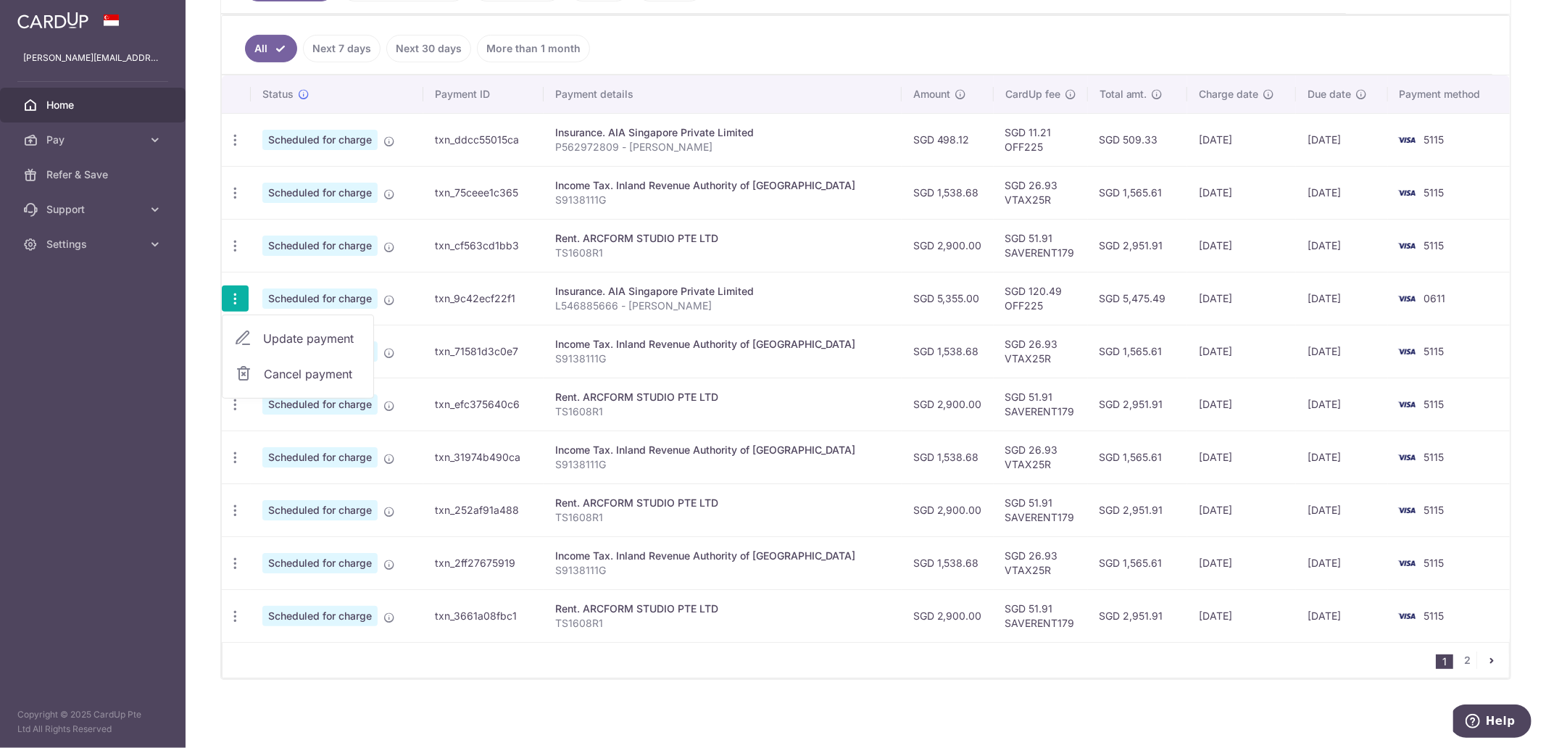
type input "[DATE]"
type input "L546885666 - [PERSON_NAME]"
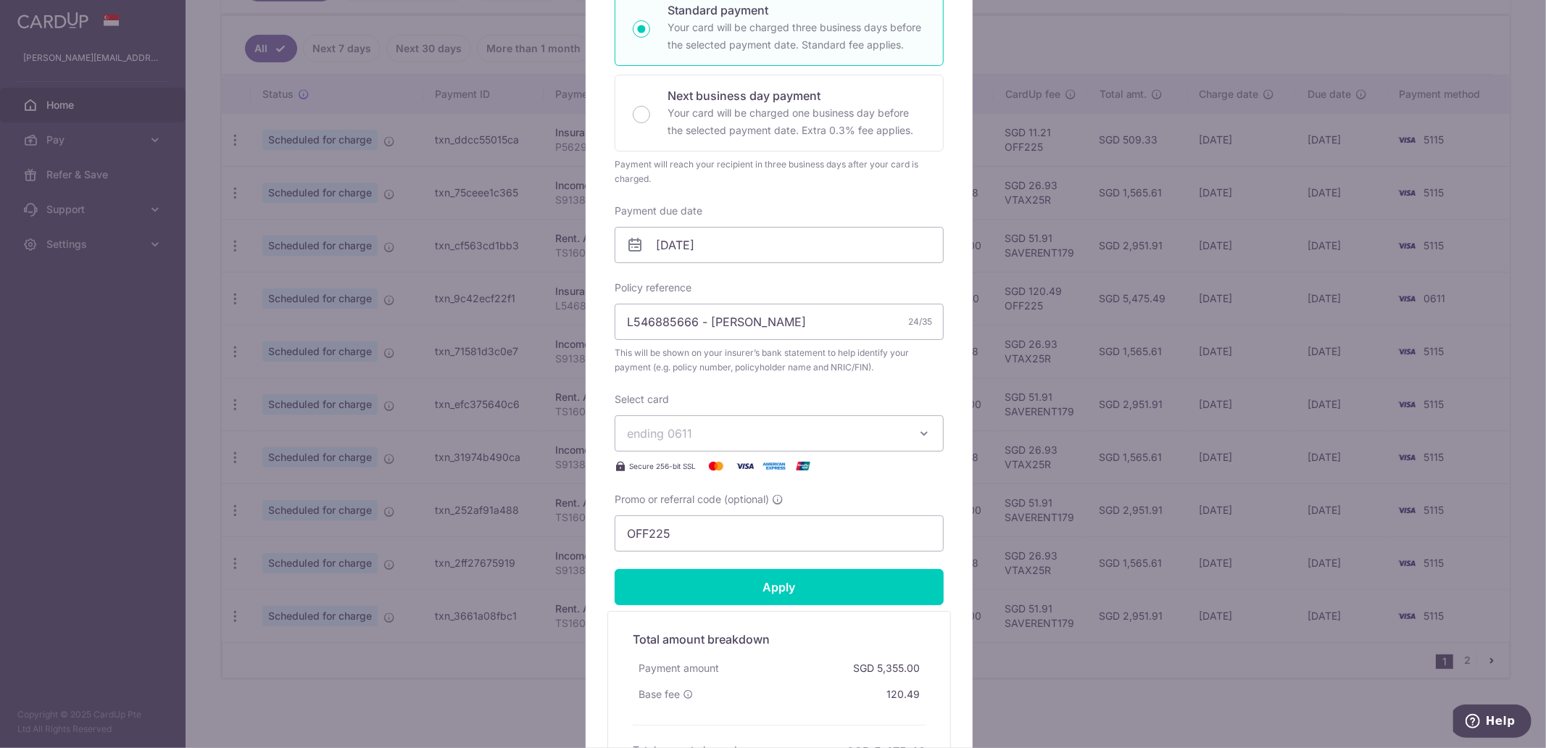
scroll to position [322, 0]
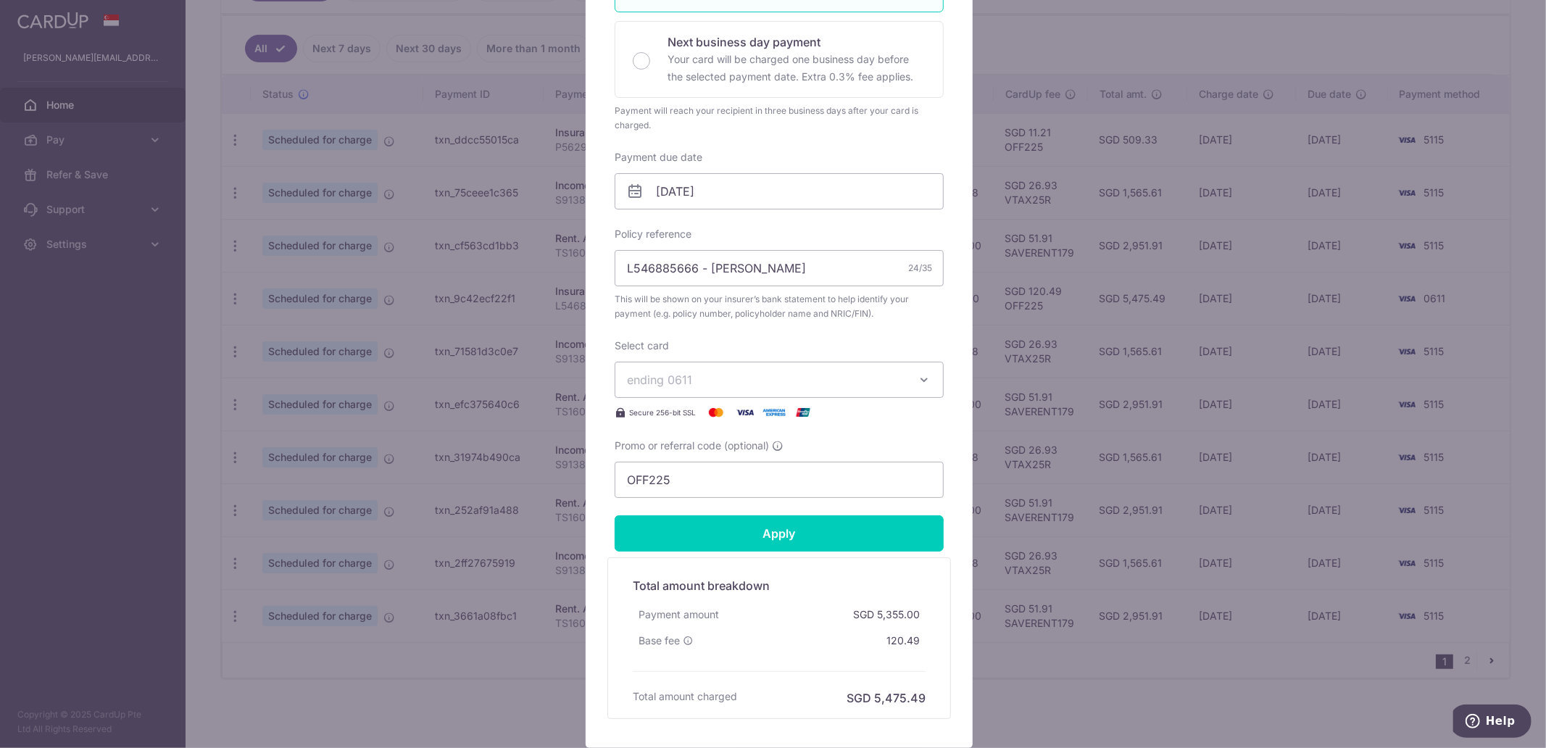
click at [856, 383] on span "ending 0611" at bounding box center [766, 379] width 278 height 17
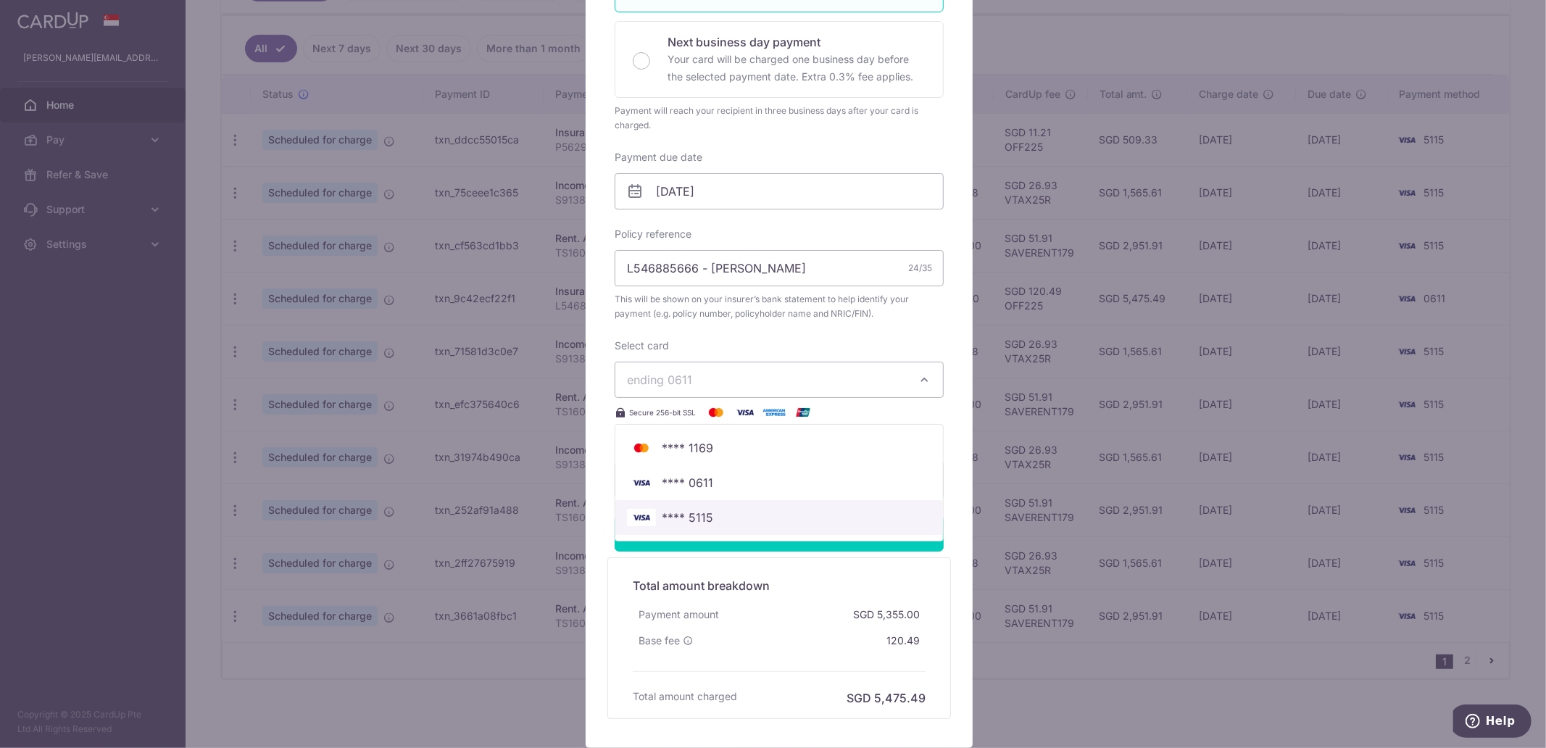
click at [770, 510] on span "**** 5115" at bounding box center [779, 517] width 305 height 17
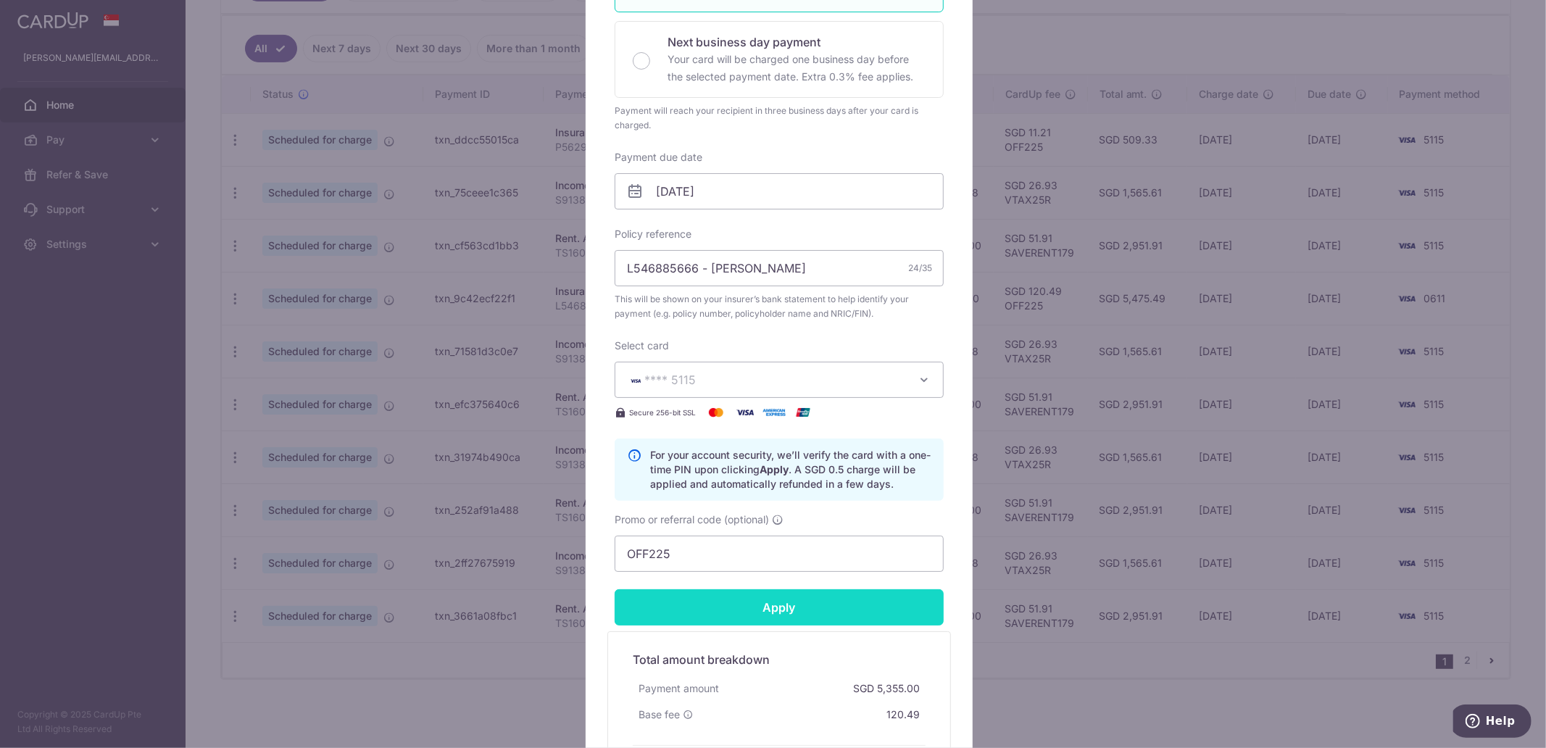
click at [834, 607] on input "Apply" at bounding box center [779, 607] width 329 height 36
click at [790, 603] on input "Apply" at bounding box center [779, 607] width 329 height 36
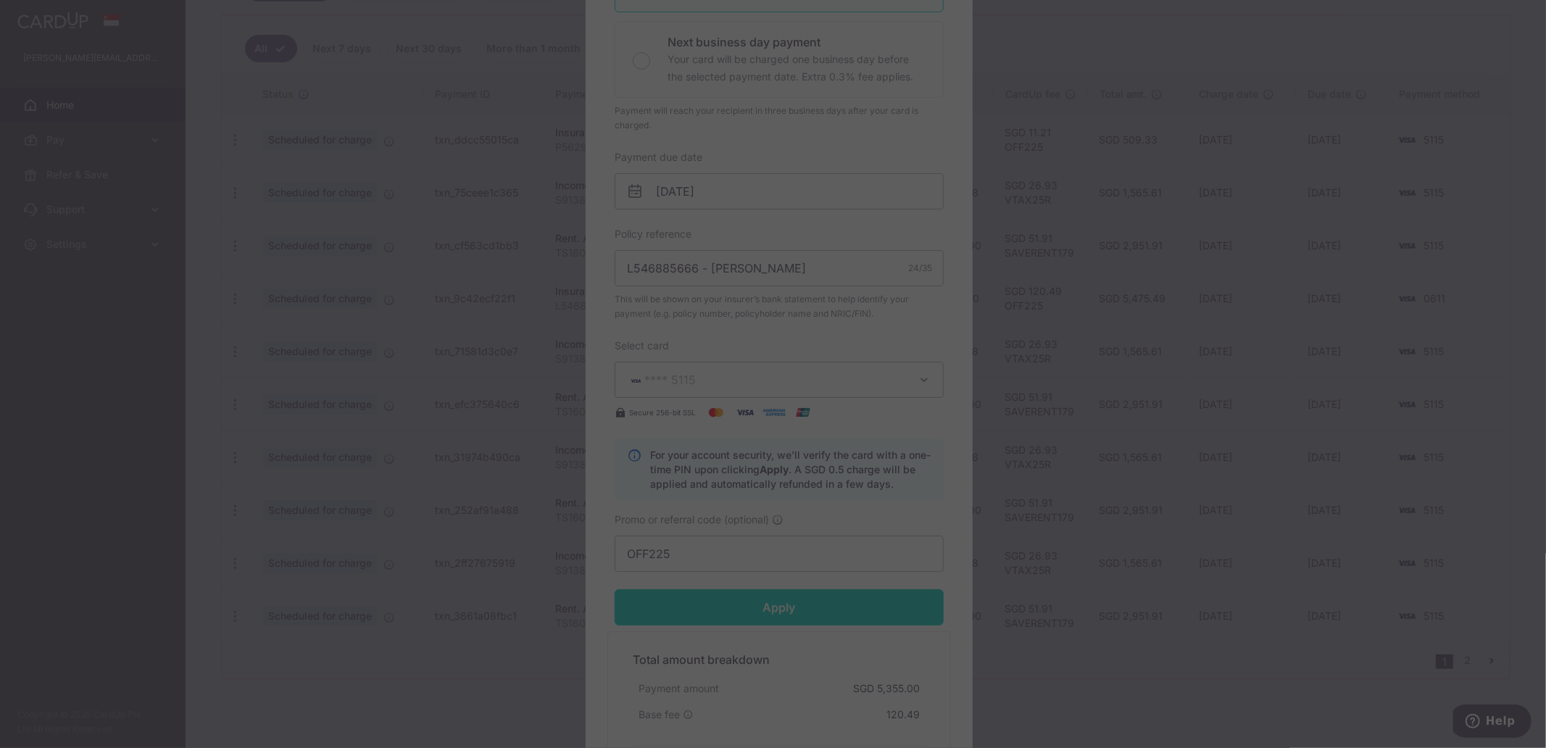
type input "Successfully Applied"
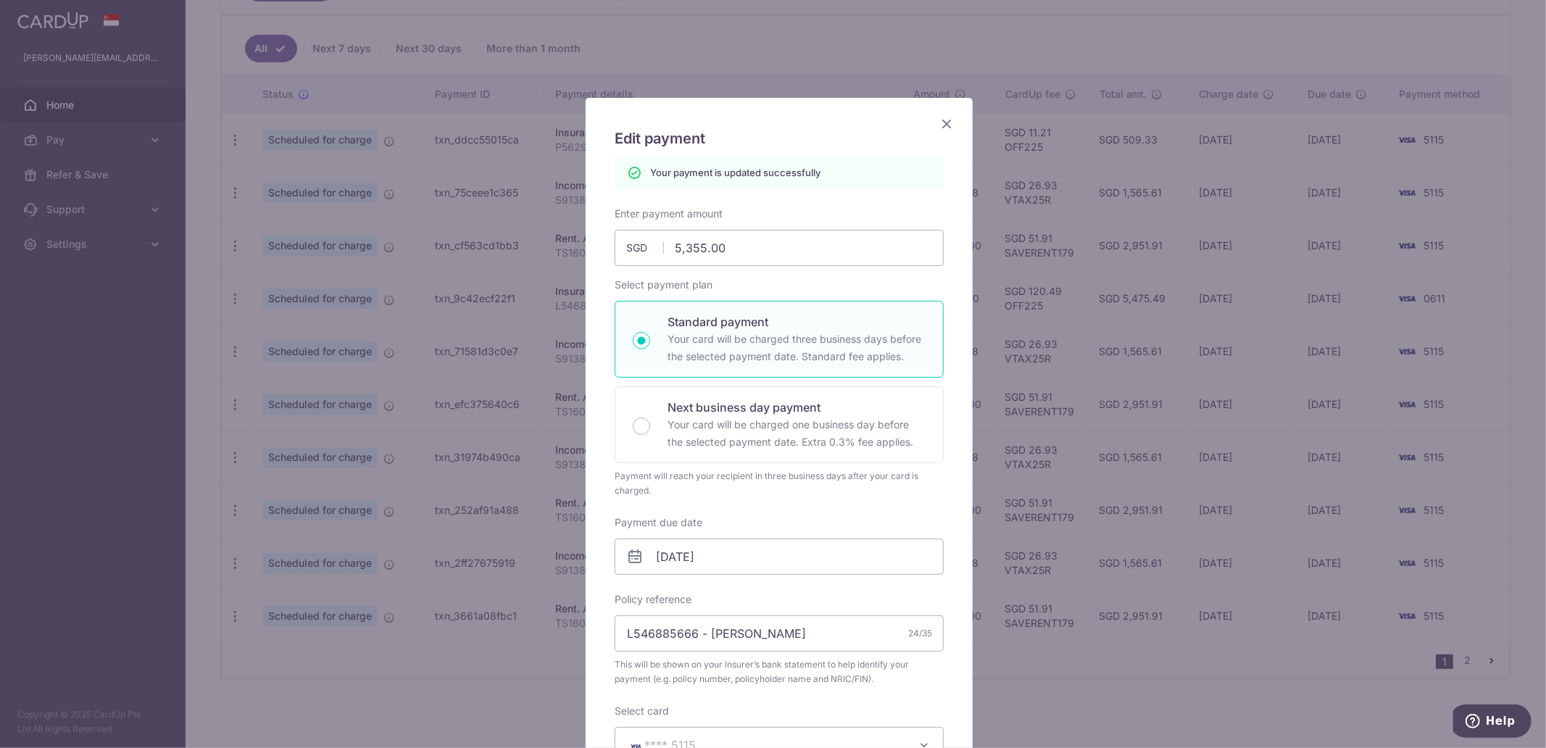
scroll to position [0, 0]
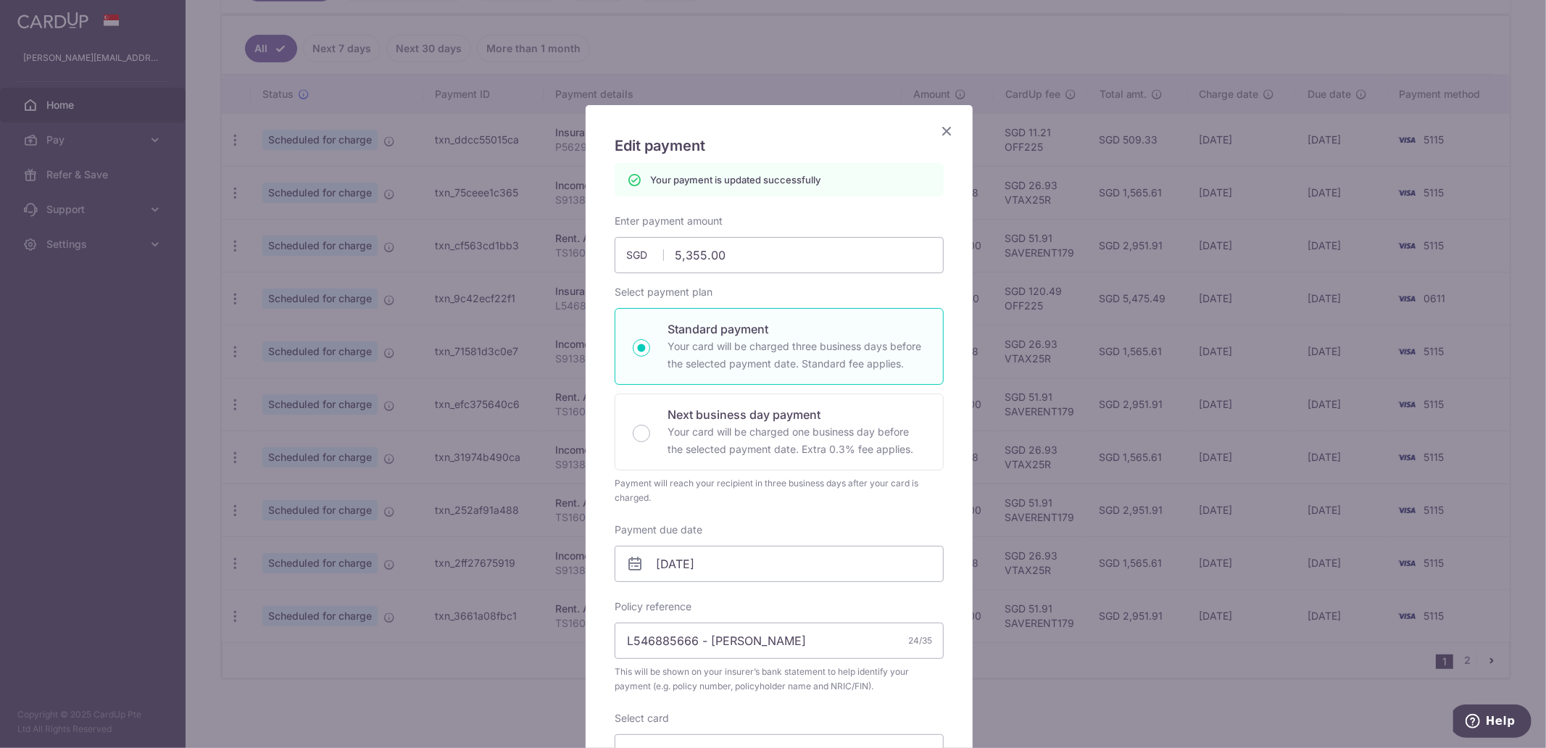
click at [946, 125] on icon "Close" at bounding box center [946, 131] width 17 height 18
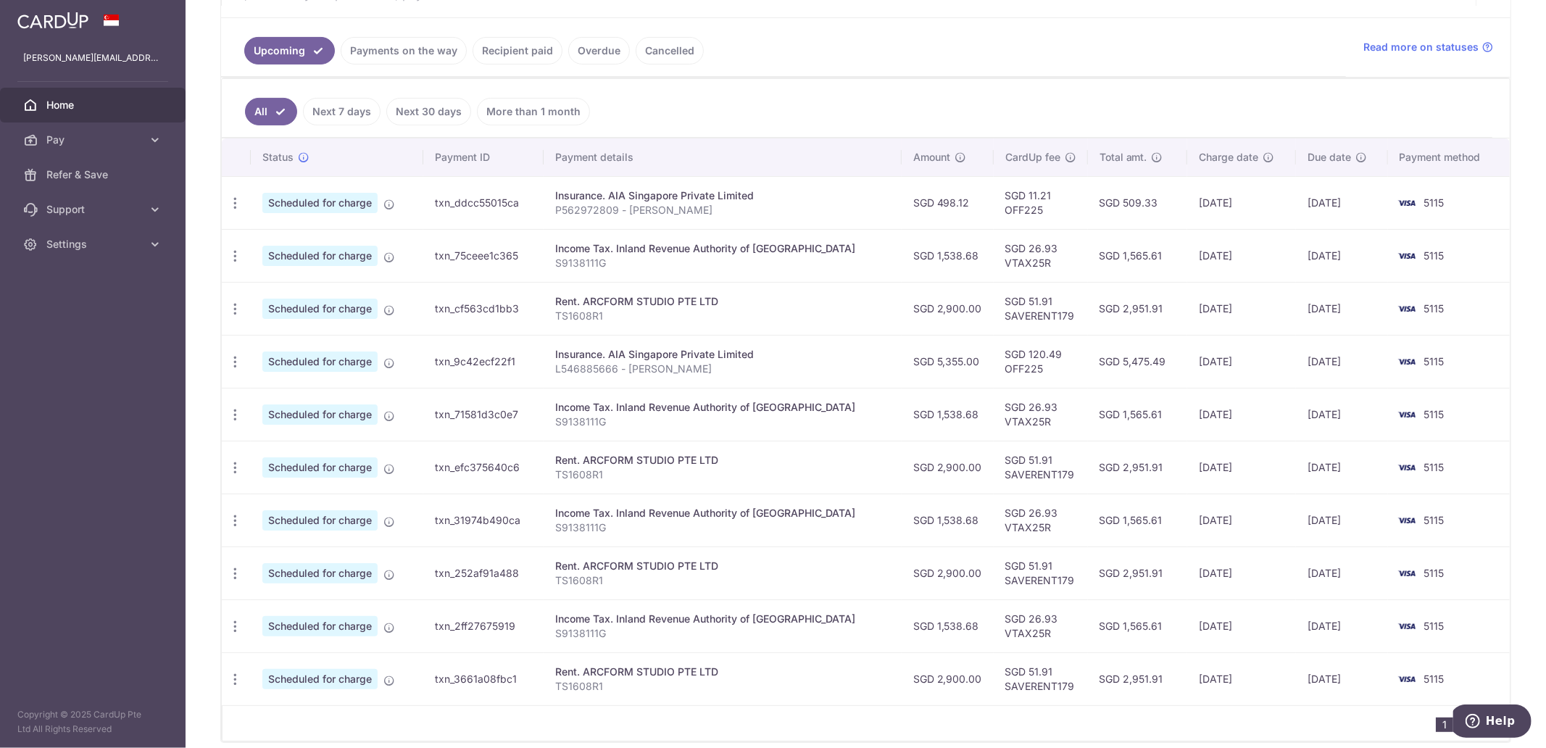
scroll to position [322, 0]
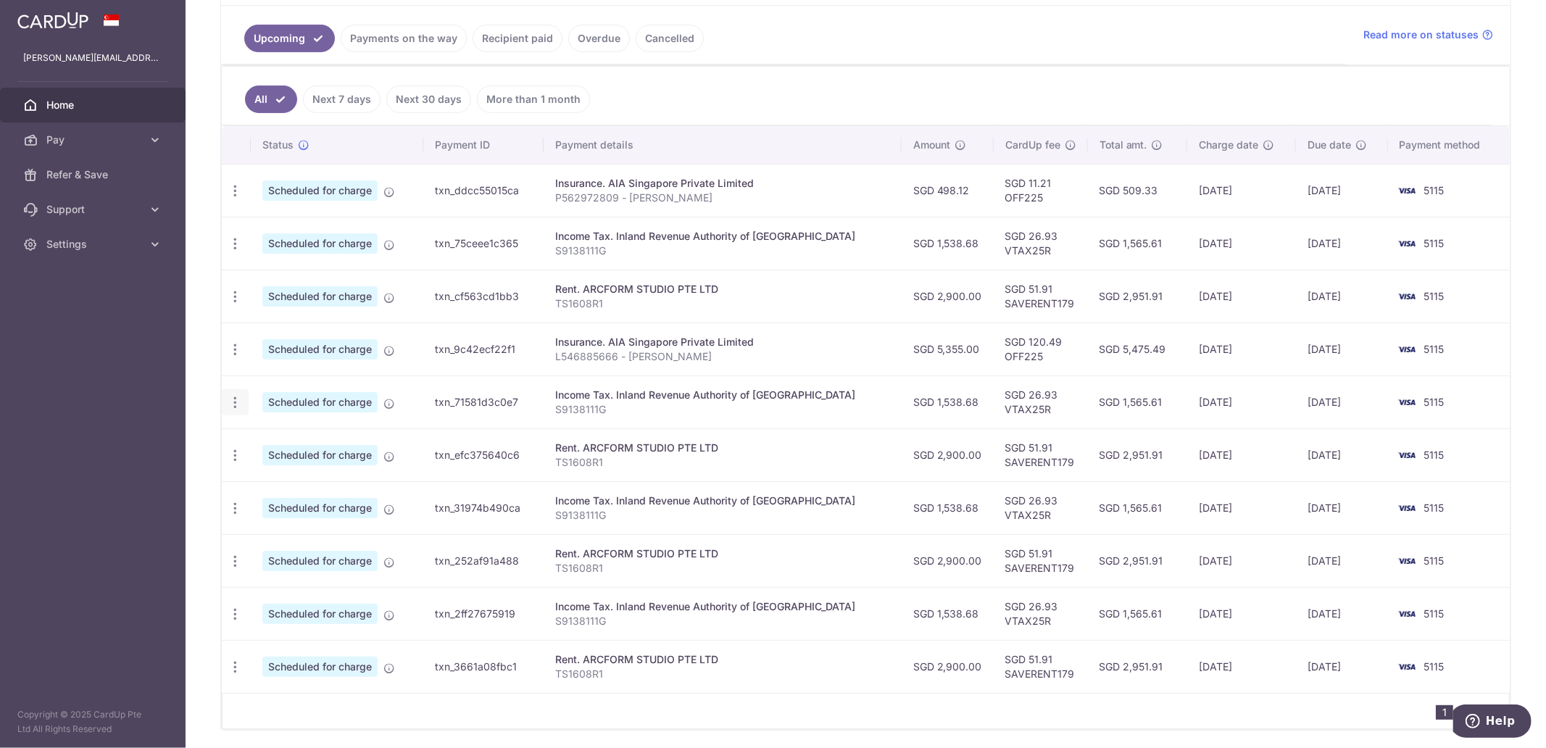
click at [234, 404] on icon "button" at bounding box center [235, 402] width 15 height 15
click at [321, 440] on span "Update payment" at bounding box center [312, 442] width 99 height 17
radio input "true"
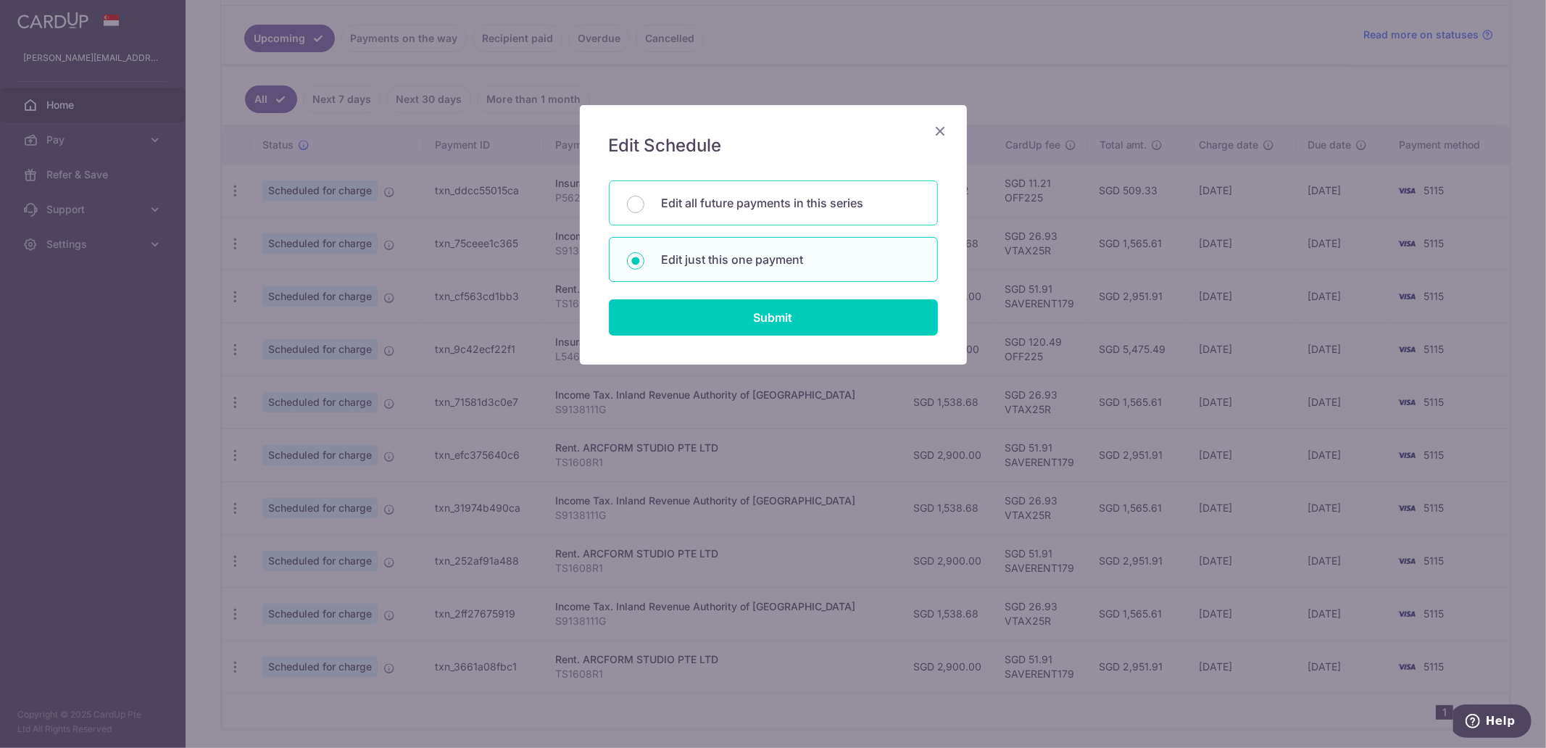
click at [769, 186] on div "Edit all future payments in this series" at bounding box center [773, 203] width 329 height 45
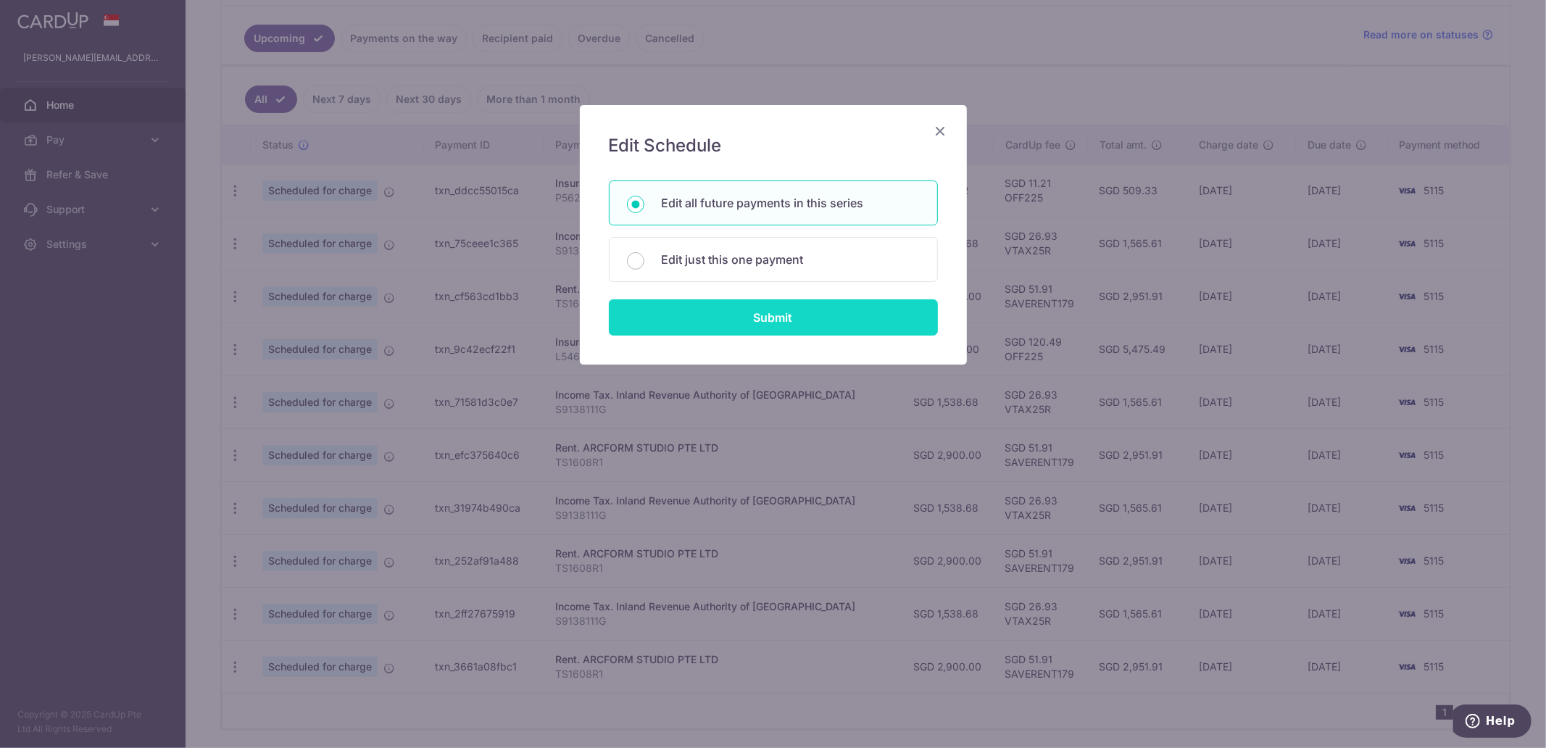
click at [766, 312] on input "Submit" at bounding box center [773, 317] width 329 height 36
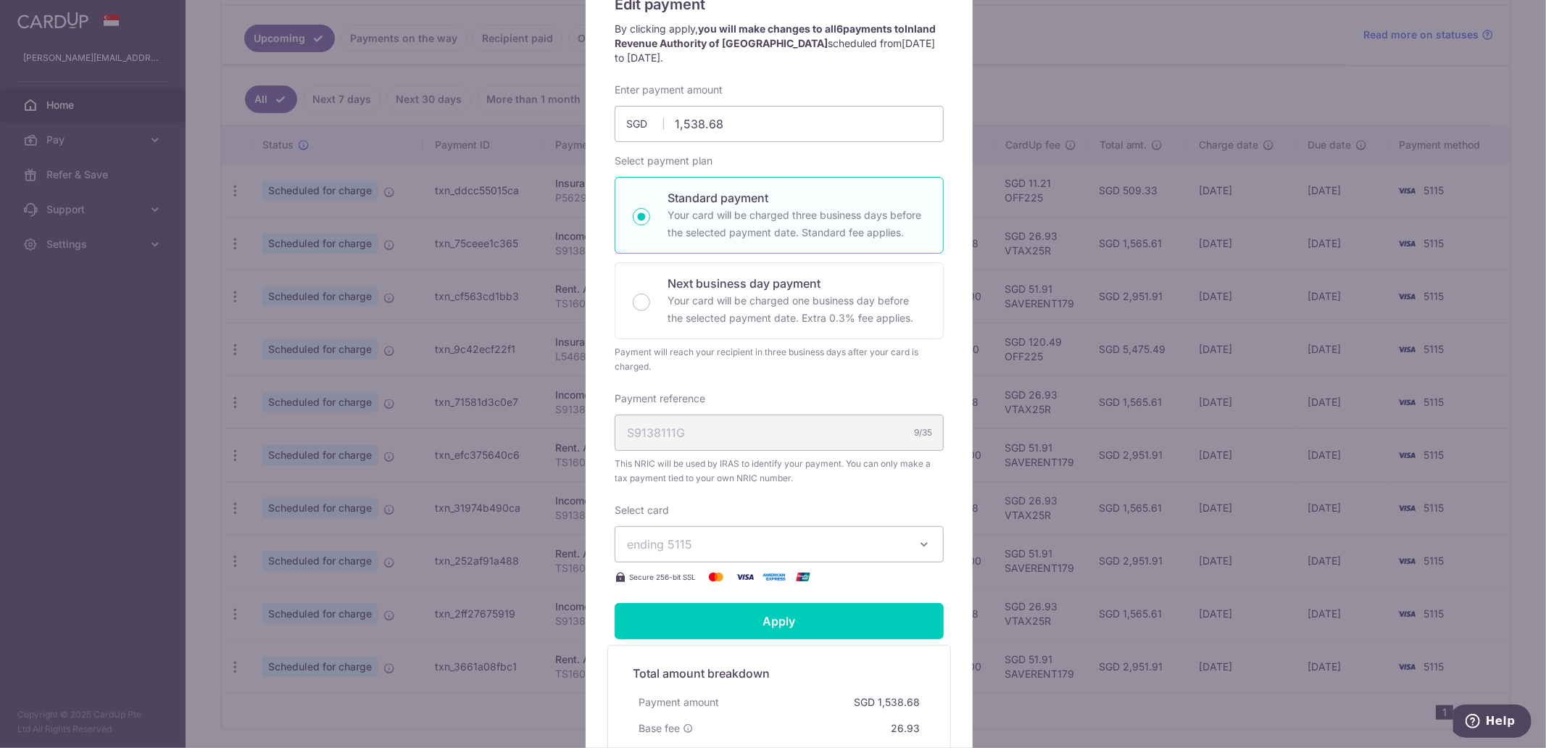
scroll to position [80, 0]
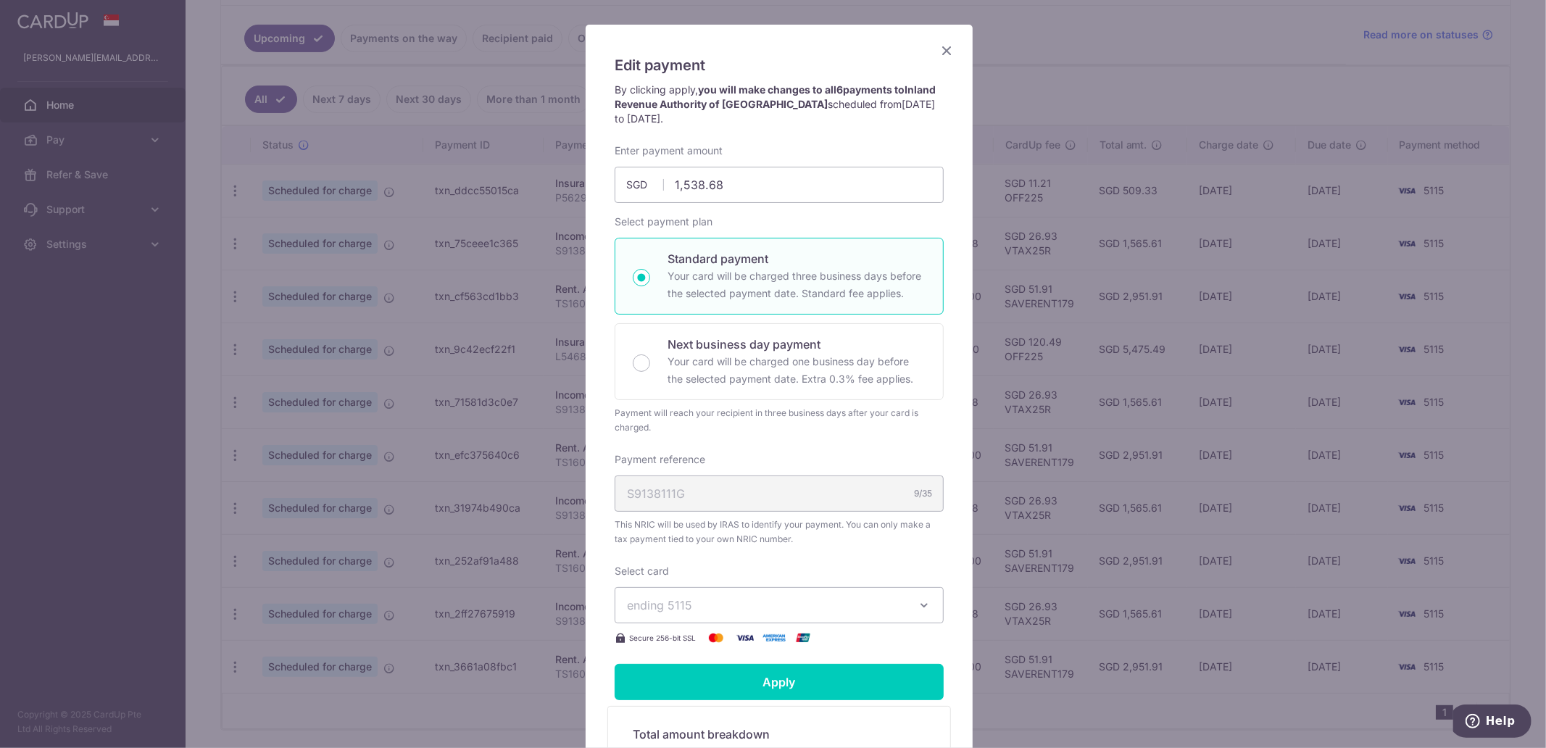
click at [940, 42] on icon "Close" at bounding box center [946, 50] width 17 height 18
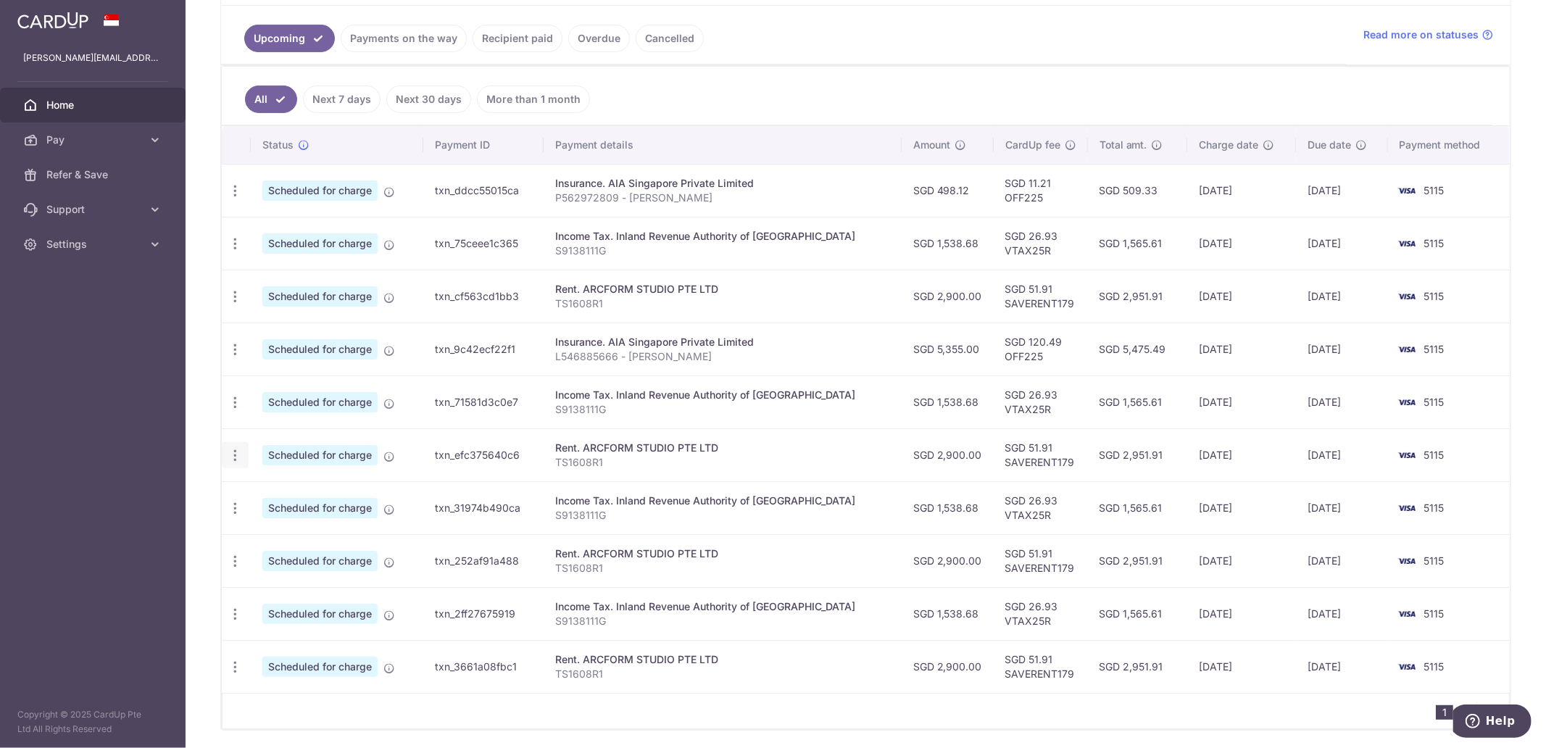
click at [236, 454] on icon "button" at bounding box center [235, 455] width 15 height 15
click at [307, 497] on span "Update payment" at bounding box center [312, 494] width 99 height 17
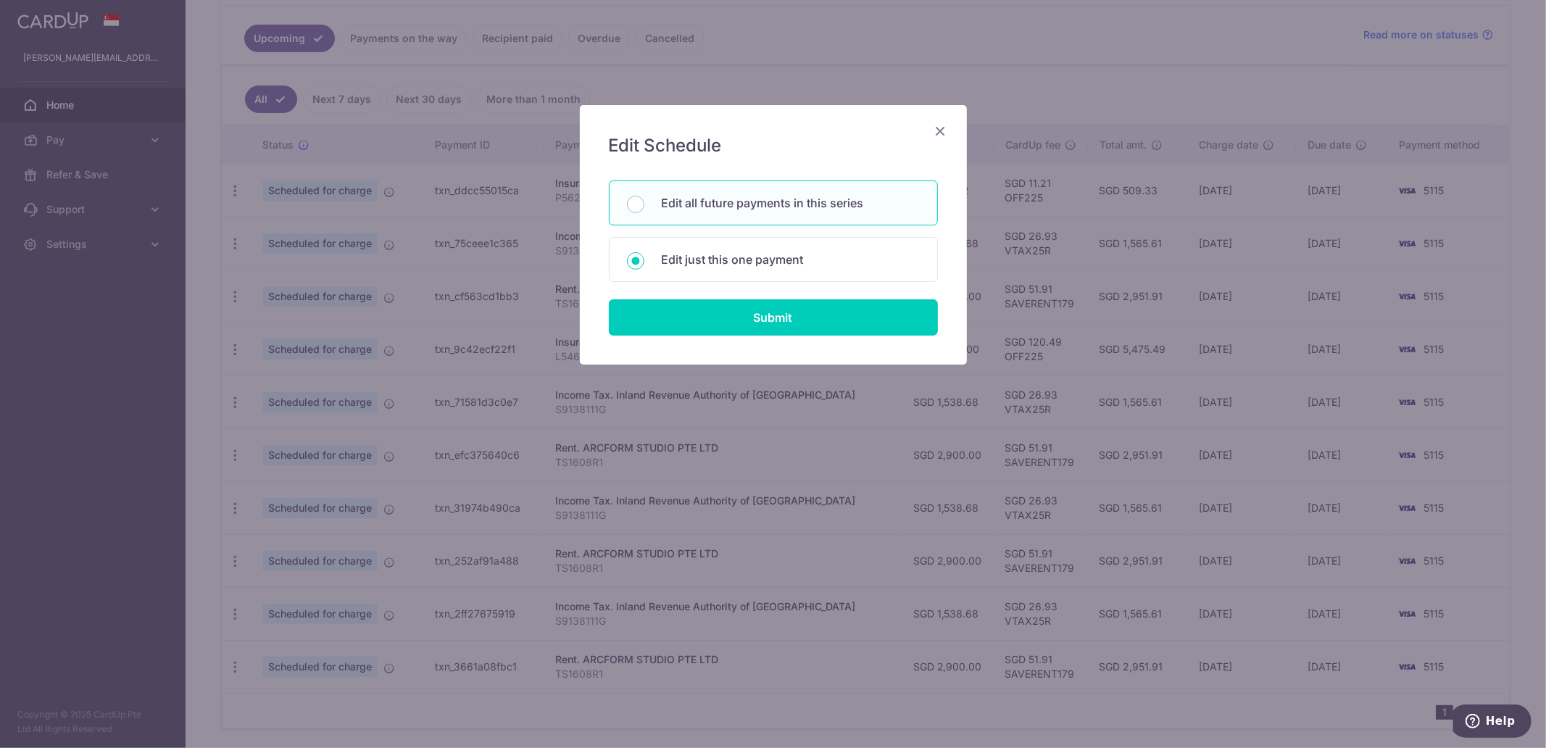
click at [788, 205] on p "Edit all future payments in this series" at bounding box center [791, 202] width 258 height 17
click at [645, 205] on input "Edit all future payments in this series" at bounding box center [635, 204] width 17 height 17
radio input "true"
click at [798, 331] on input "Submit" at bounding box center [773, 317] width 329 height 36
type input "2,900.00"
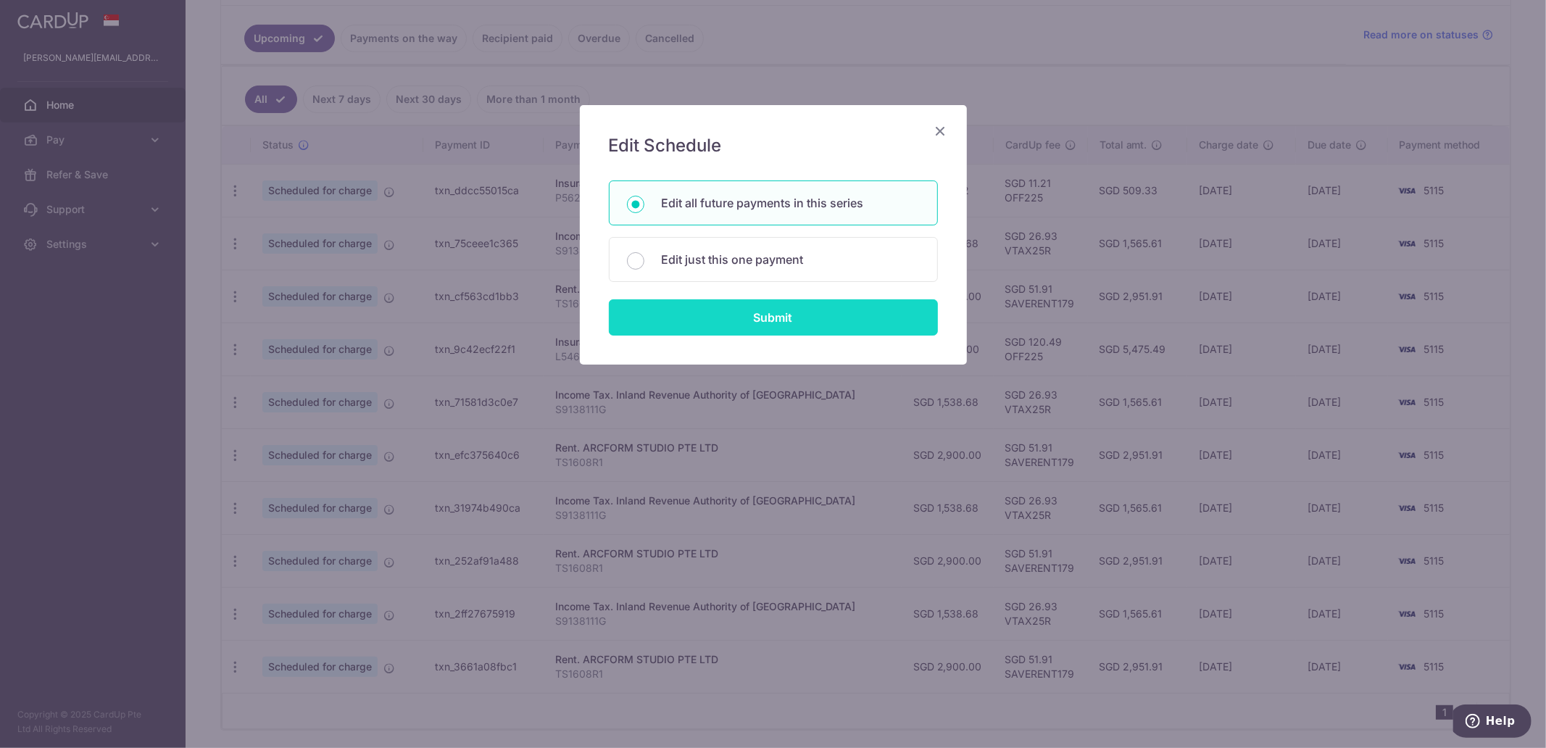
radio input "true"
type input "TS1608R1"
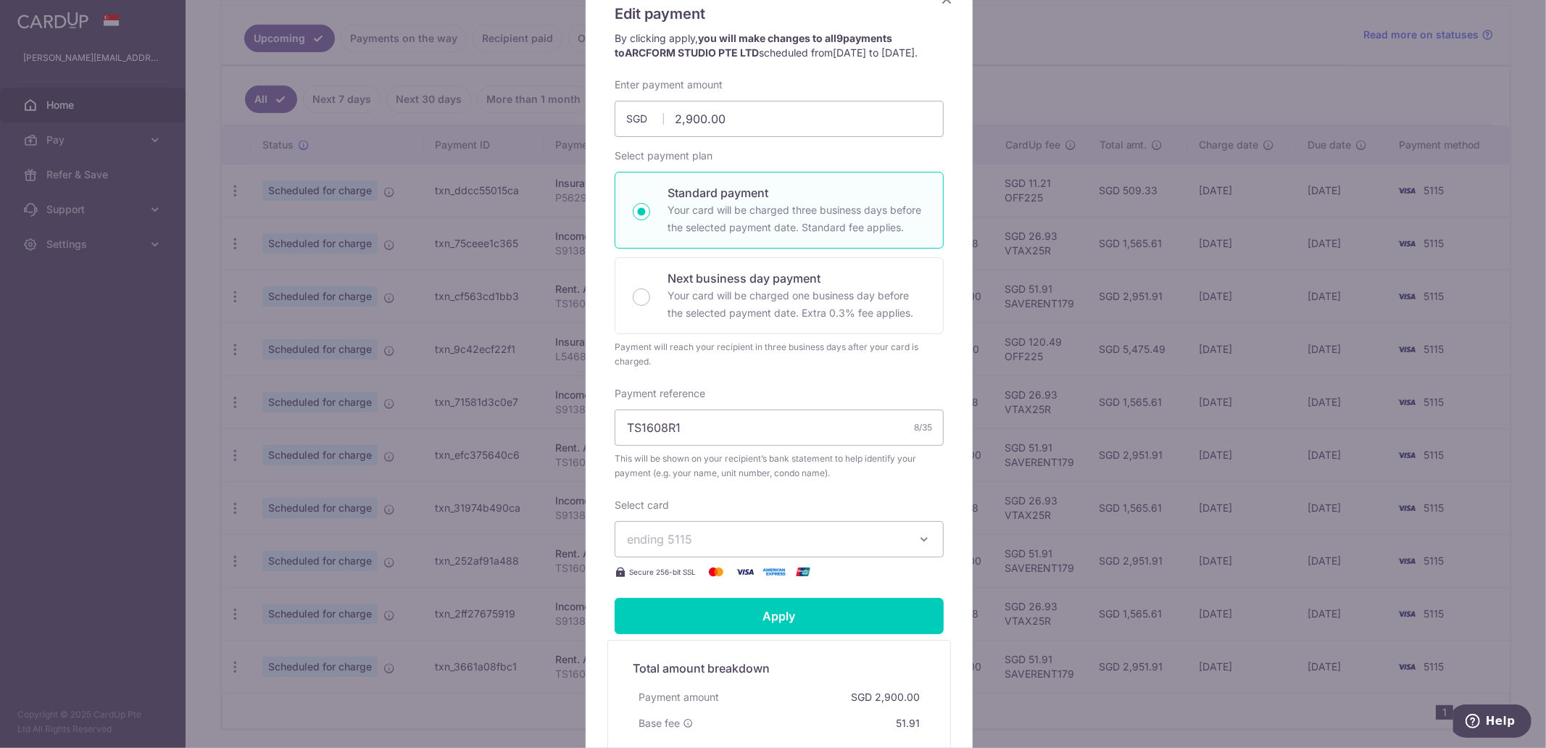
scroll to position [33, 0]
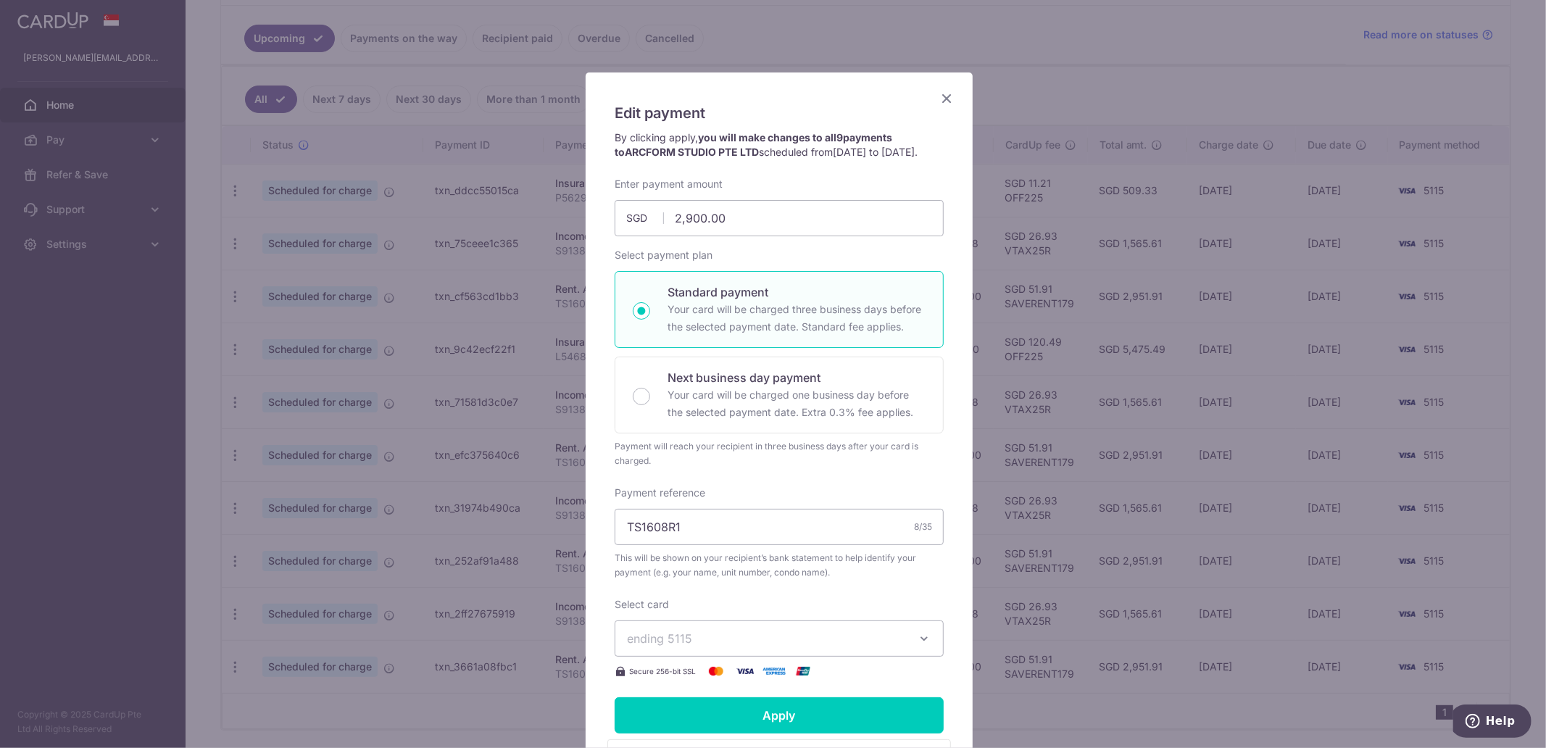
click at [941, 99] on icon "Close" at bounding box center [946, 98] width 17 height 18
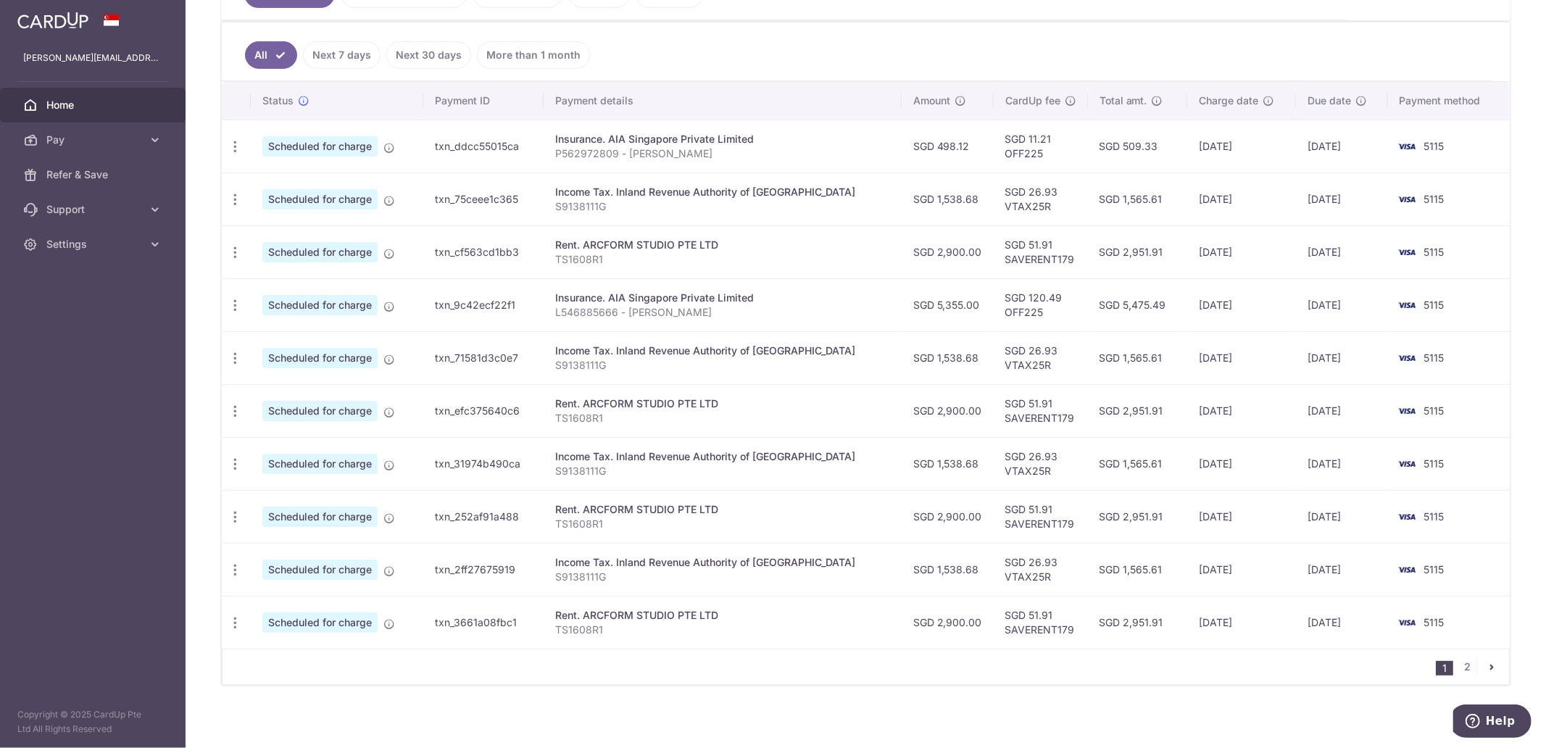
scroll to position [374, 0]
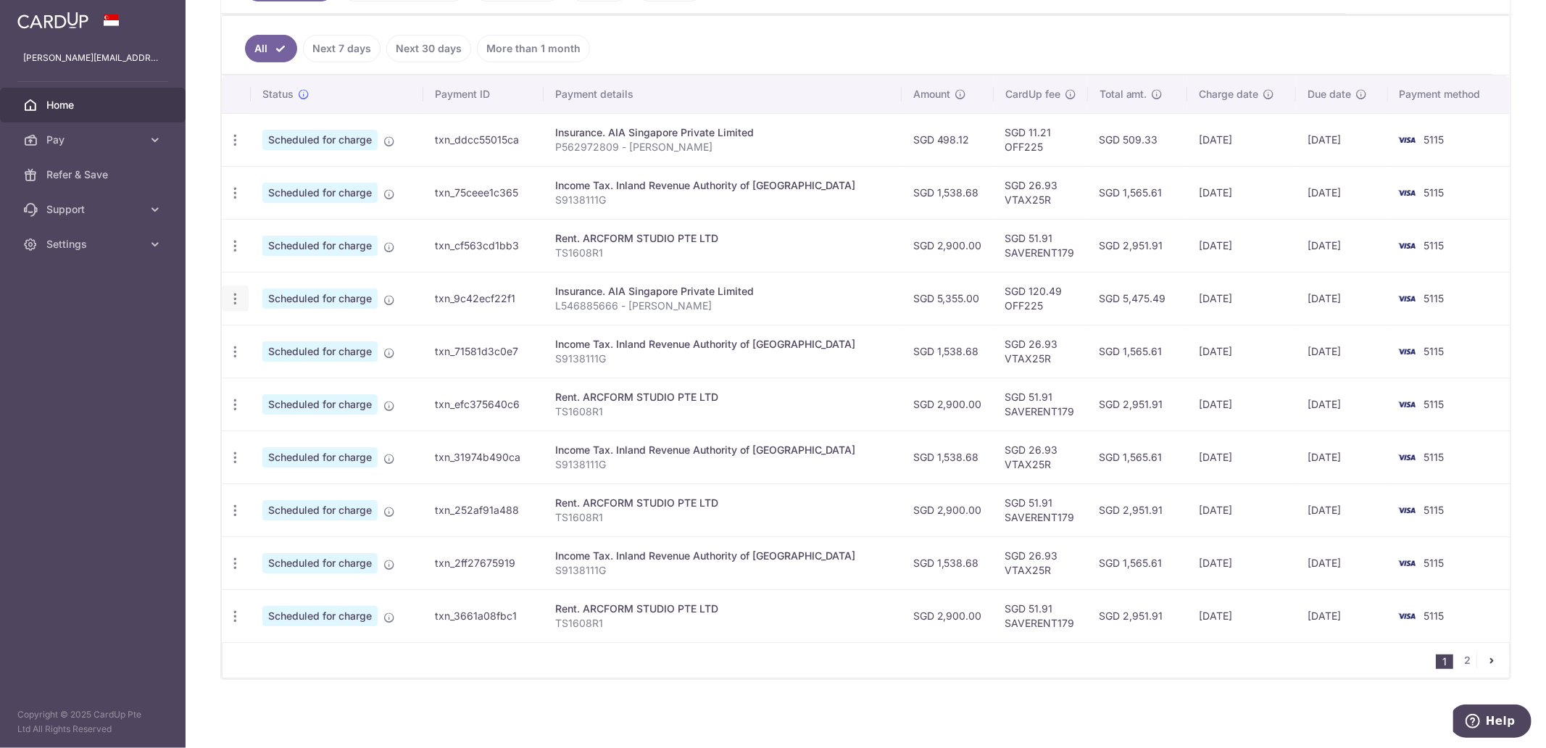
click at [242, 302] on div "Update payment Cancel payment" at bounding box center [235, 299] width 27 height 27
click at [239, 298] on icon "button" at bounding box center [235, 298] width 15 height 15
click at [299, 344] on span "Update payment" at bounding box center [312, 338] width 99 height 17
type input "5,355.00"
radio input "true"
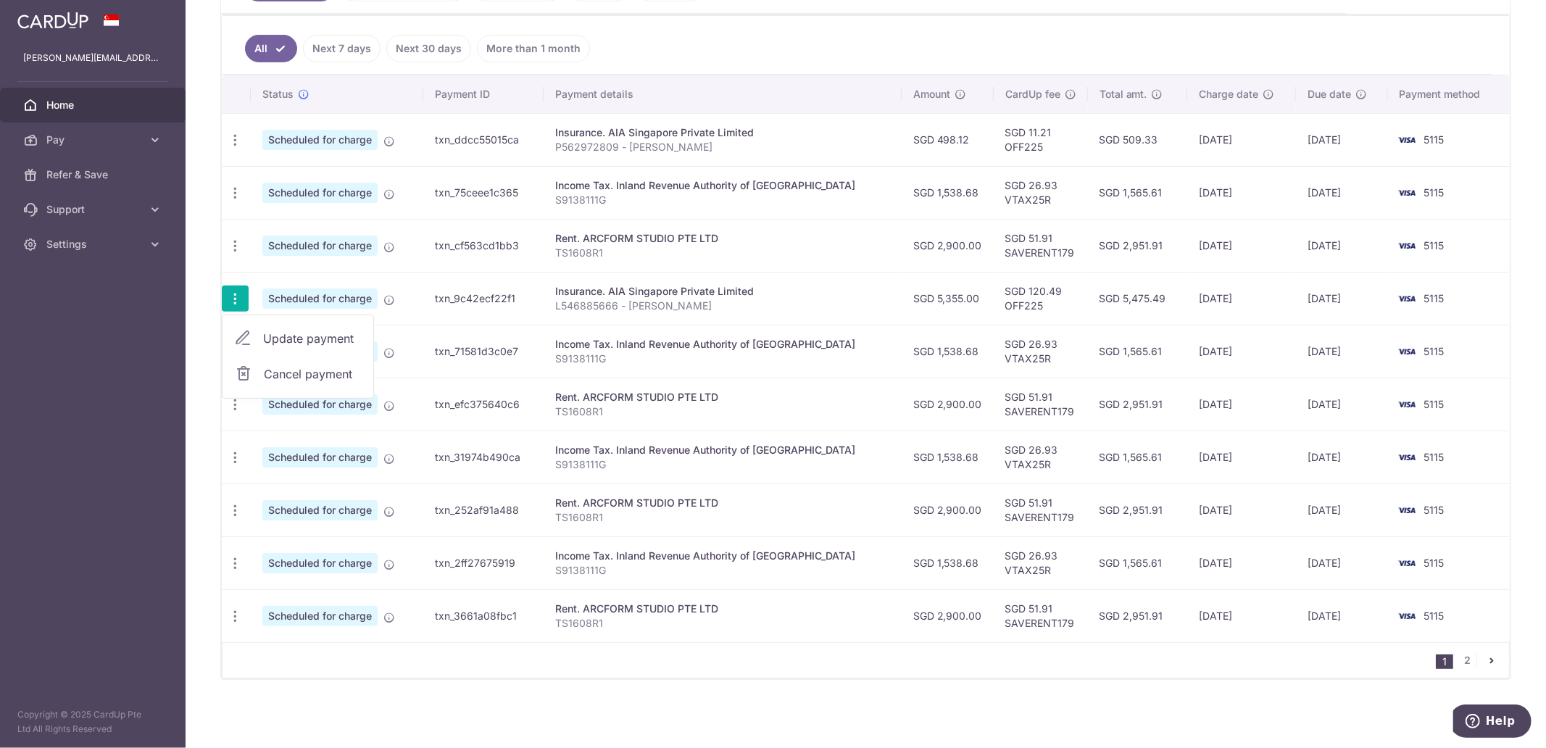
type input "06/10/2025"
type input "L546885666 - Aaron Young"
type input "OFF225"
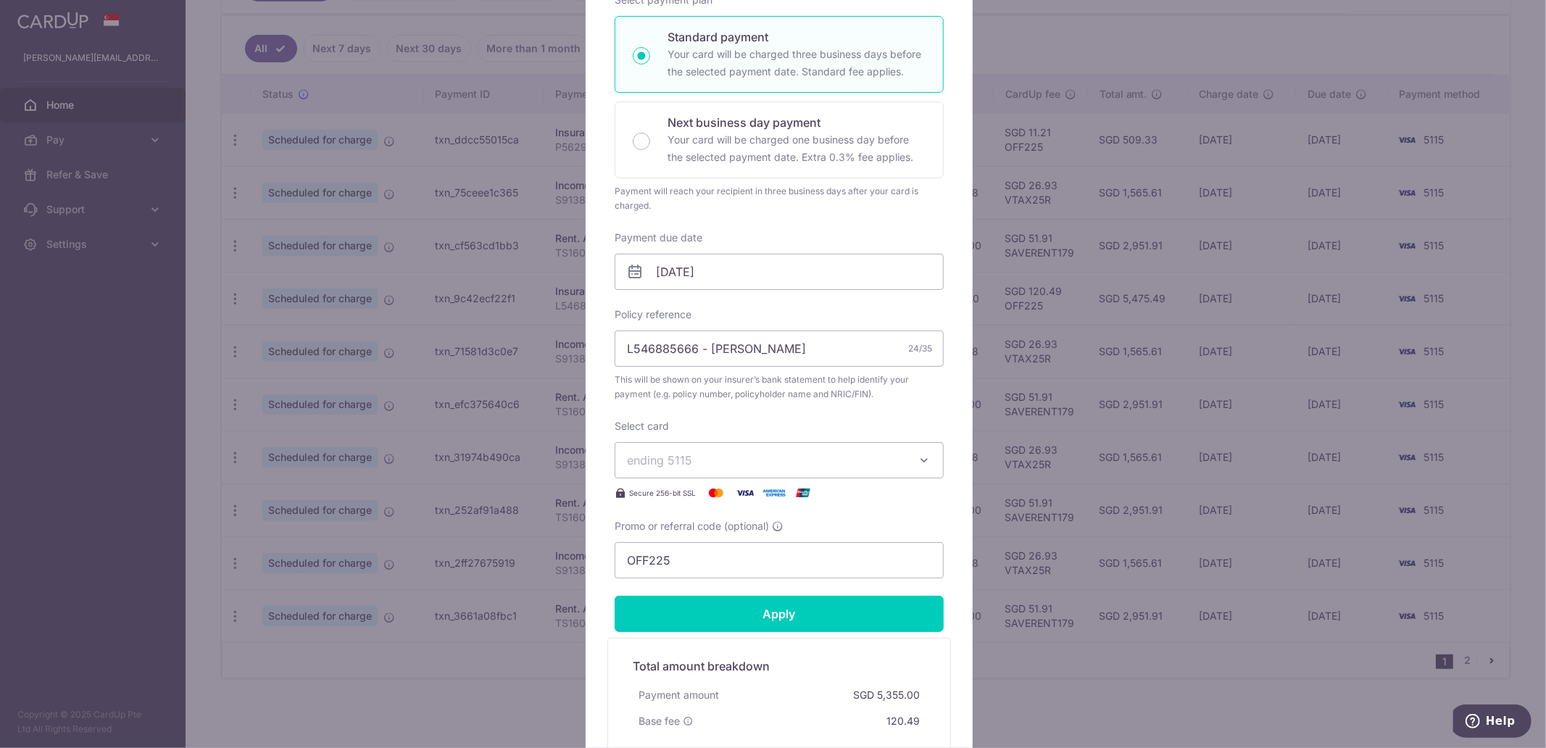
scroll to position [0, 0]
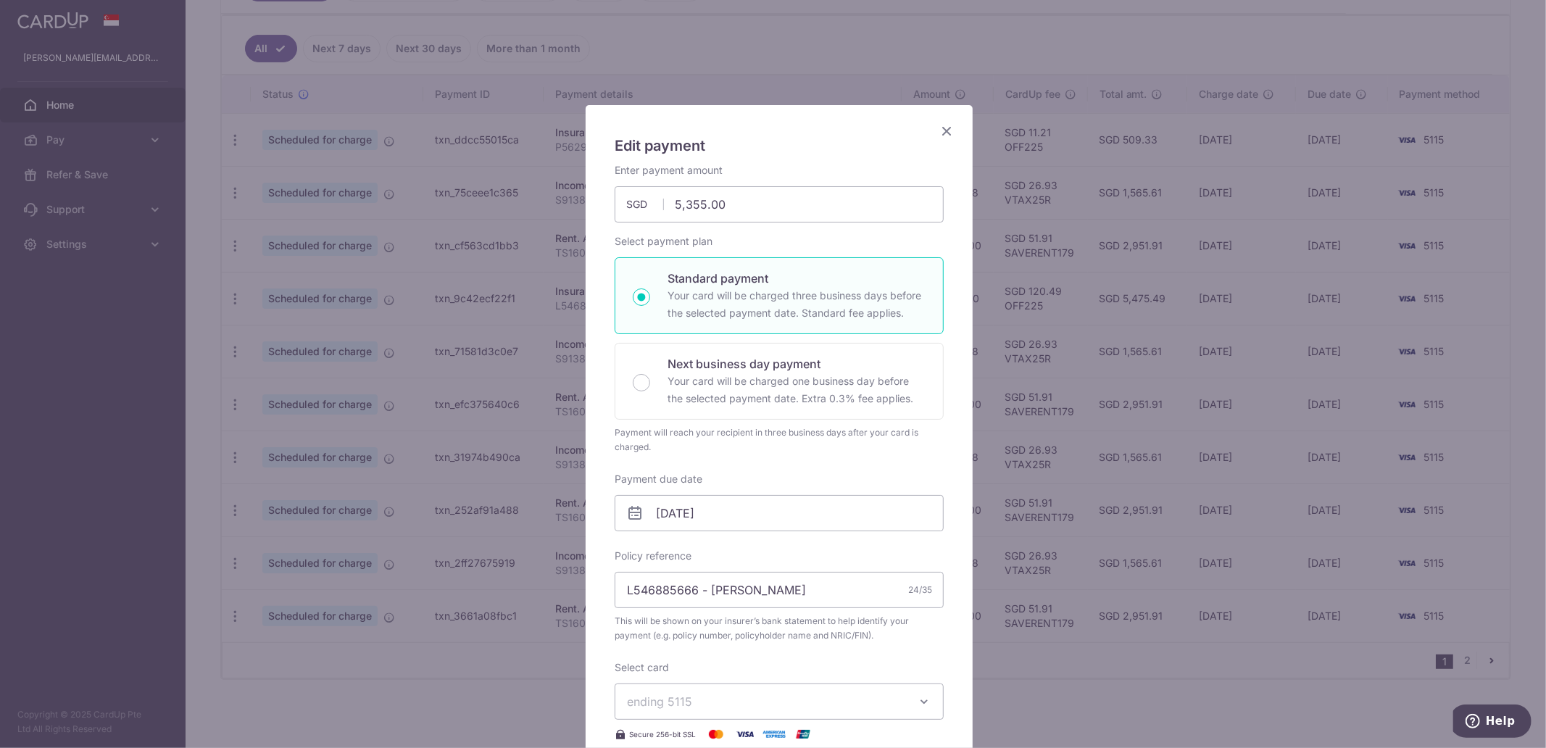
click at [945, 129] on icon "Close" at bounding box center [946, 131] width 17 height 18
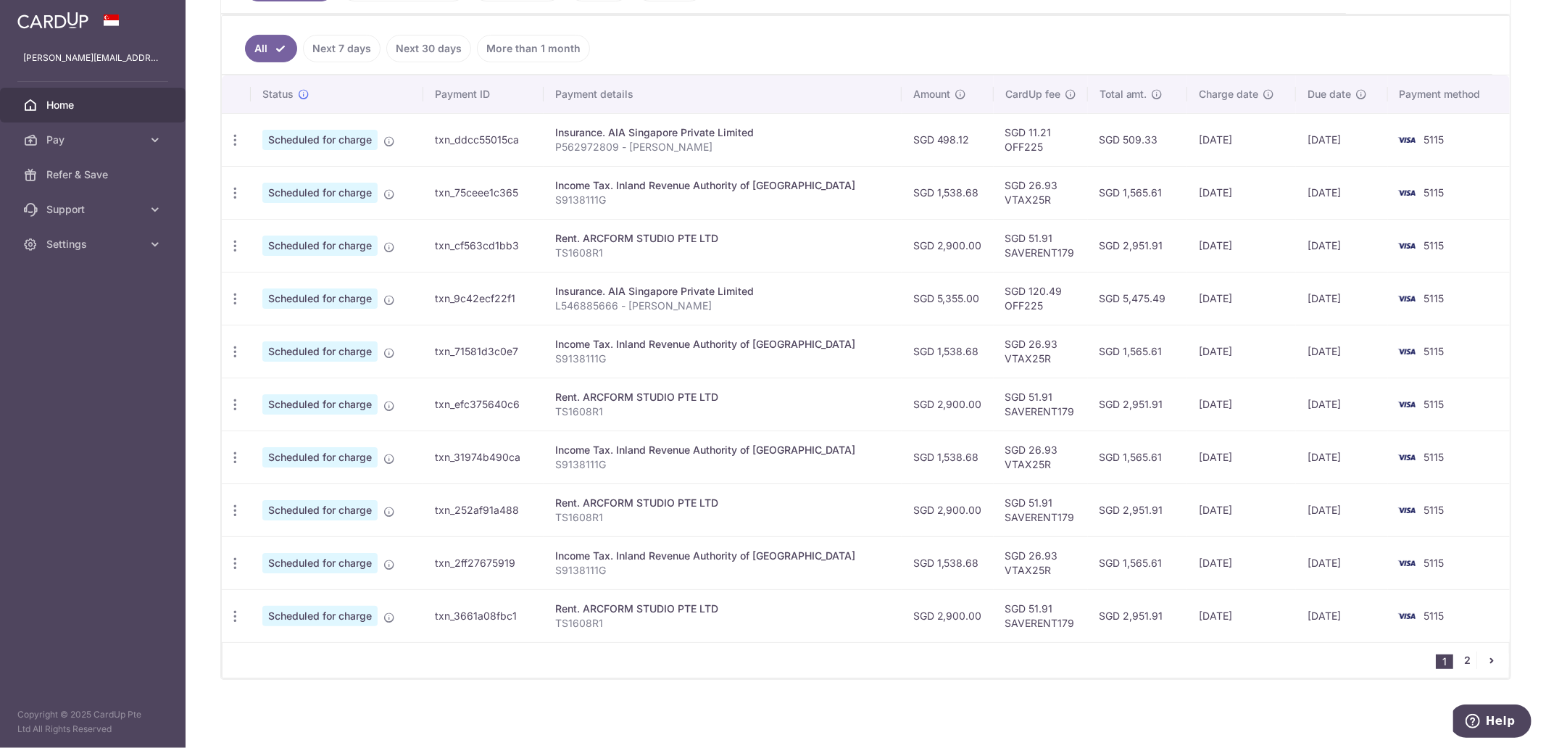
click at [1459, 654] on link "2" at bounding box center [1467, 660] width 17 height 17
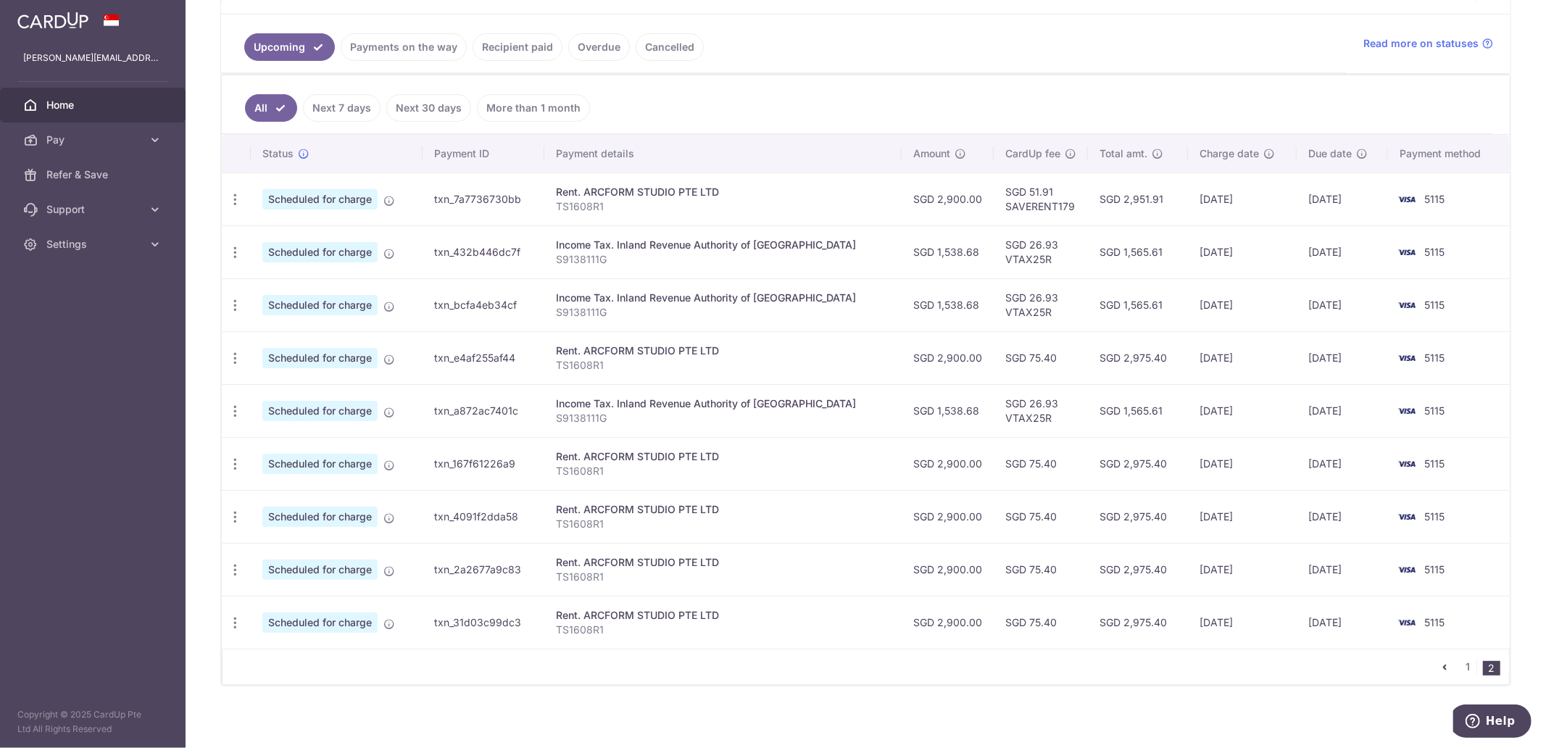
scroll to position [321, 0]
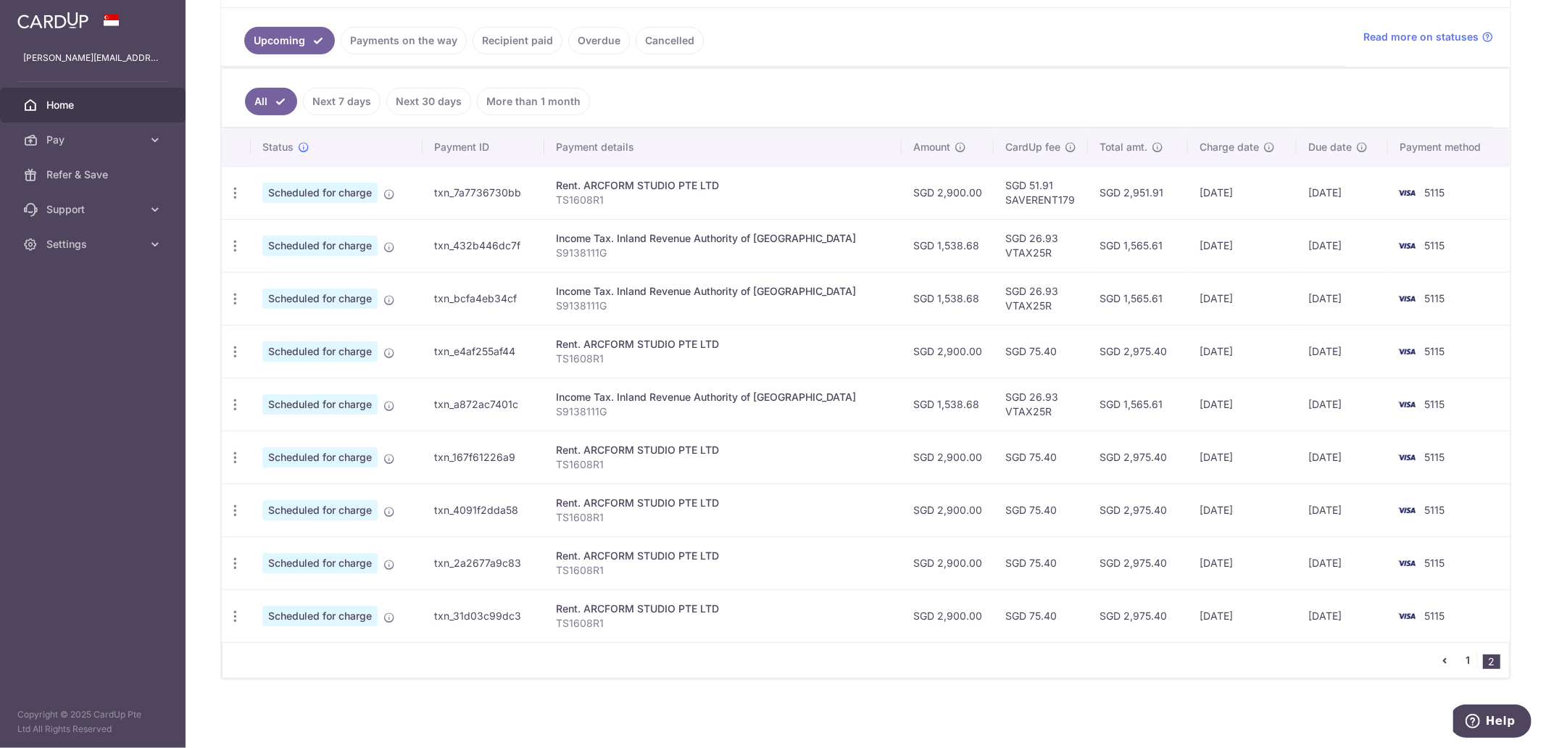
click at [1463, 660] on link "1" at bounding box center [1467, 660] width 17 height 17
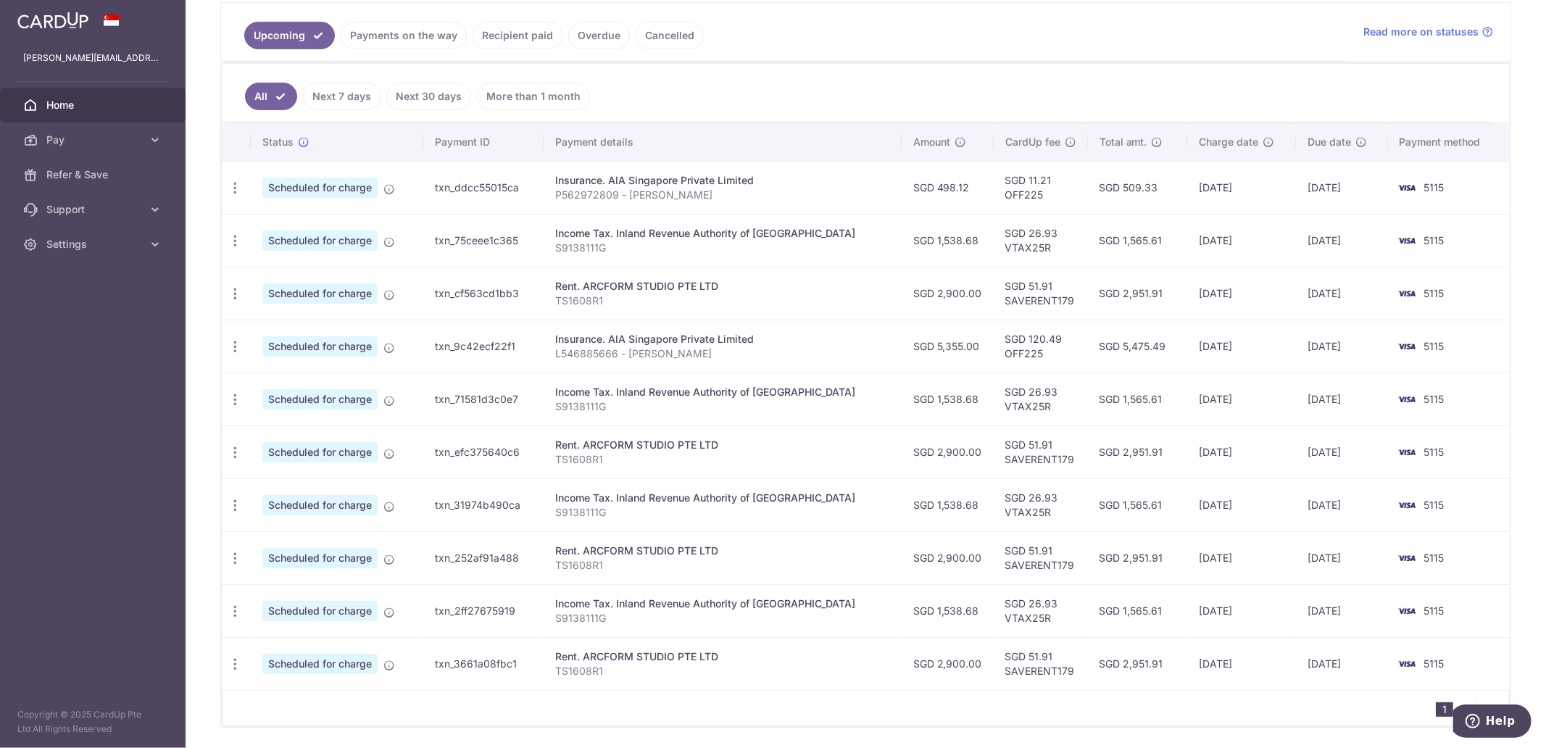
scroll to position [374, 0]
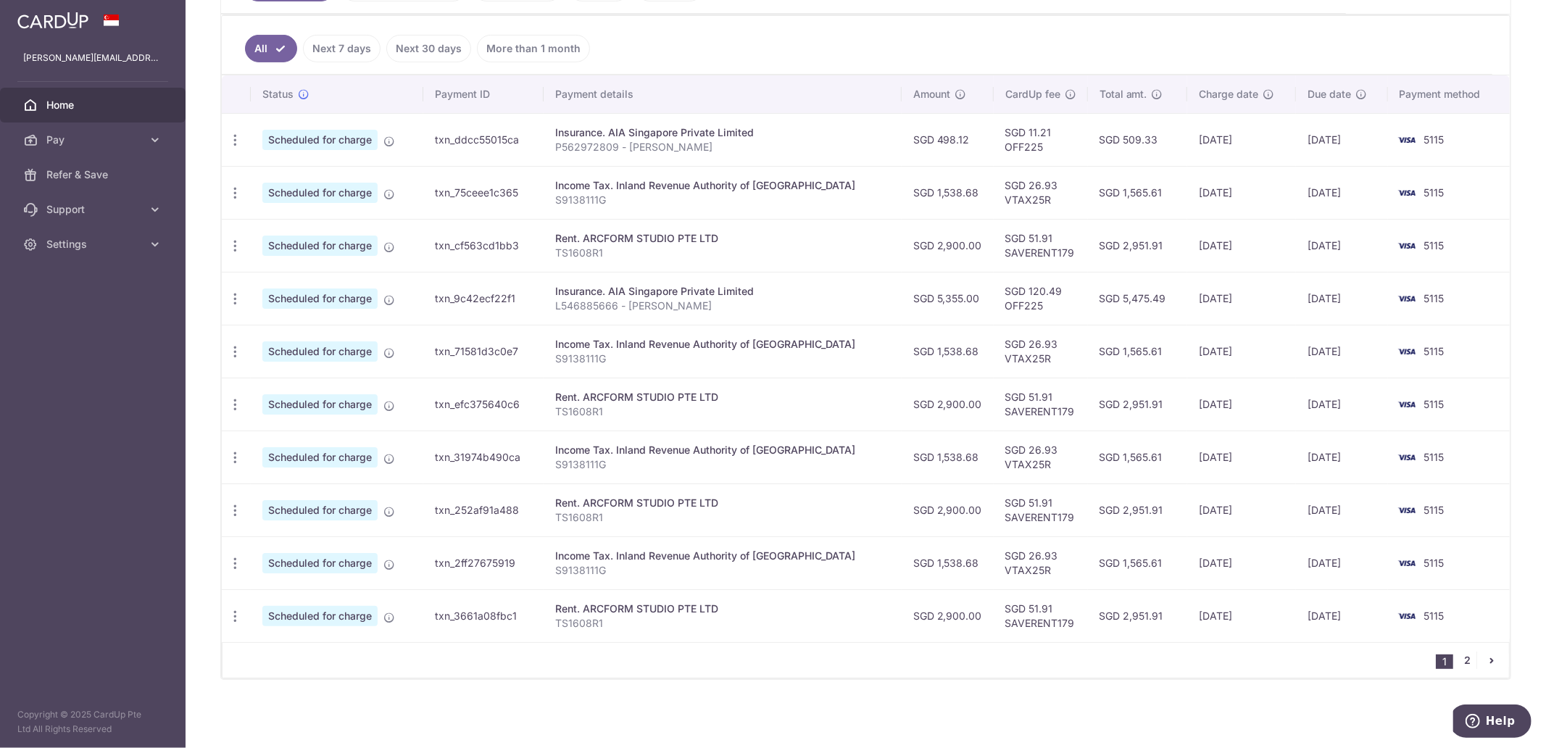
click at [1459, 666] on link "2" at bounding box center [1467, 660] width 17 height 17
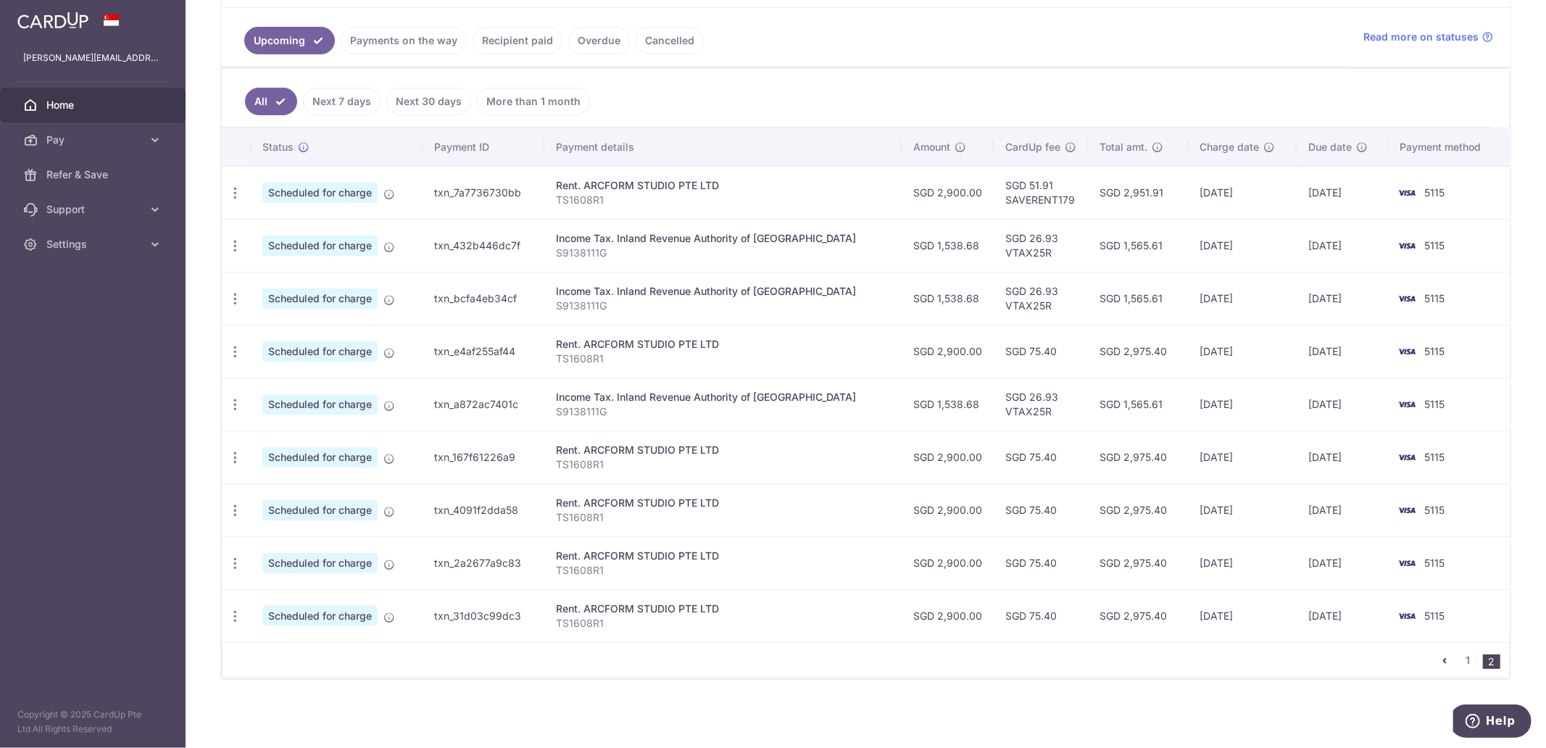
scroll to position [0, 0]
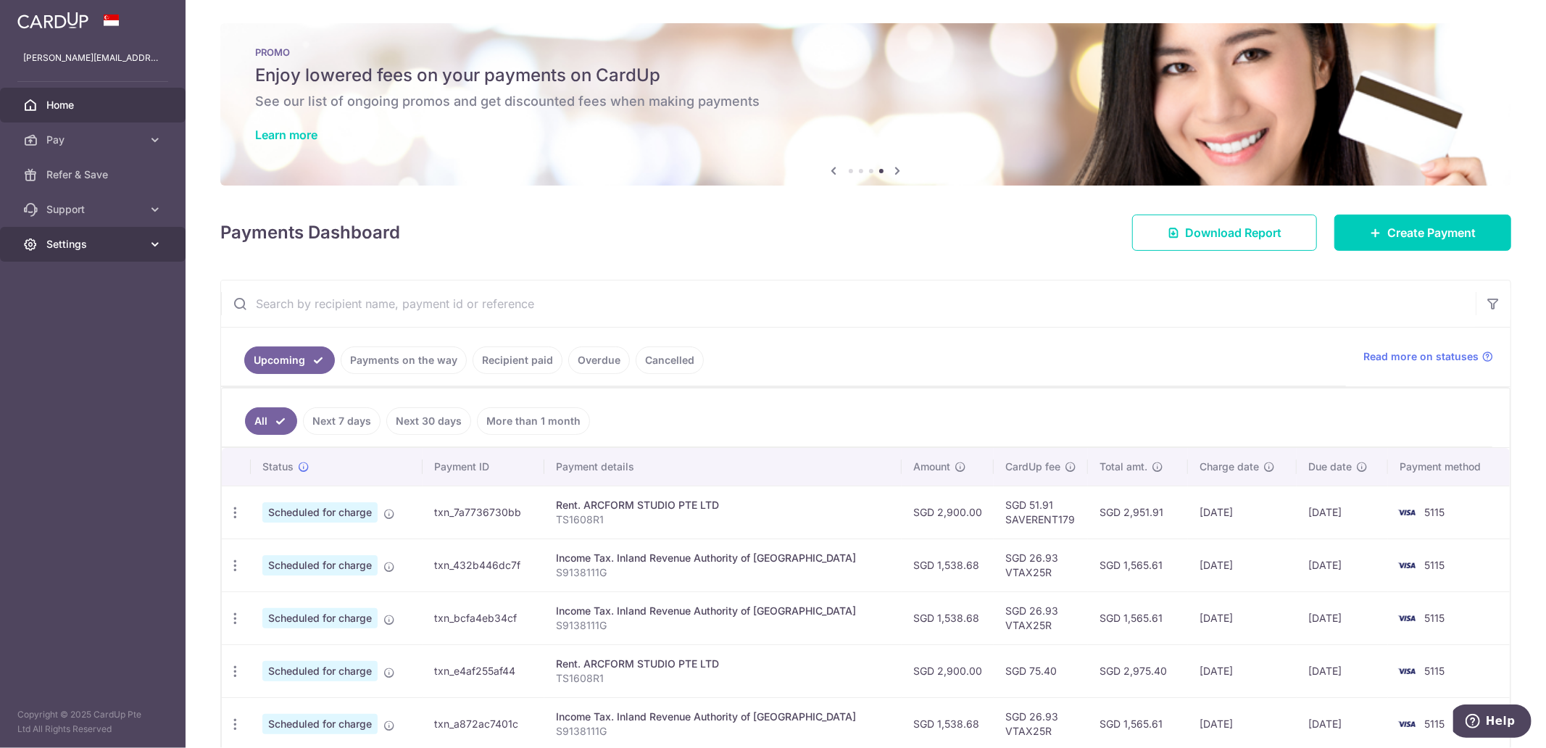
click at [104, 242] on span "Settings" at bounding box center [94, 244] width 96 height 15
click at [75, 307] on span "Logout" at bounding box center [94, 314] width 96 height 15
